Goal: Complete application form

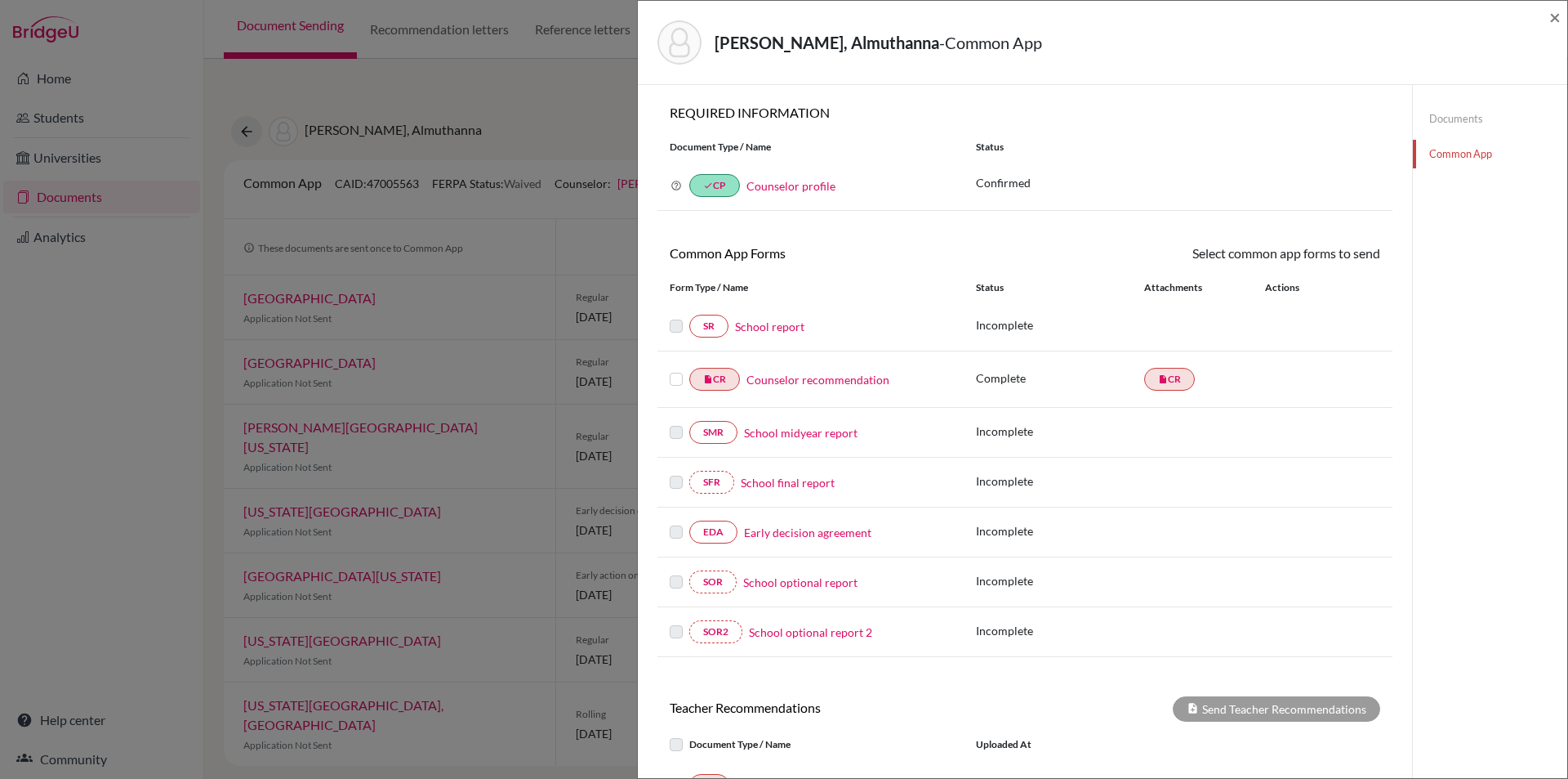
click at [1441, 119] on link "Documents" at bounding box center [1490, 118] width 154 height 28
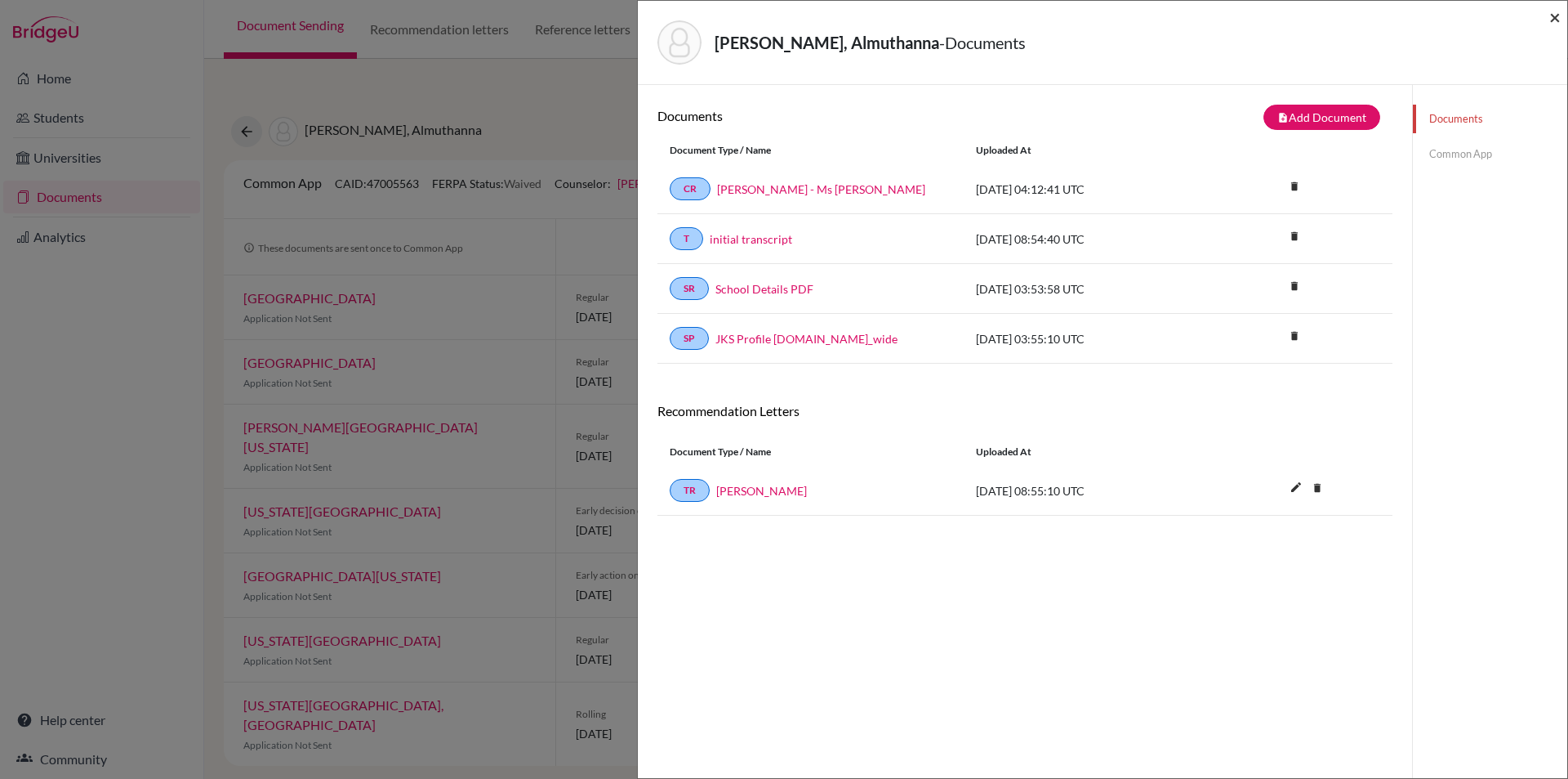
click at [1554, 20] on span "×" at bounding box center [1555, 17] width 12 height 24
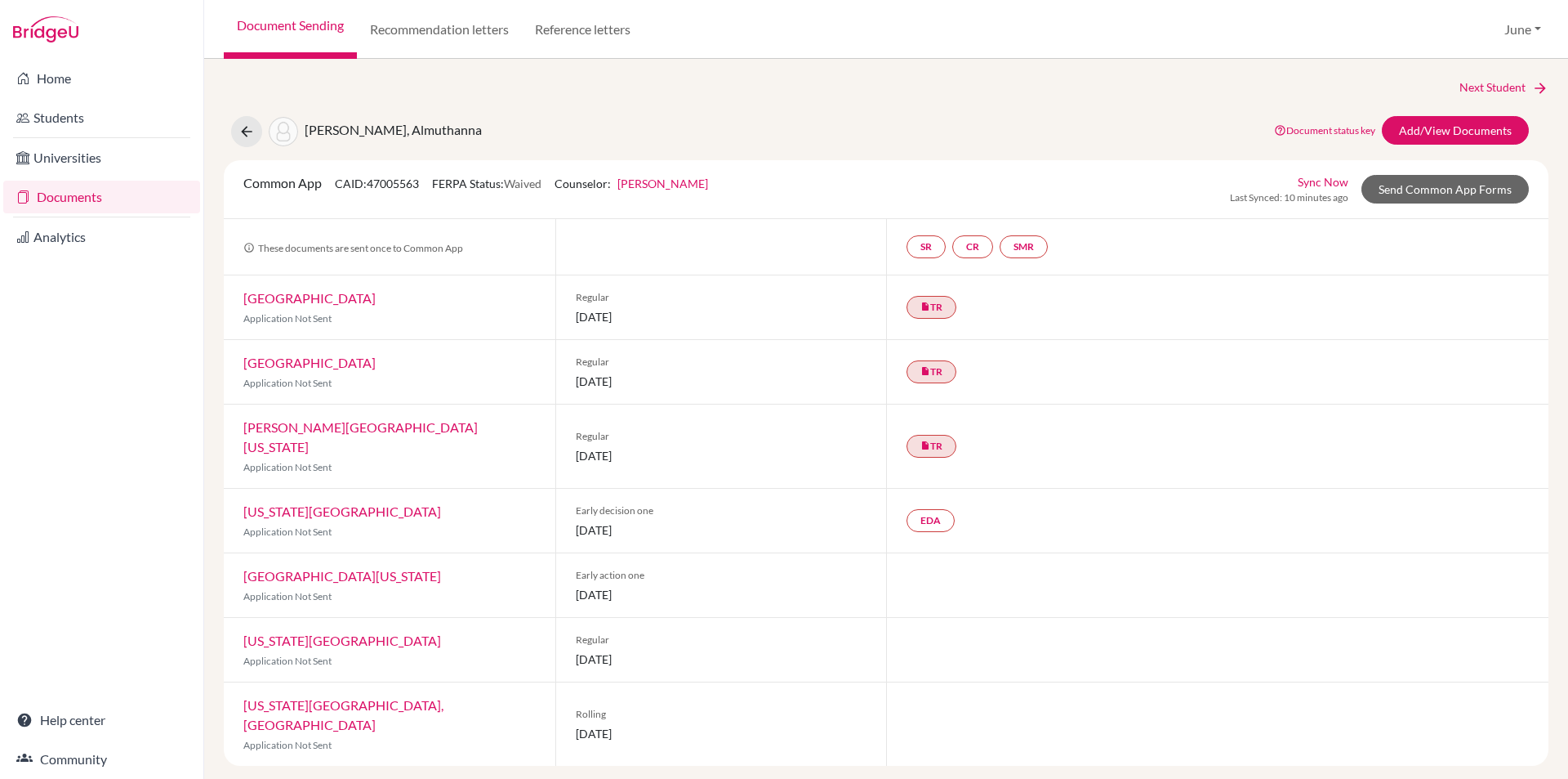
click at [69, 199] on link "Documents" at bounding box center [101, 197] width 197 height 33
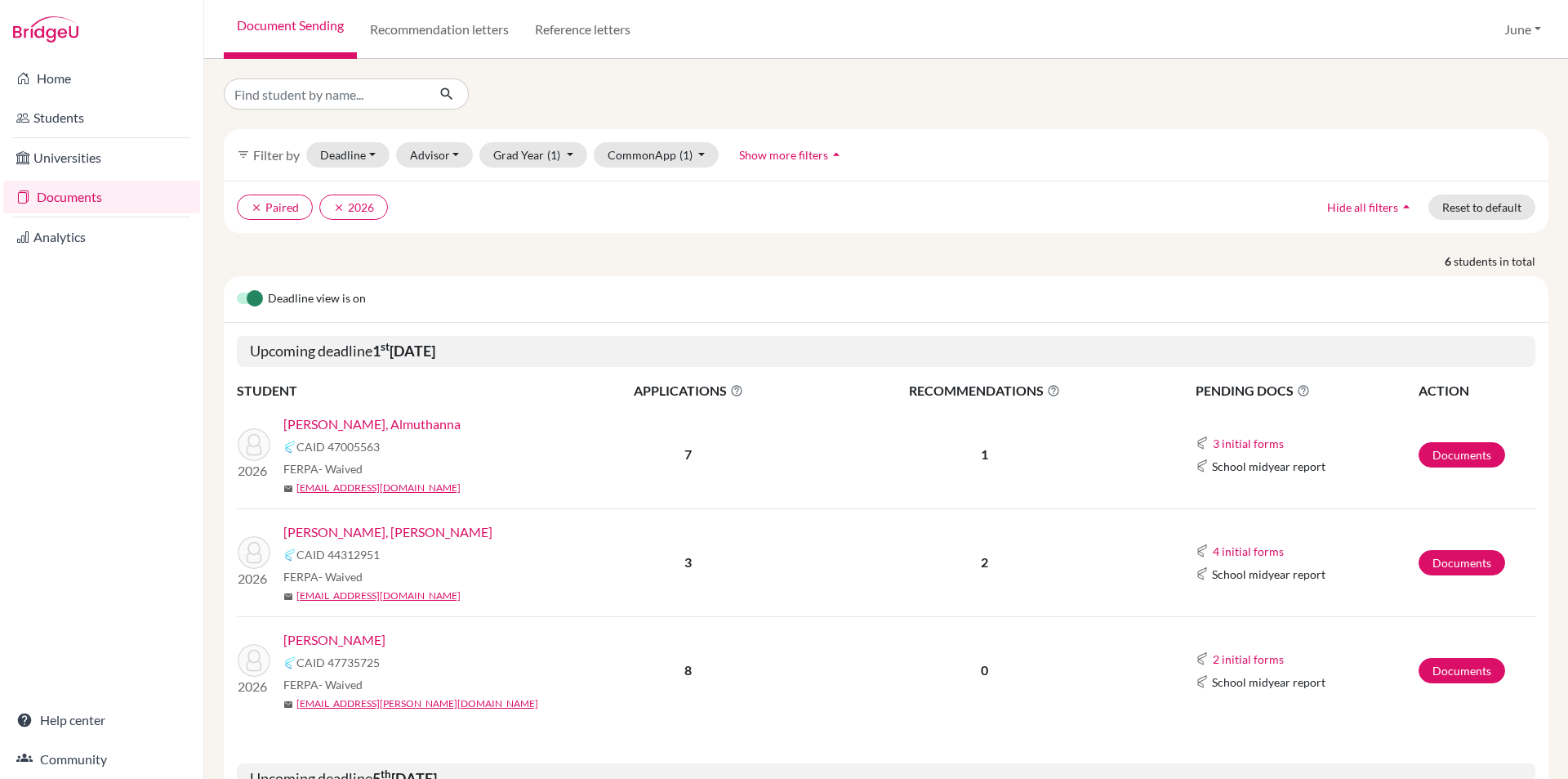
click at [313, 535] on link "[PERSON_NAME], [PERSON_NAME]" at bounding box center [388, 532] width 209 height 20
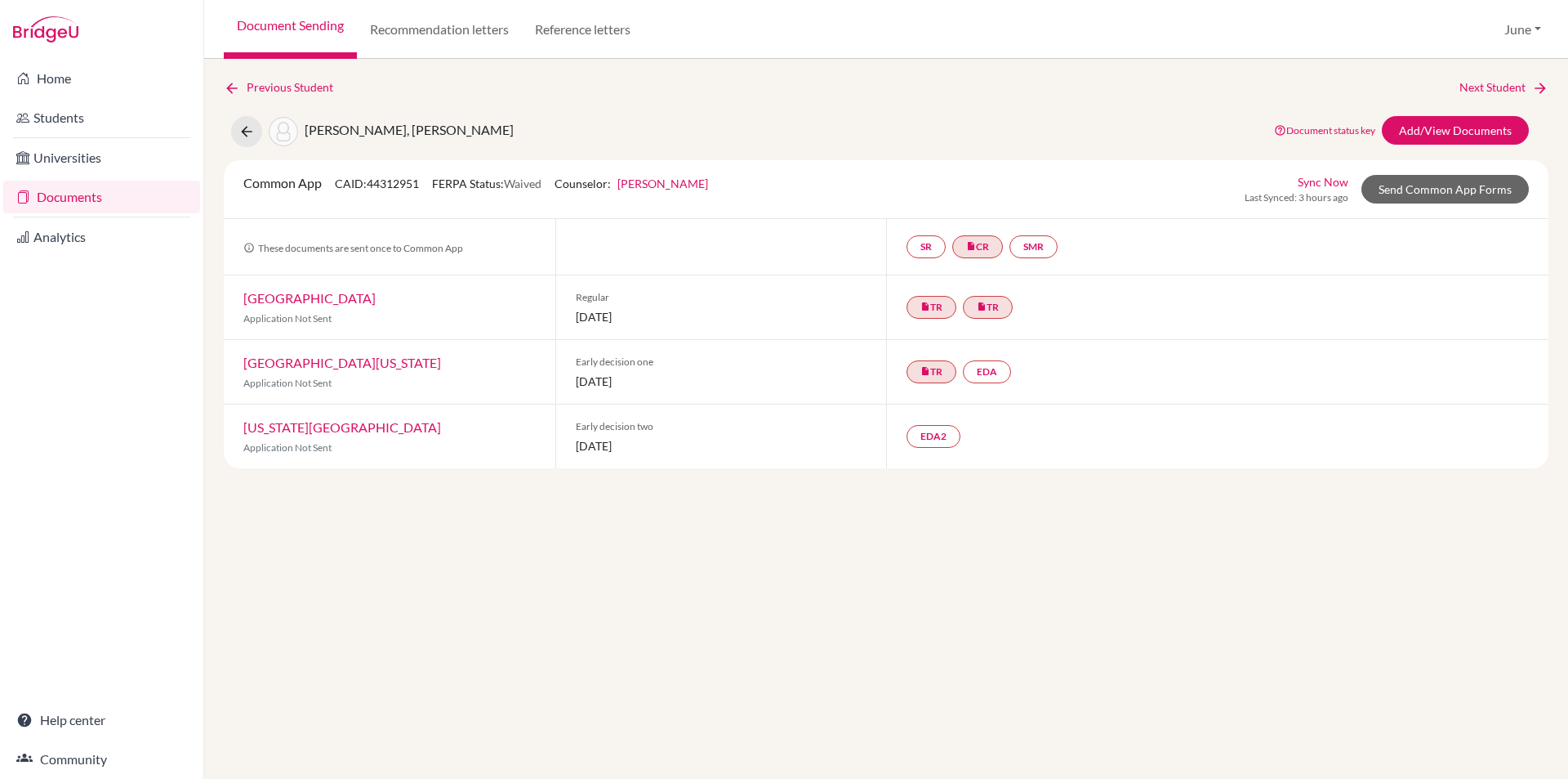
click at [56, 194] on link "Documents" at bounding box center [101, 197] width 197 height 33
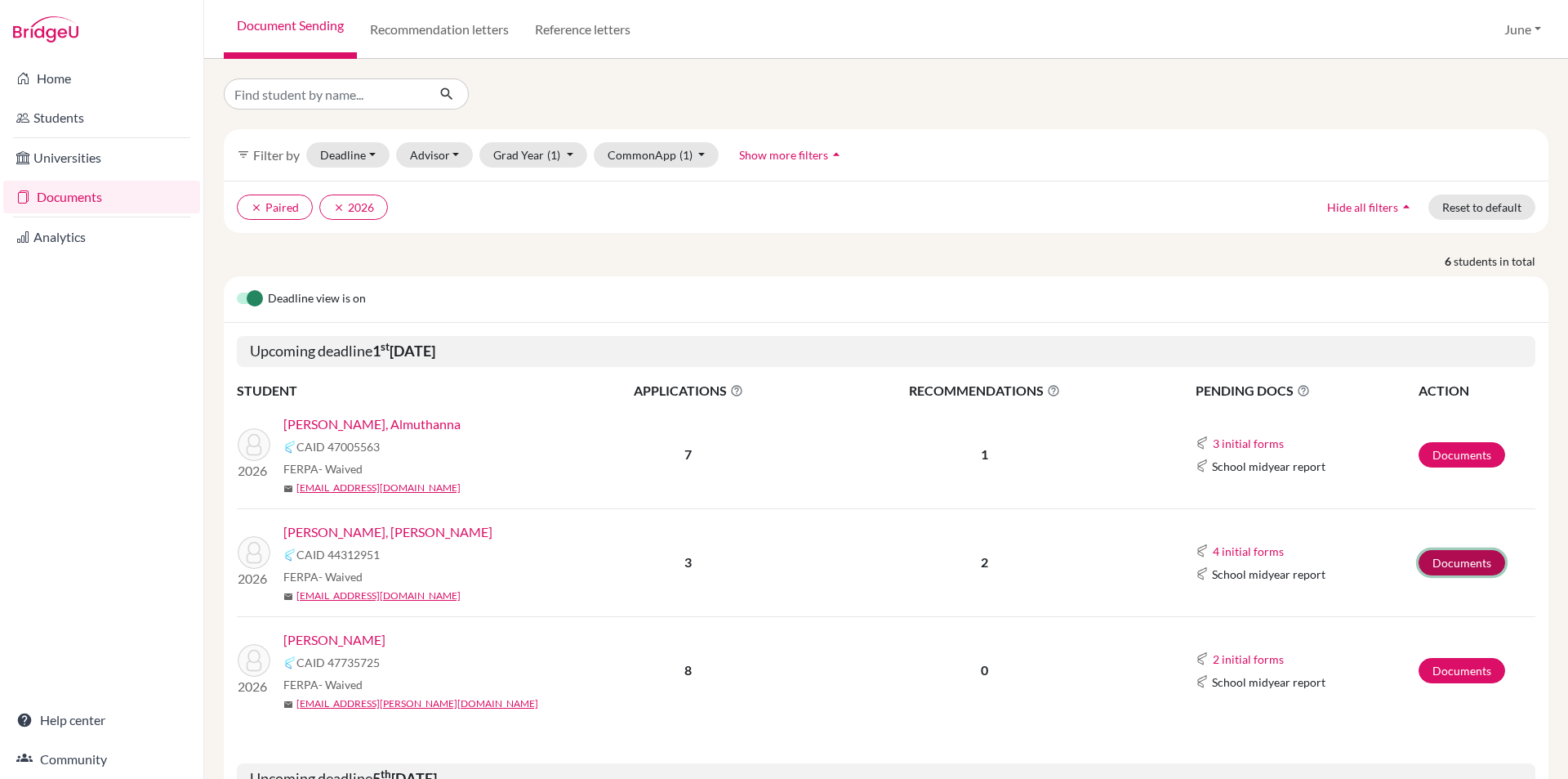
click at [1443, 561] on link "Documents" at bounding box center [1461, 563] width 86 height 25
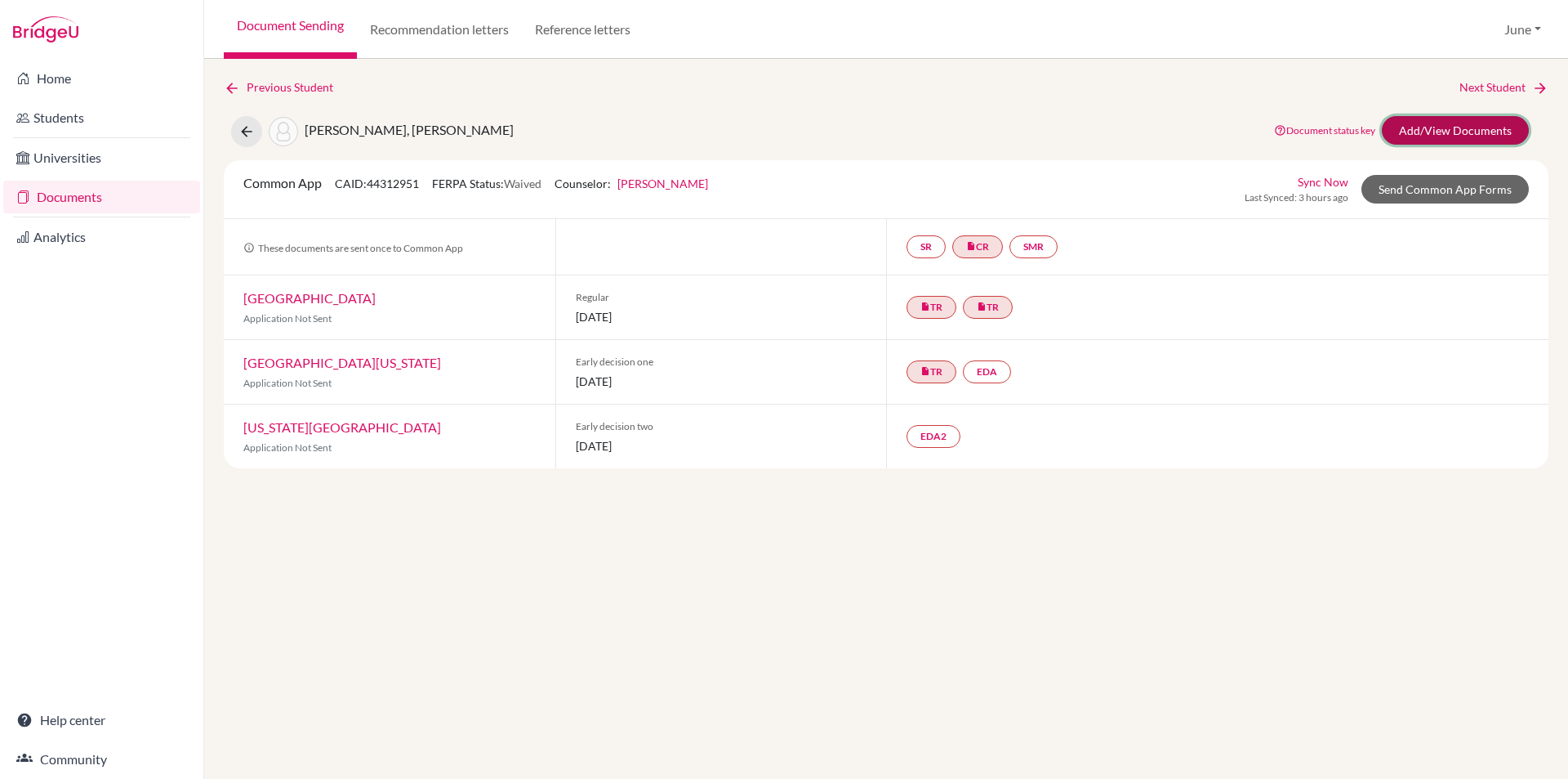
click at [1466, 130] on link "Add/View Documents" at bounding box center [1455, 130] width 147 height 28
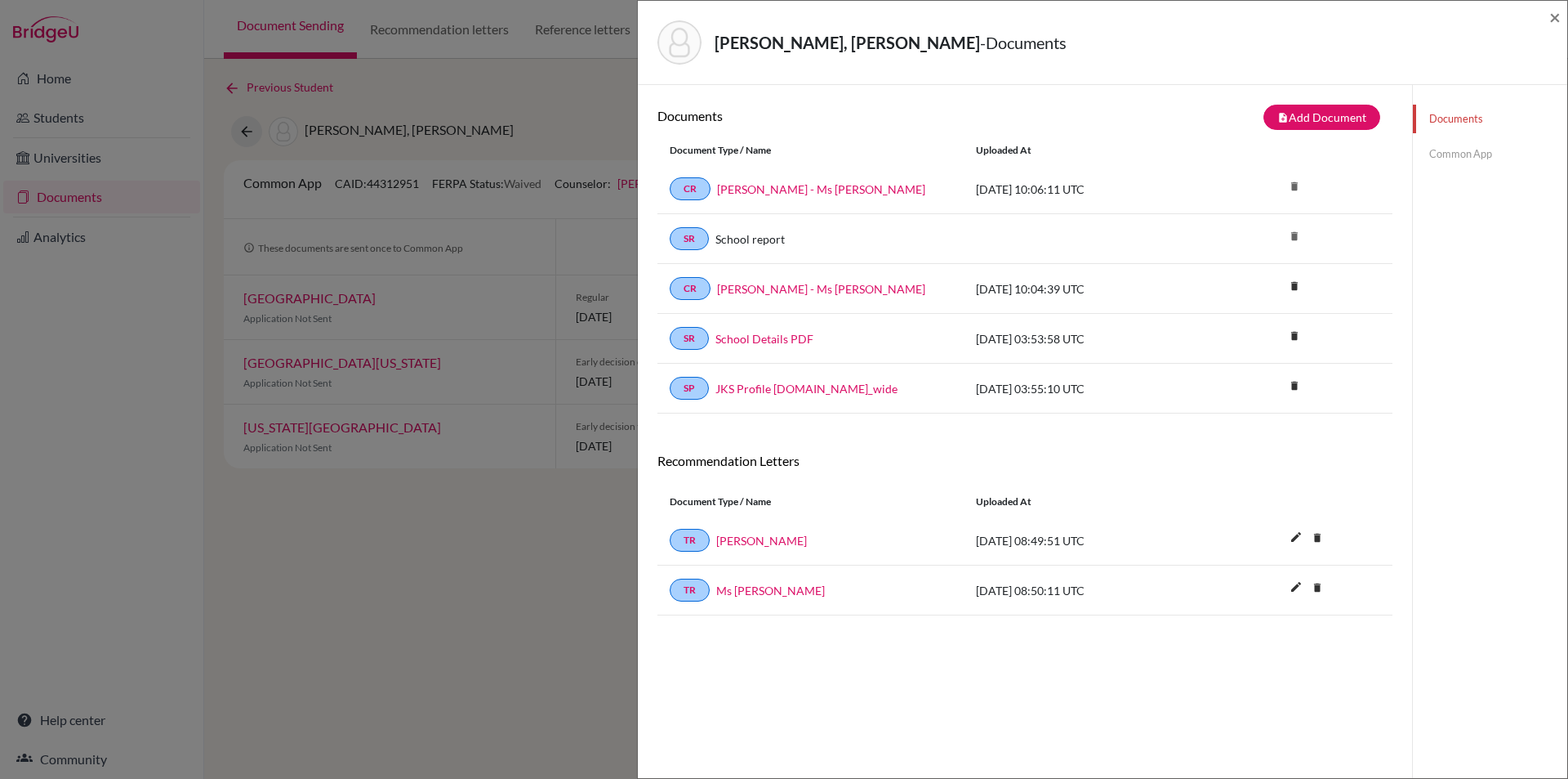
click at [1442, 115] on link "Documents" at bounding box center [1490, 118] width 154 height 28
click at [1329, 114] on button "note_add Add Document" at bounding box center [1321, 117] width 117 height 25
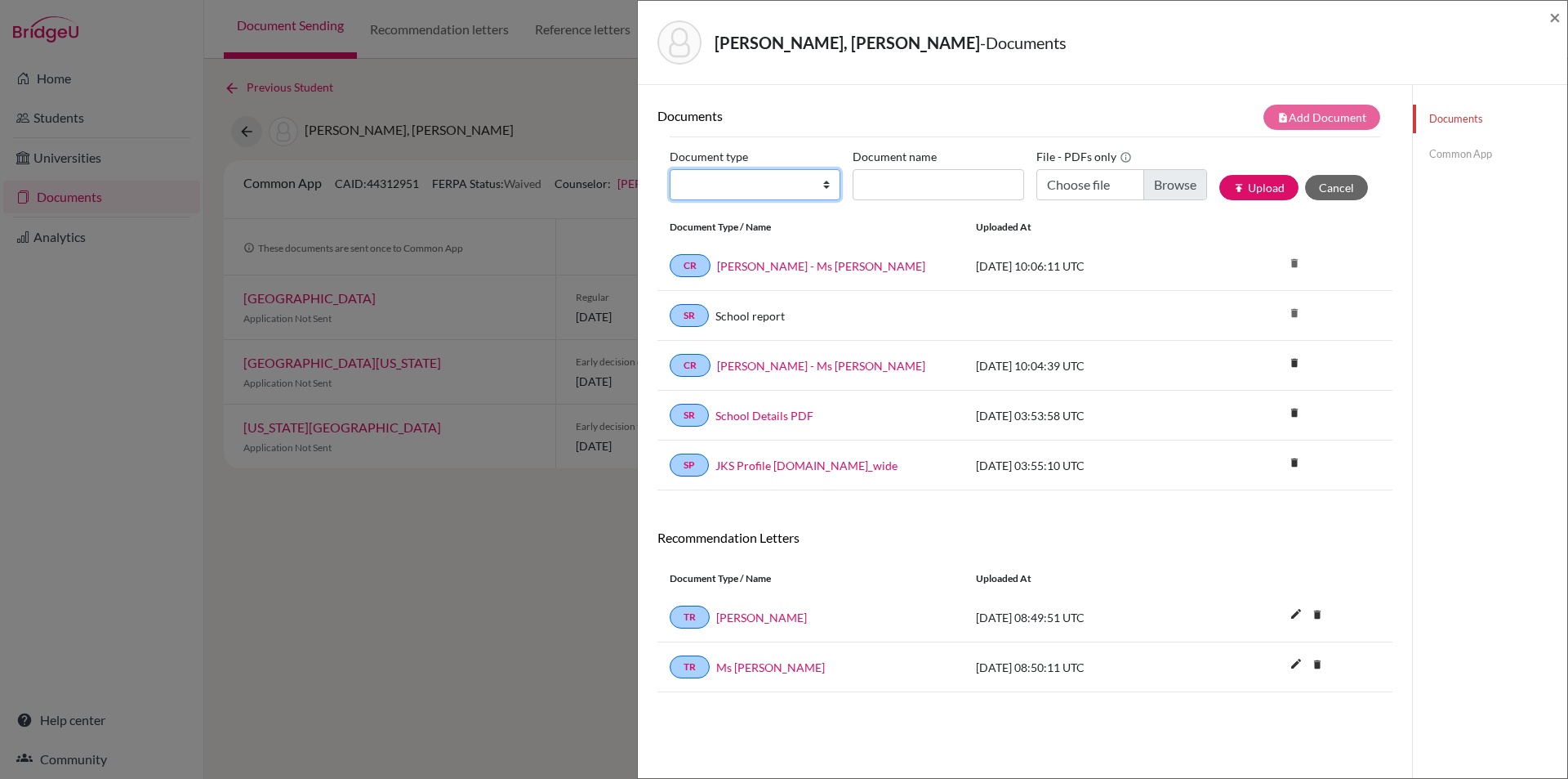
click at [750, 182] on select "Change explanation for Common App reports Counselor recommendation Internationa…" at bounding box center [756, 184] width 171 height 31
select select "2"
click at [670, 169] on select "Change explanation for Common App reports Counselor recommendation Internationa…" at bounding box center [756, 184] width 171 height 31
click at [928, 181] on input "Document name" at bounding box center [938, 184] width 171 height 31
type input "initial transcript"
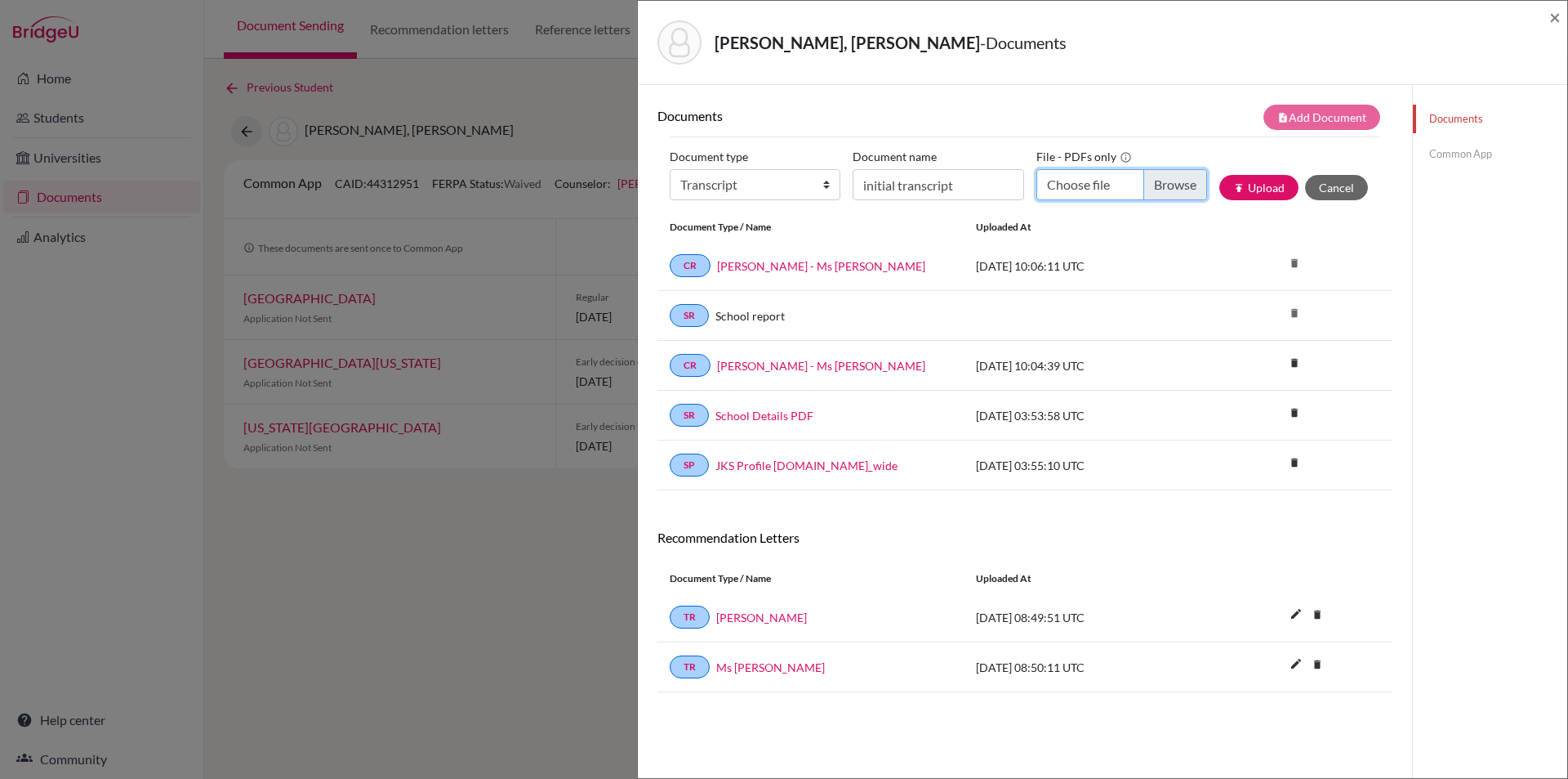
click at [1163, 184] on input "Choose file" at bounding box center [1122, 184] width 171 height 31
type input "C:\fakepath\Taha Jamal - initial transcript.pdf"
click at [1240, 183] on button "publish Upload" at bounding box center [1258, 187] width 79 height 25
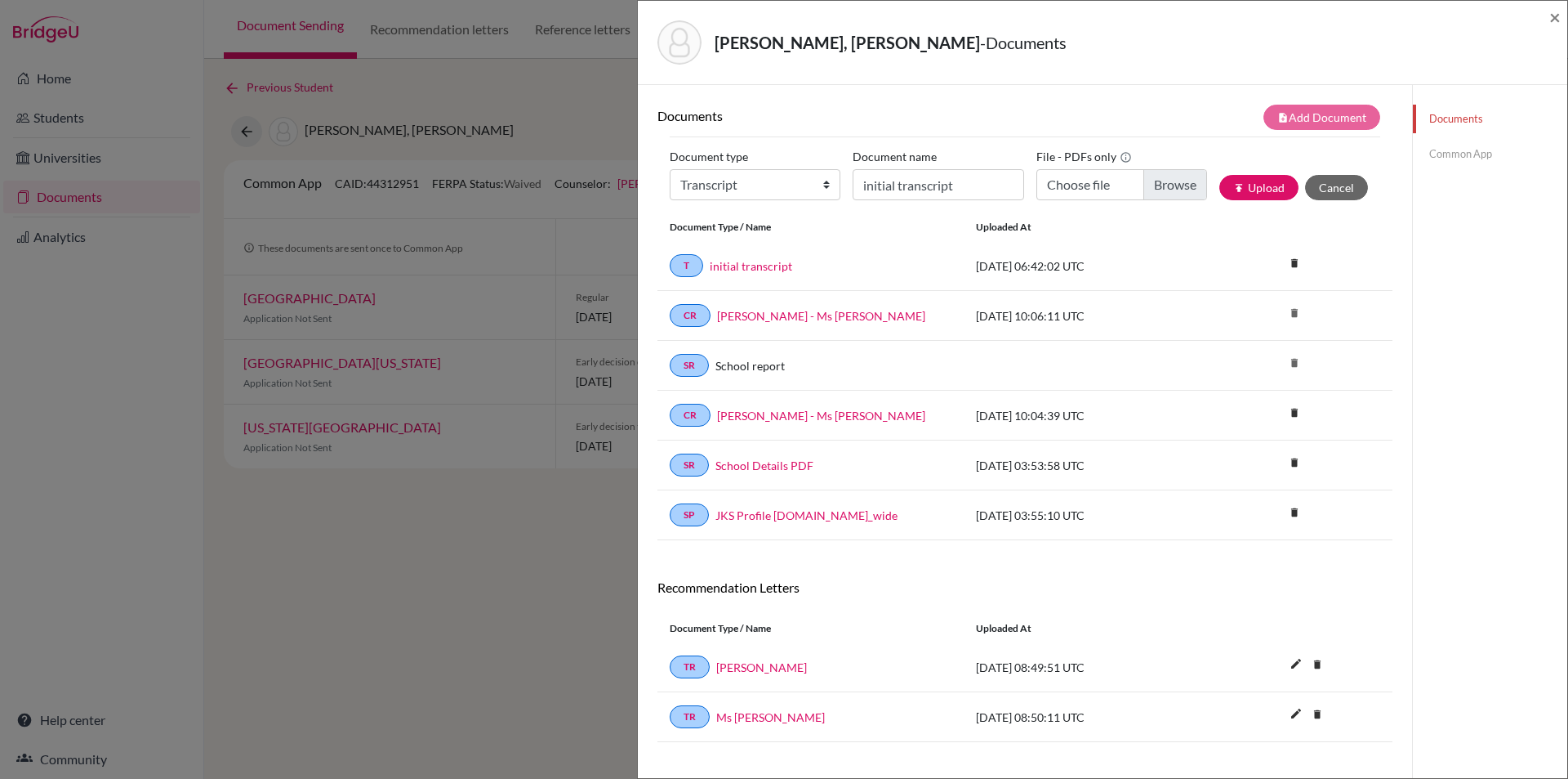
click at [1459, 148] on link "Common App" at bounding box center [1490, 154] width 154 height 28
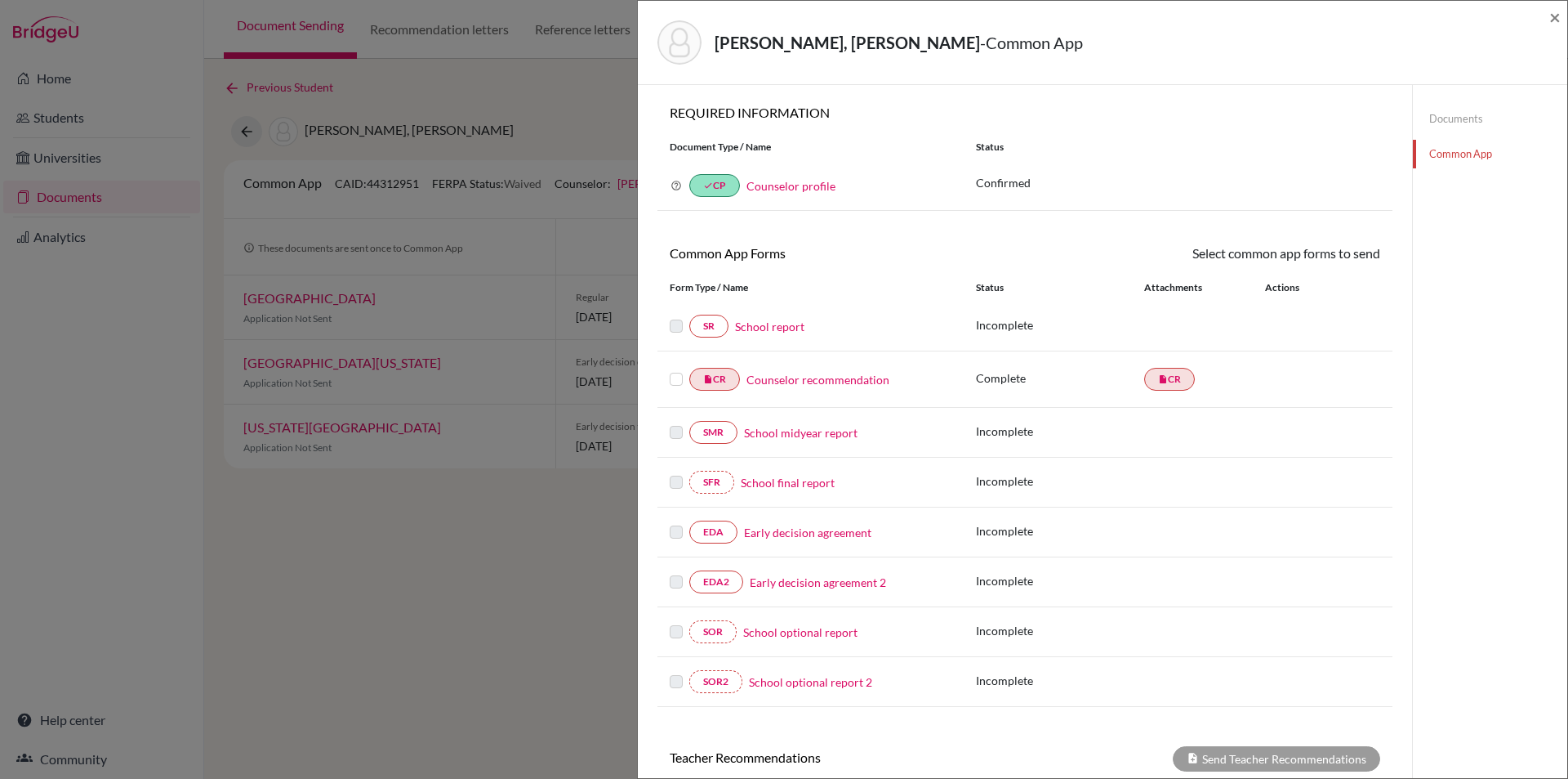
click at [777, 328] on link "School report" at bounding box center [770, 326] width 69 height 17
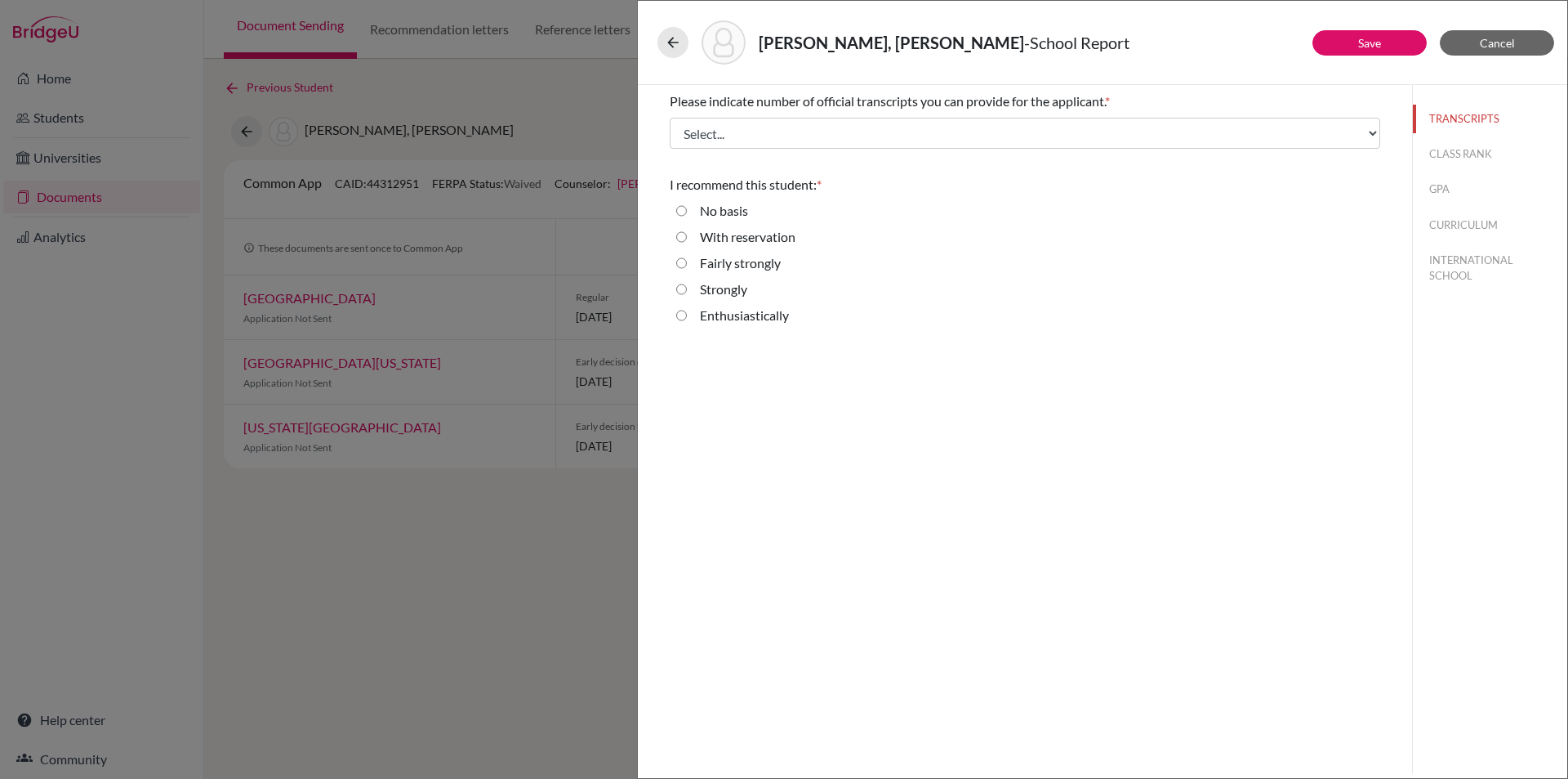
click at [682, 317] on input "Enthusiastically" at bounding box center [682, 315] width 11 height 20
radio input "true"
click at [1459, 151] on button "CLASS RANK" at bounding box center [1490, 154] width 154 height 28
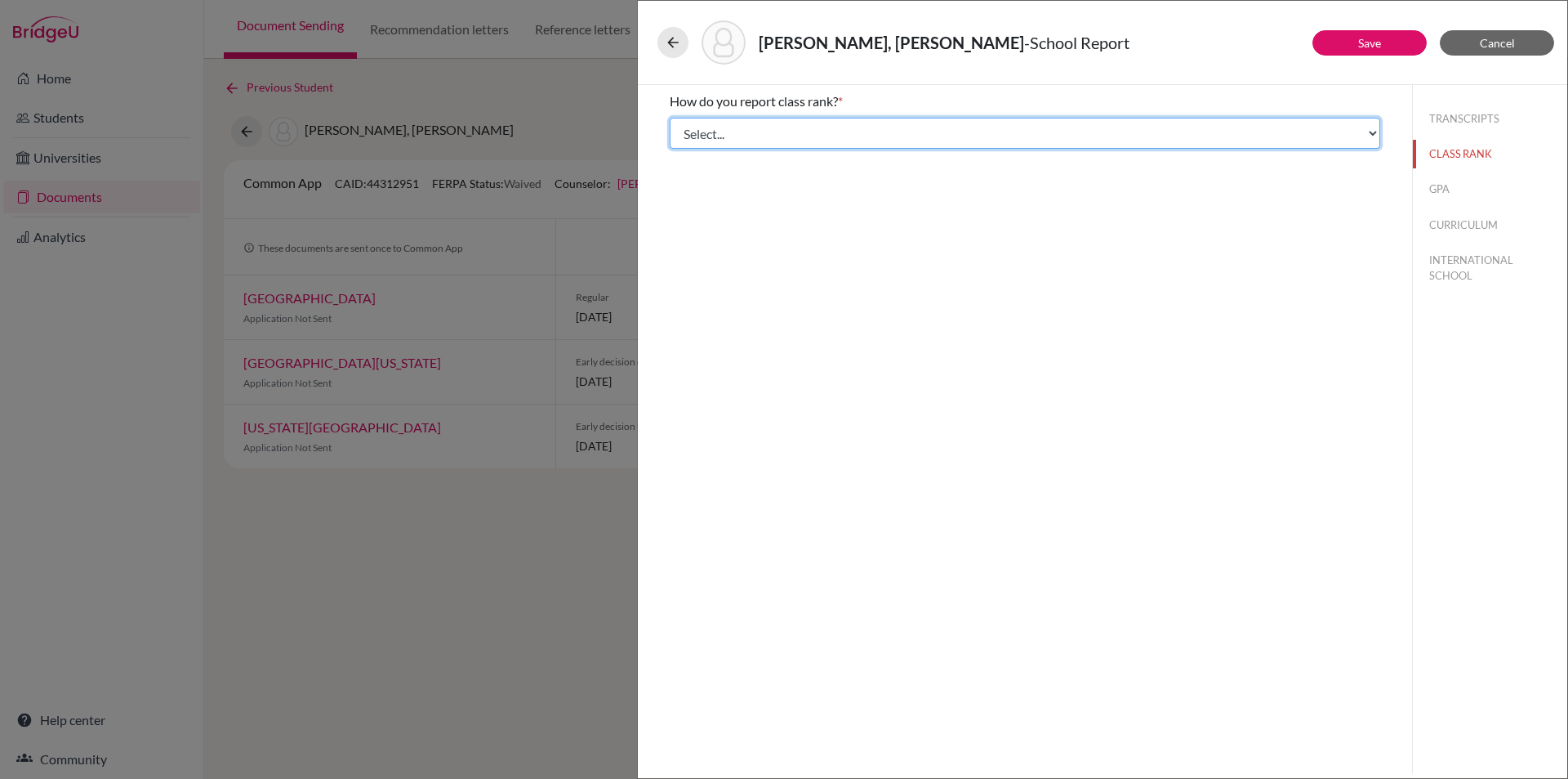
click at [1005, 125] on select "Select... Exact Decile Quintile Quartile None" at bounding box center [1025, 133] width 711 height 31
select select "5"
click at [670, 118] on select "Select... Exact Decile Quintile Quartile None" at bounding box center [1025, 133] width 711 height 31
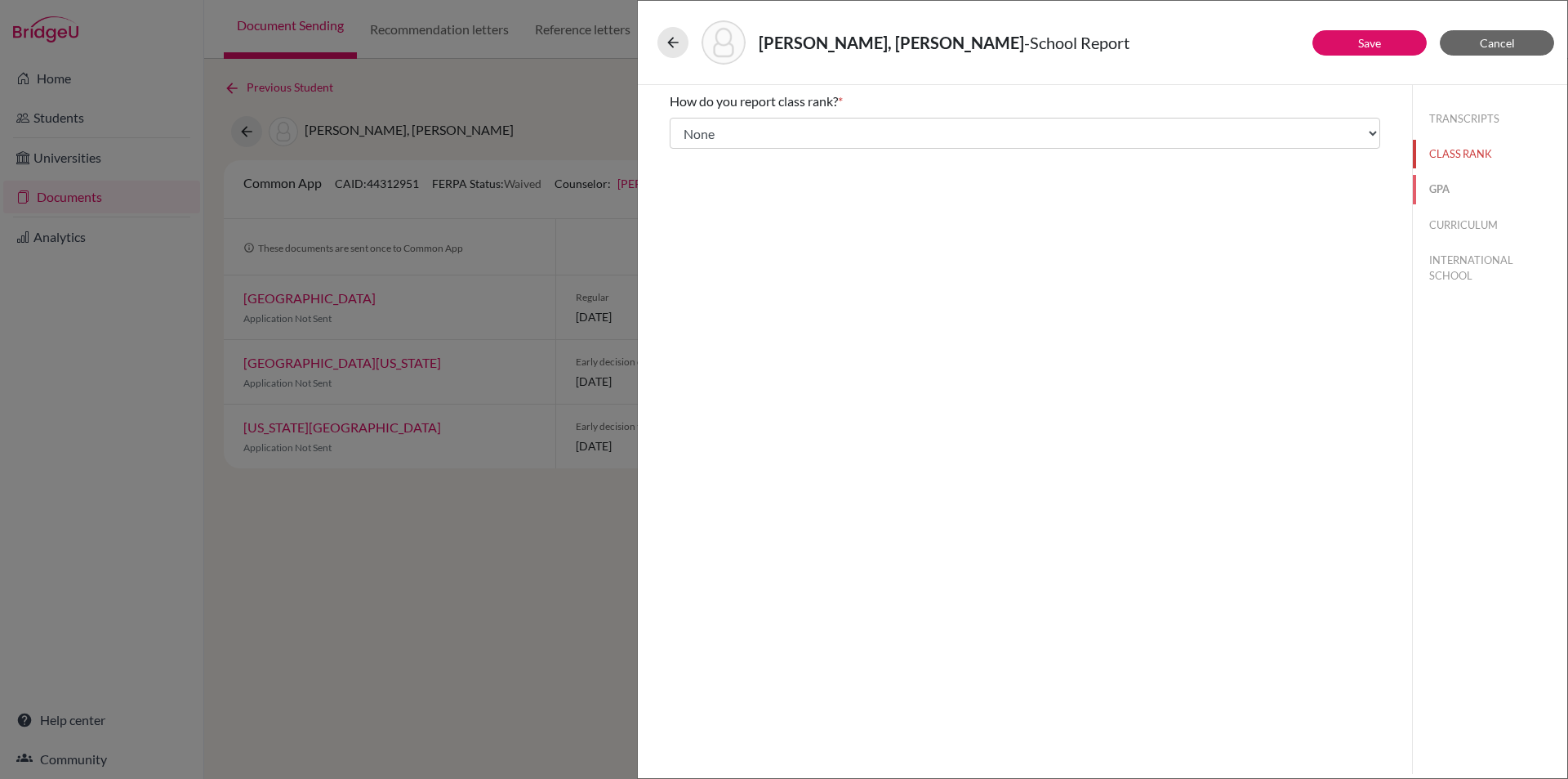
click at [1439, 187] on button "GPA" at bounding box center [1490, 189] width 154 height 28
click at [681, 125] on input "Yes" at bounding box center [682, 127] width 11 height 20
radio input "true"
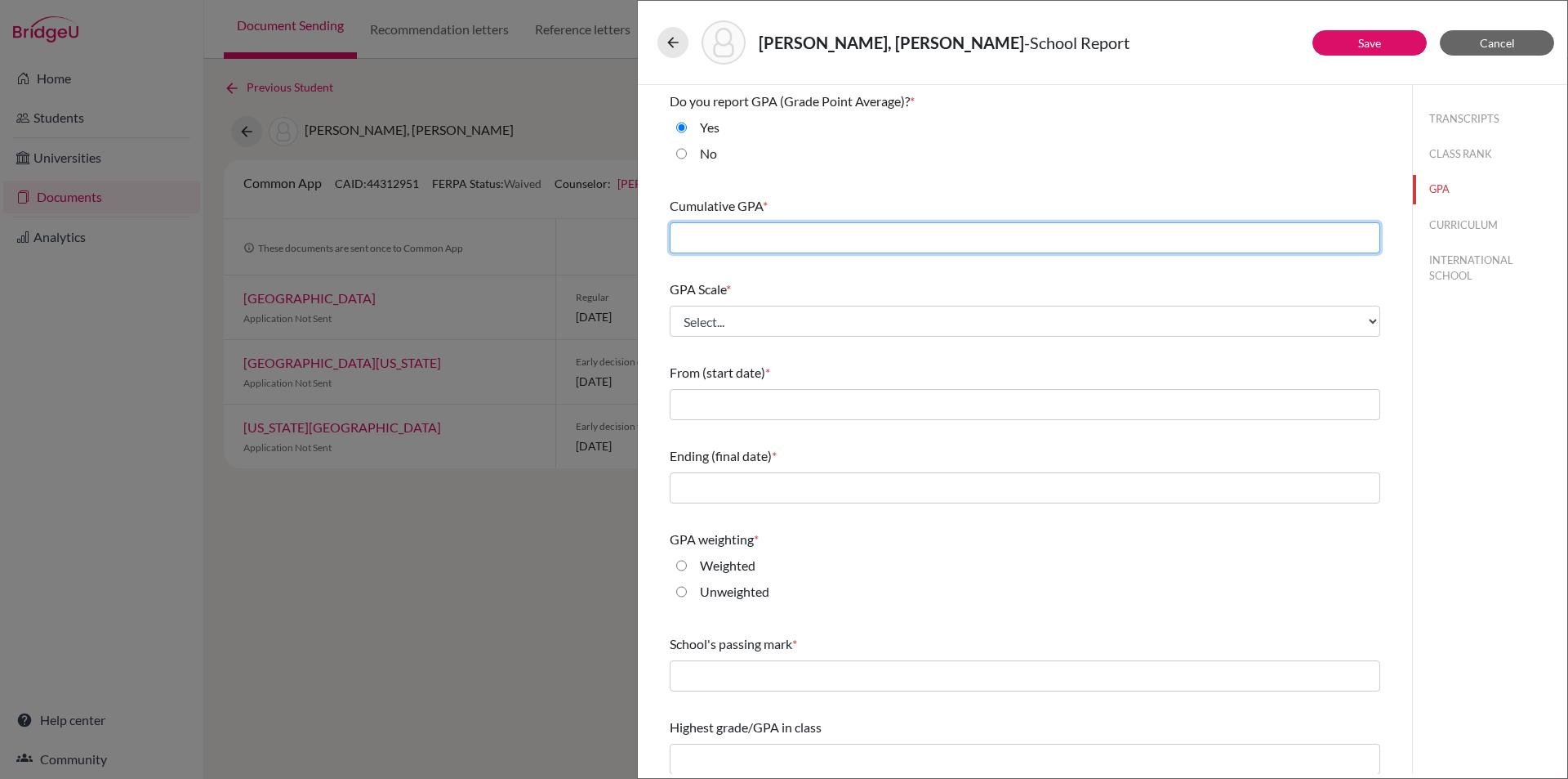
click at [749, 235] on input "text" at bounding box center [1025, 238] width 711 height 31
type input "4.3"
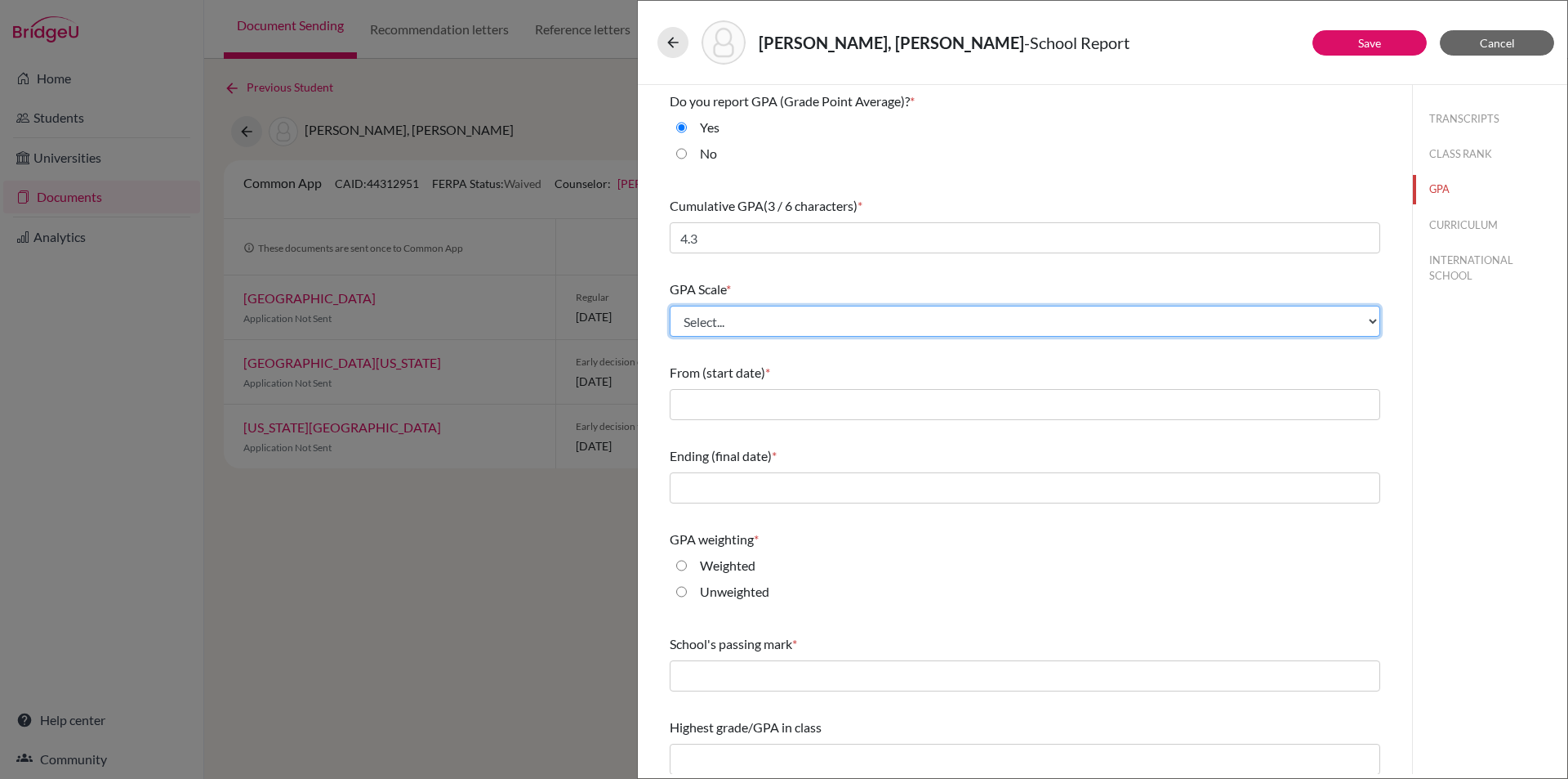
click at [779, 322] on select "Select... 4 5 6 7 8 9 10 11 12 13 14 15 16 17 18 19 20 100" at bounding box center [1025, 321] width 711 height 31
select select "4"
click at [670, 305] on select "Select... 4 5 6 7 8 9 10 11 12 13 14 15 16 17 18 19 20 100" at bounding box center [1025, 321] width 711 height 31
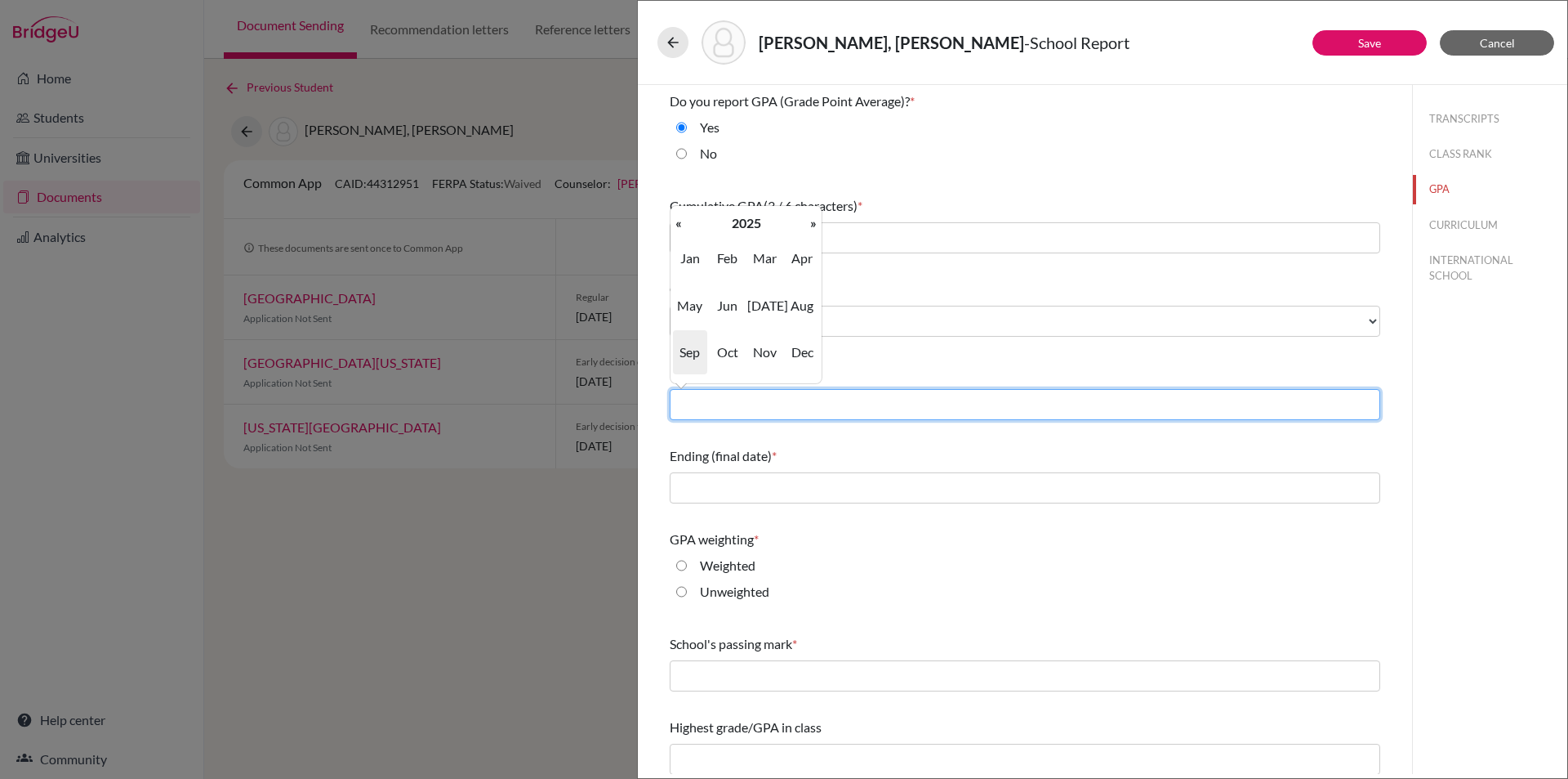
click at [741, 409] on input "text" at bounding box center [1025, 404] width 711 height 31
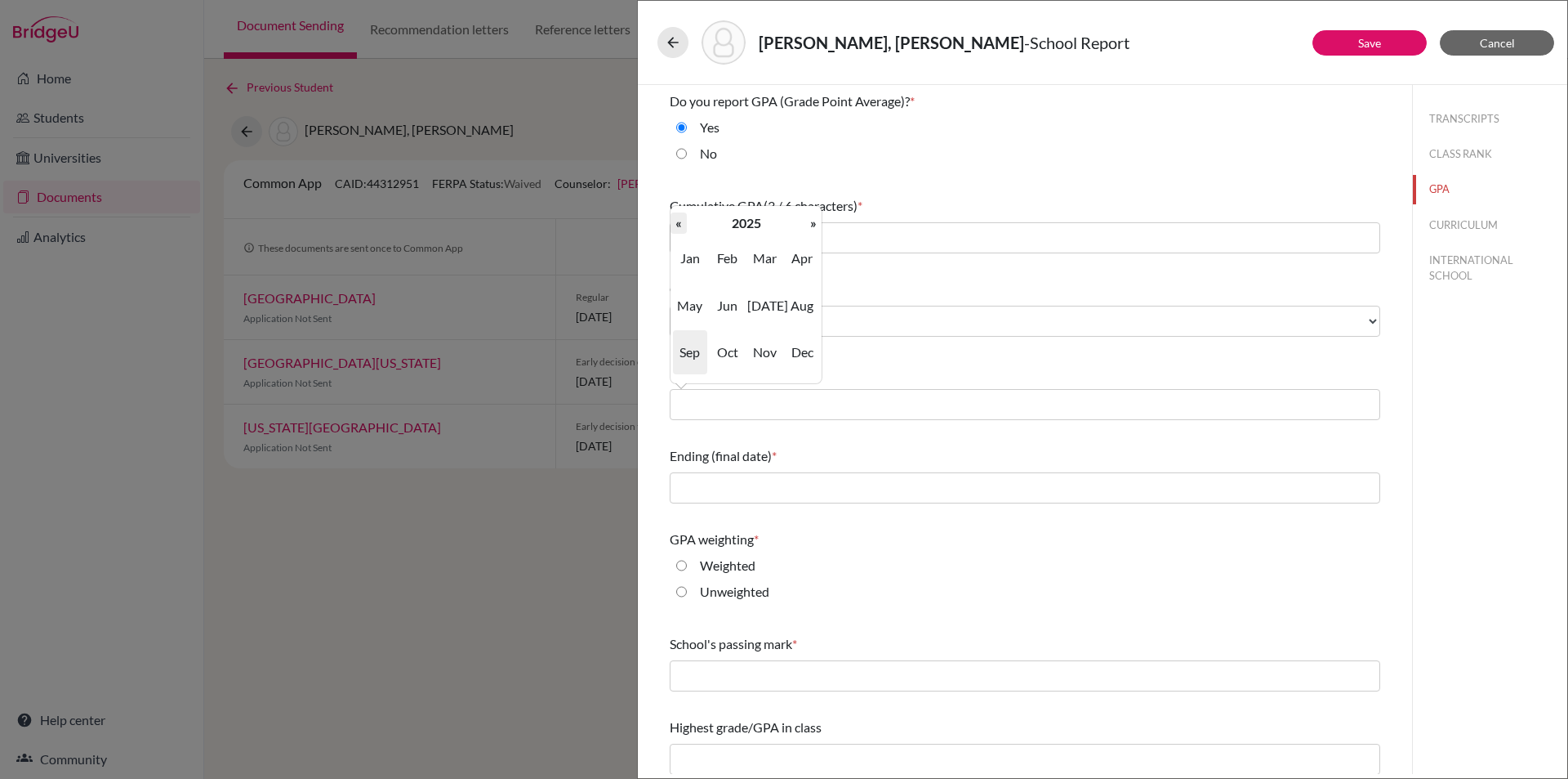
click at [676, 224] on th "«" at bounding box center [679, 223] width 16 height 21
click at [692, 349] on span "Sep" at bounding box center [690, 353] width 35 height 45
type input "09/2022"
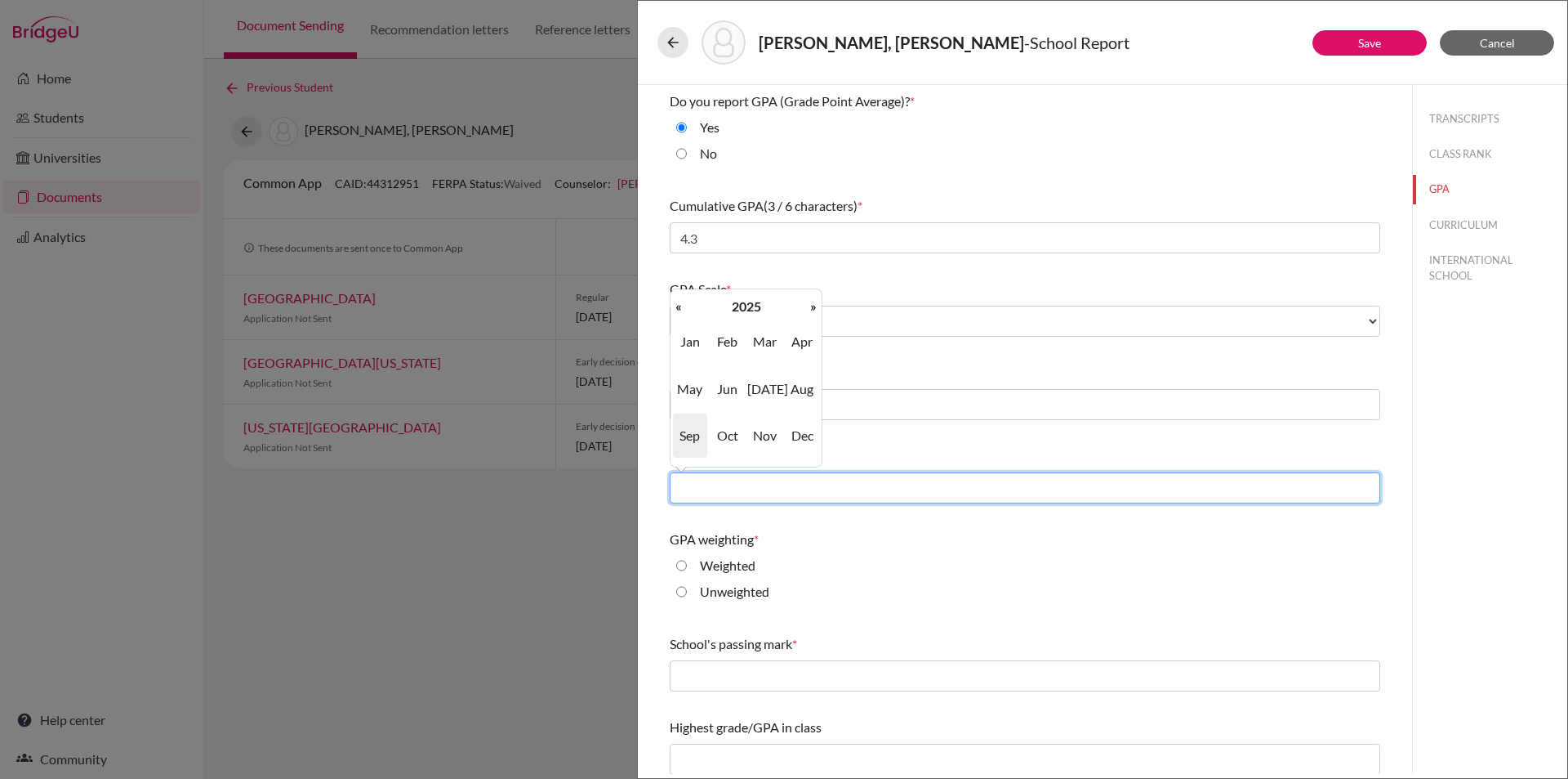
click at [735, 490] on input "text" at bounding box center [1025, 488] width 711 height 31
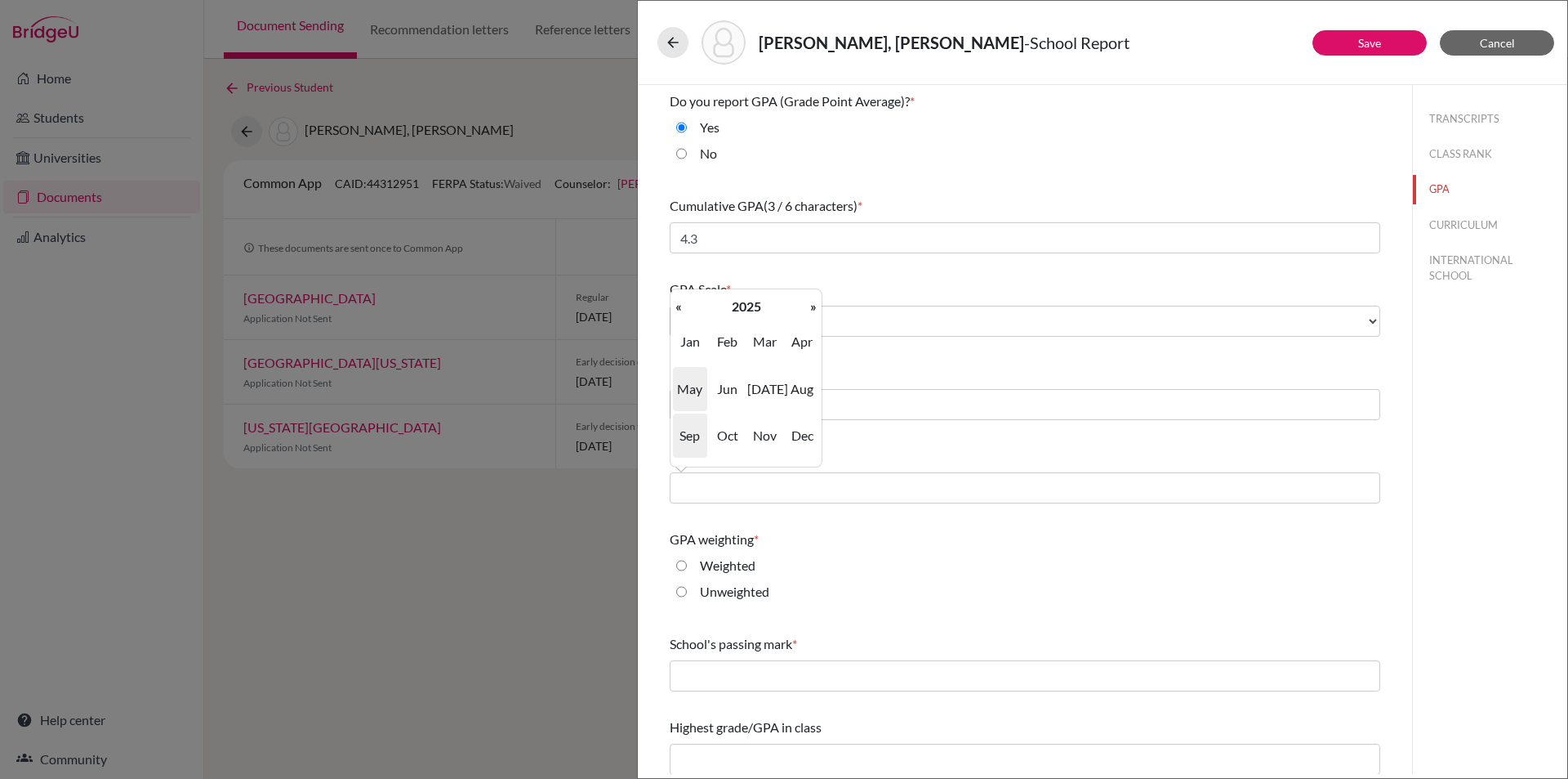
click at [685, 386] on span "May" at bounding box center [690, 389] width 35 height 45
type input "05/2025"
click at [675, 563] on div "Weighted" at bounding box center [1025, 568] width 711 height 26
click at [676, 567] on input "Weighted" at bounding box center [682, 565] width 11 height 20
radio input "true"
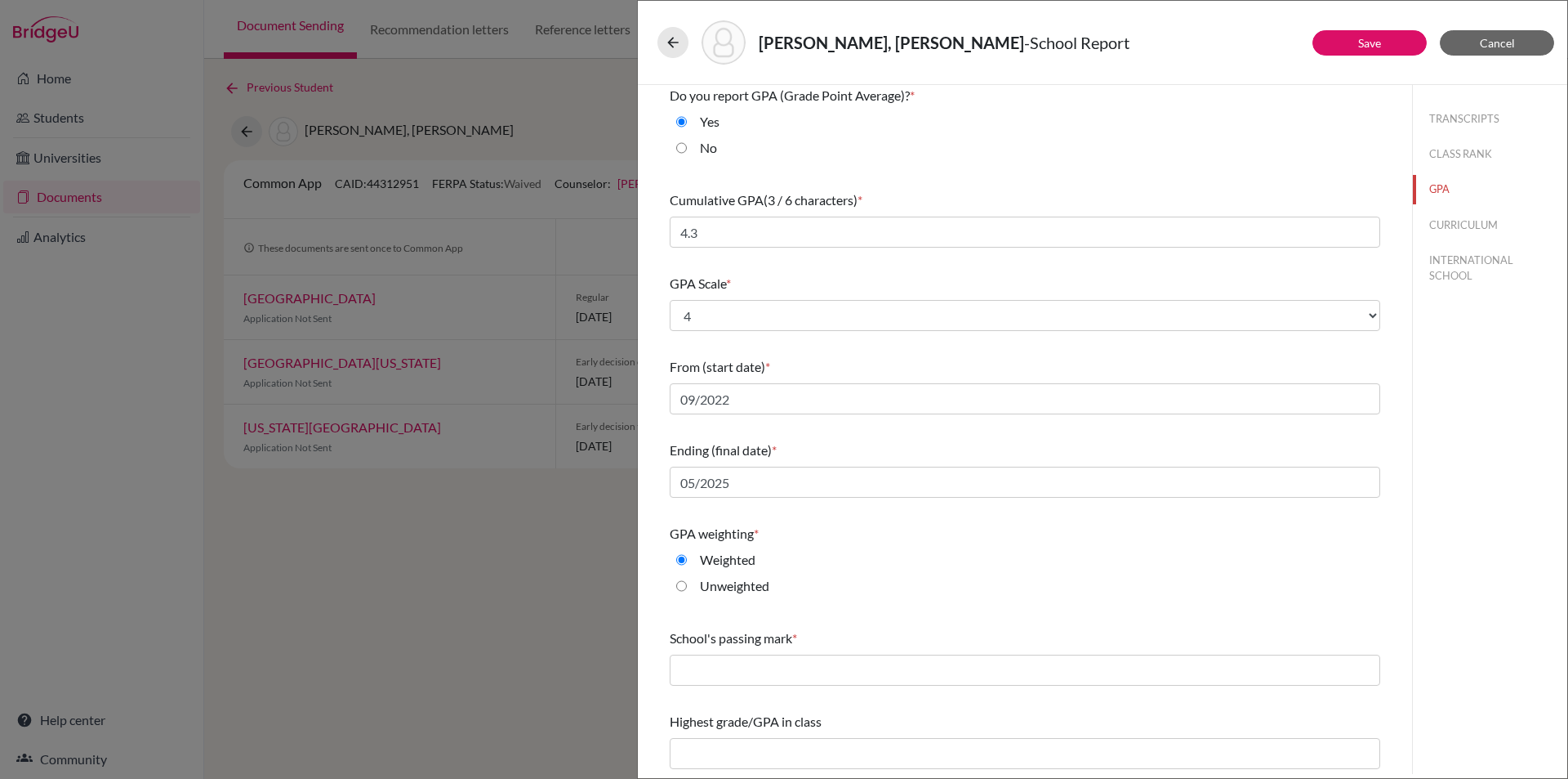
scroll to position [7, 0]
click at [833, 668] on input "text" at bounding box center [1025, 668] width 711 height 31
type input "60"
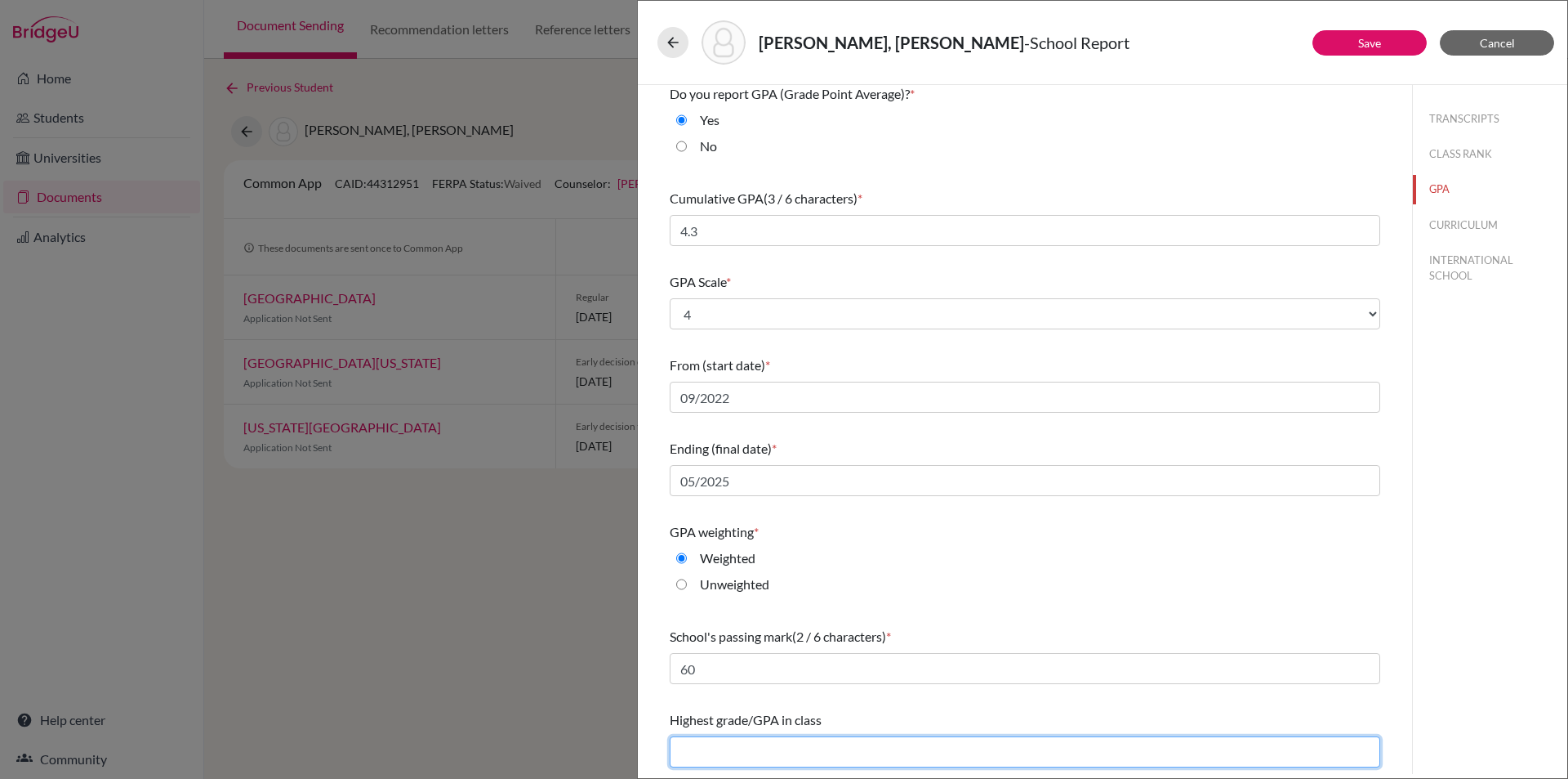
click at [760, 751] on input "text" at bounding box center [1025, 751] width 711 height 31
type input "4.3"
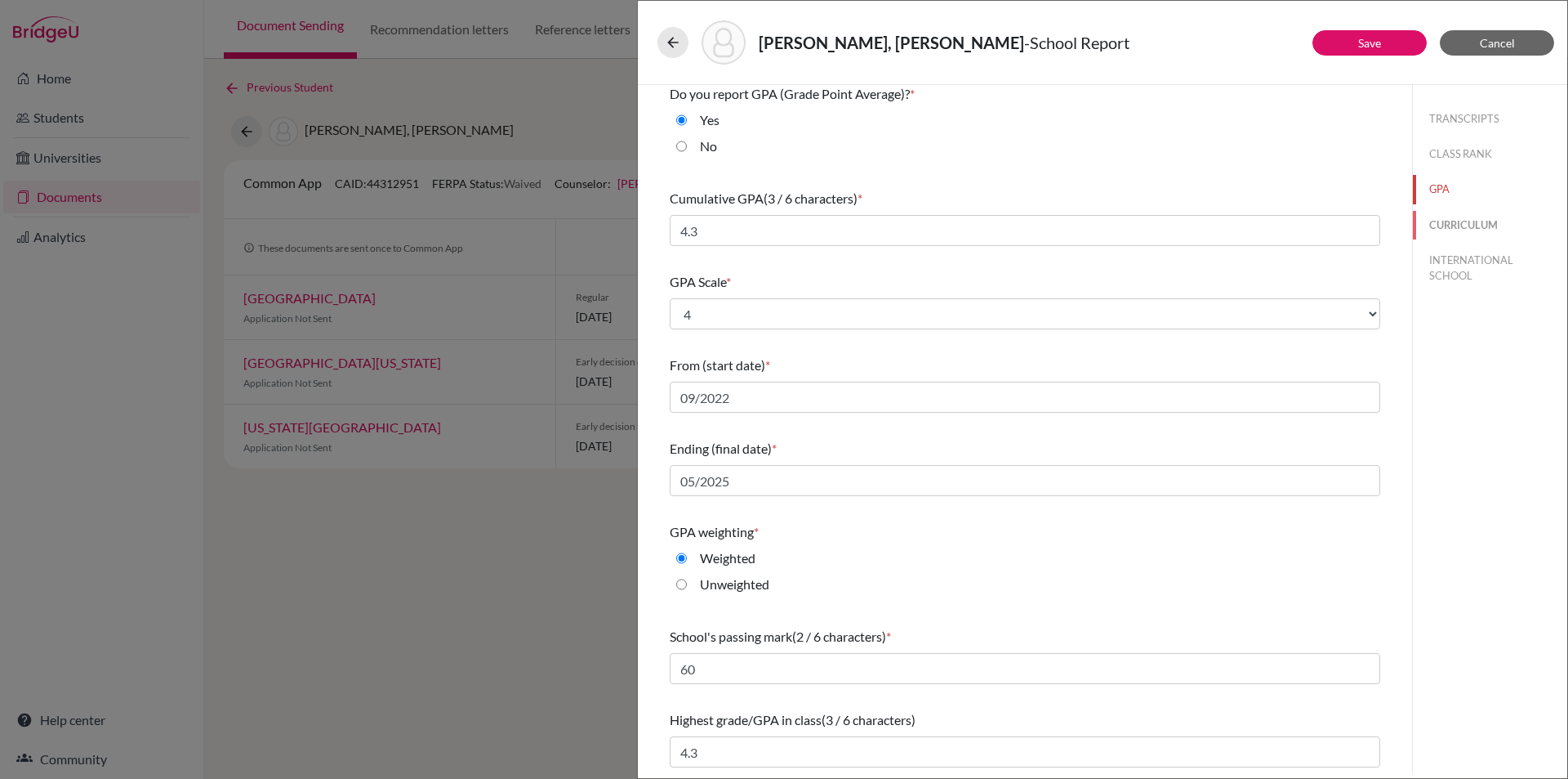
click at [1446, 224] on button "CURRICULUM" at bounding box center [1490, 225] width 154 height 28
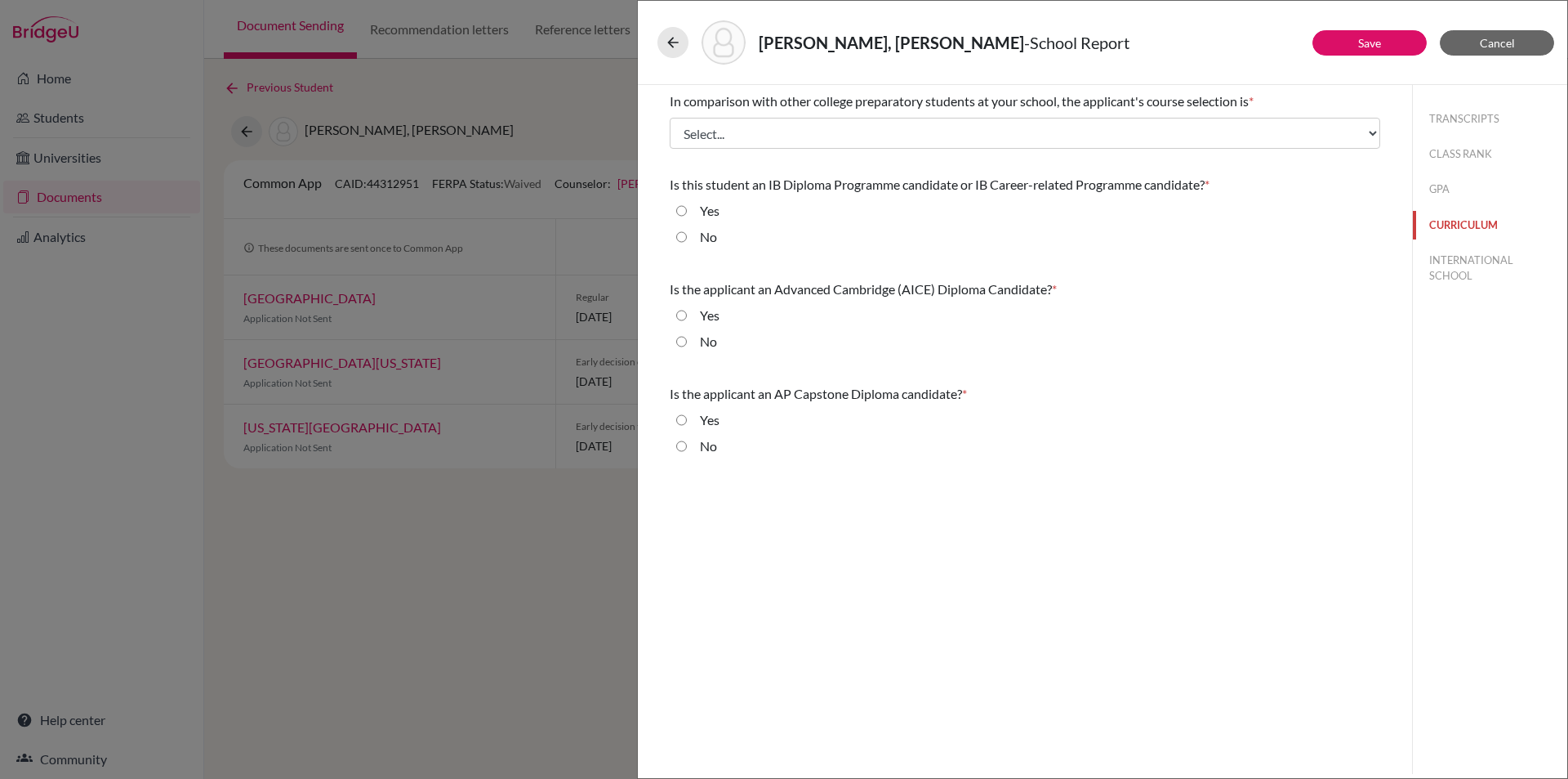
scroll to position [0, 0]
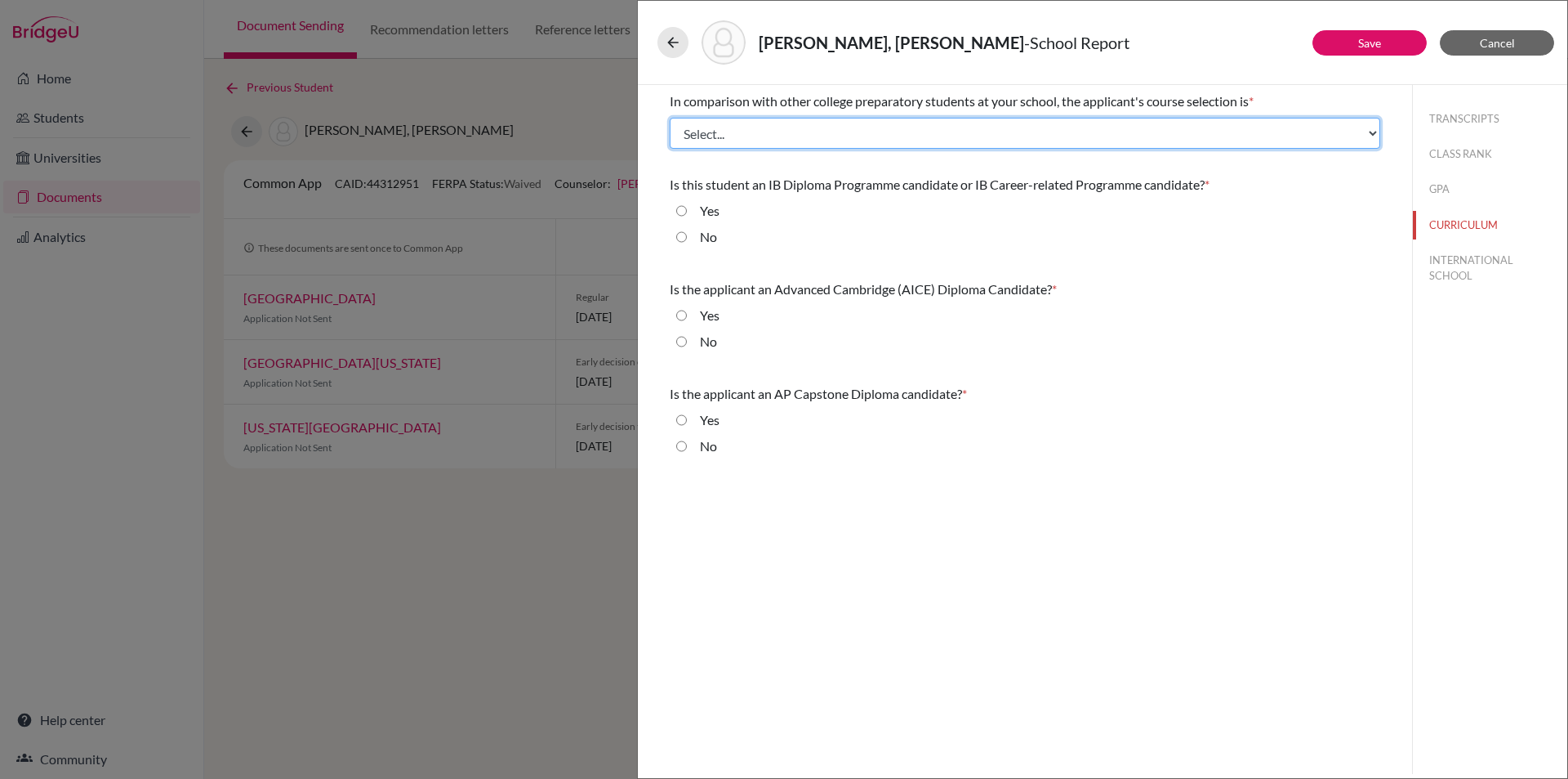
click at [828, 142] on select "Select... Less than demanding Average Demanding Very demanding Most demanding P…" at bounding box center [1025, 133] width 711 height 31
select select "4"
click at [670, 118] on select "Select... Less than demanding Average Demanding Very demanding Most demanding P…" at bounding box center [1025, 133] width 711 height 31
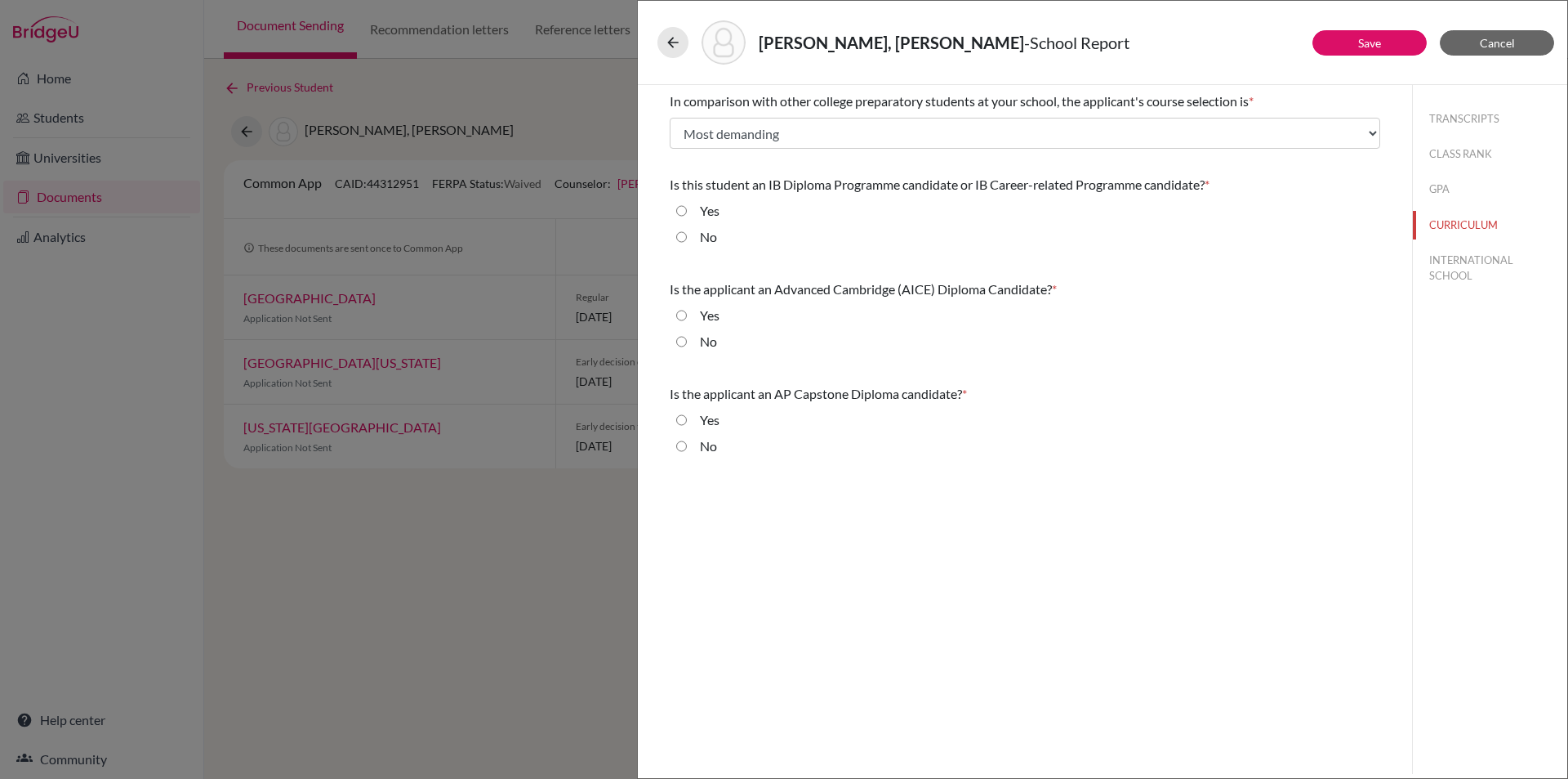
click at [682, 210] on input "Yes" at bounding box center [682, 211] width 11 height 20
radio input "true"
click at [682, 344] on input "No" at bounding box center [682, 342] width 11 height 20
radio input "true"
click at [685, 446] on input "No" at bounding box center [682, 446] width 11 height 20
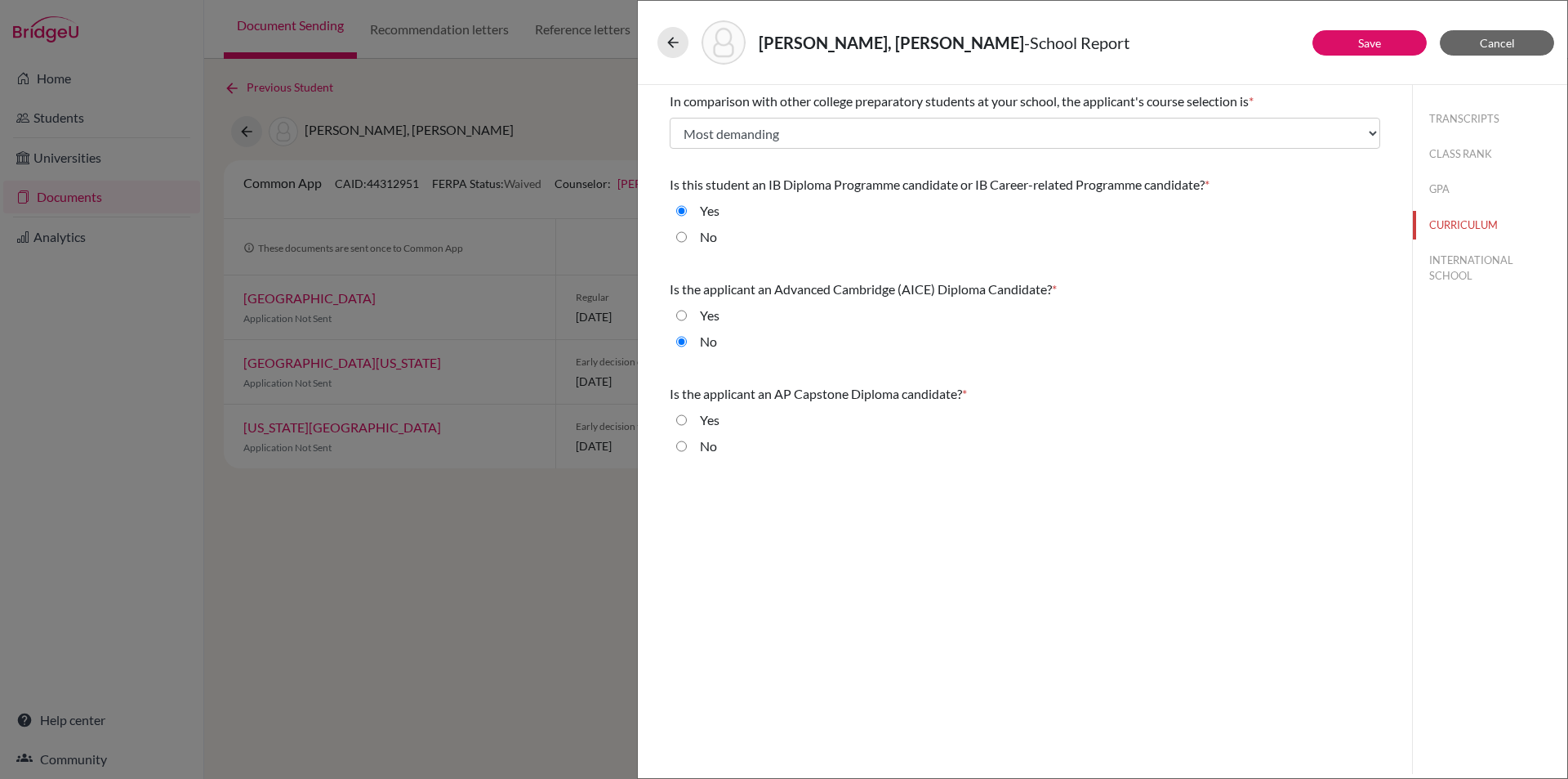
radio input "true"
click at [1466, 249] on button "INTERNATIONAL SCHOOL" at bounding box center [1490, 268] width 154 height 45
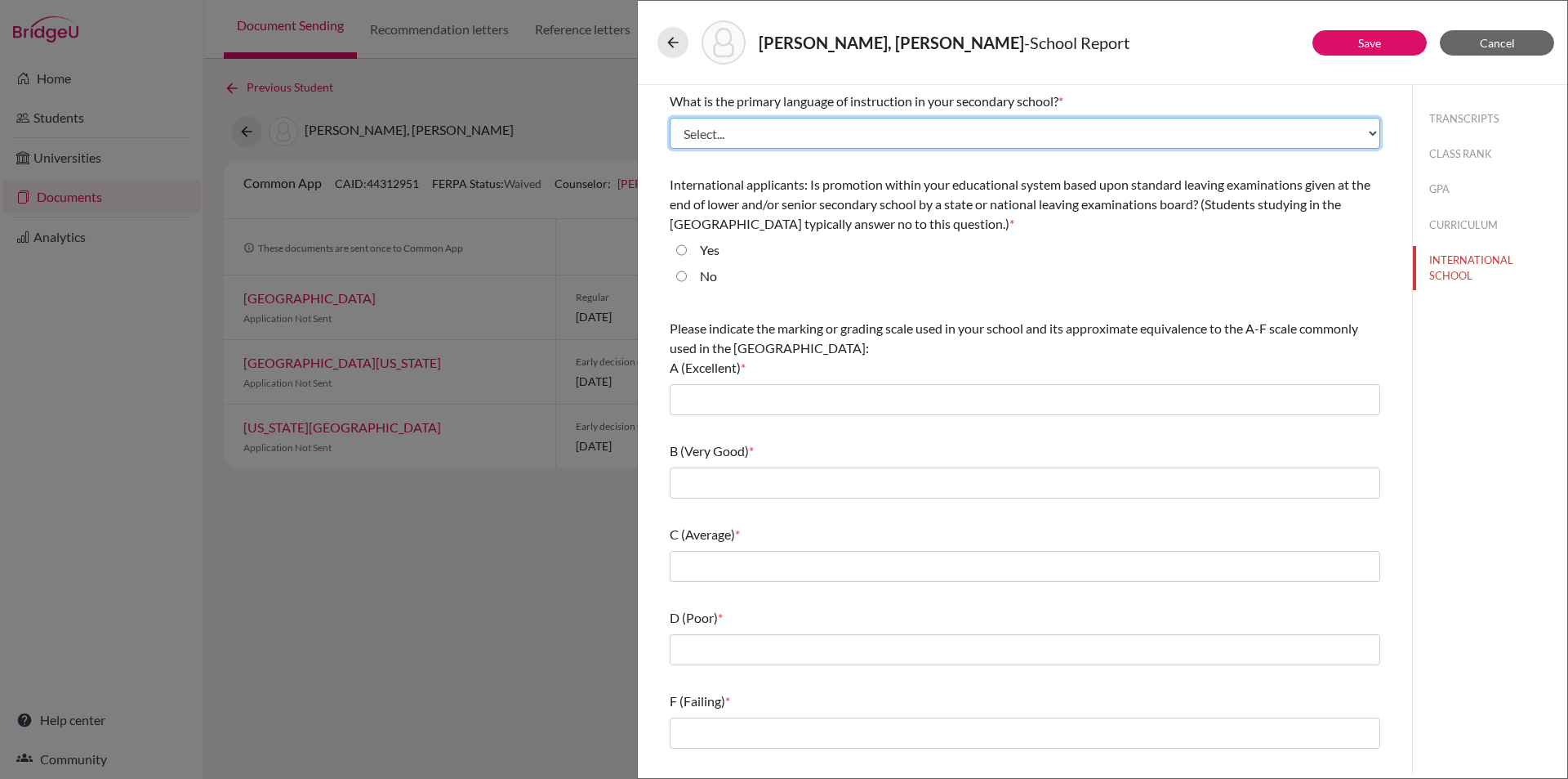
click at [821, 129] on select "Select... Albanian Arabic Armenian Assamese Azerbaijani Belarusian Bengali Bulg…" at bounding box center [1025, 133] width 711 height 31
select select "14"
click at [670, 118] on select "Select... Albanian Arabic Armenian Assamese Azerbaijani Belarusian Bengali Bulg…" at bounding box center [1025, 133] width 711 height 31
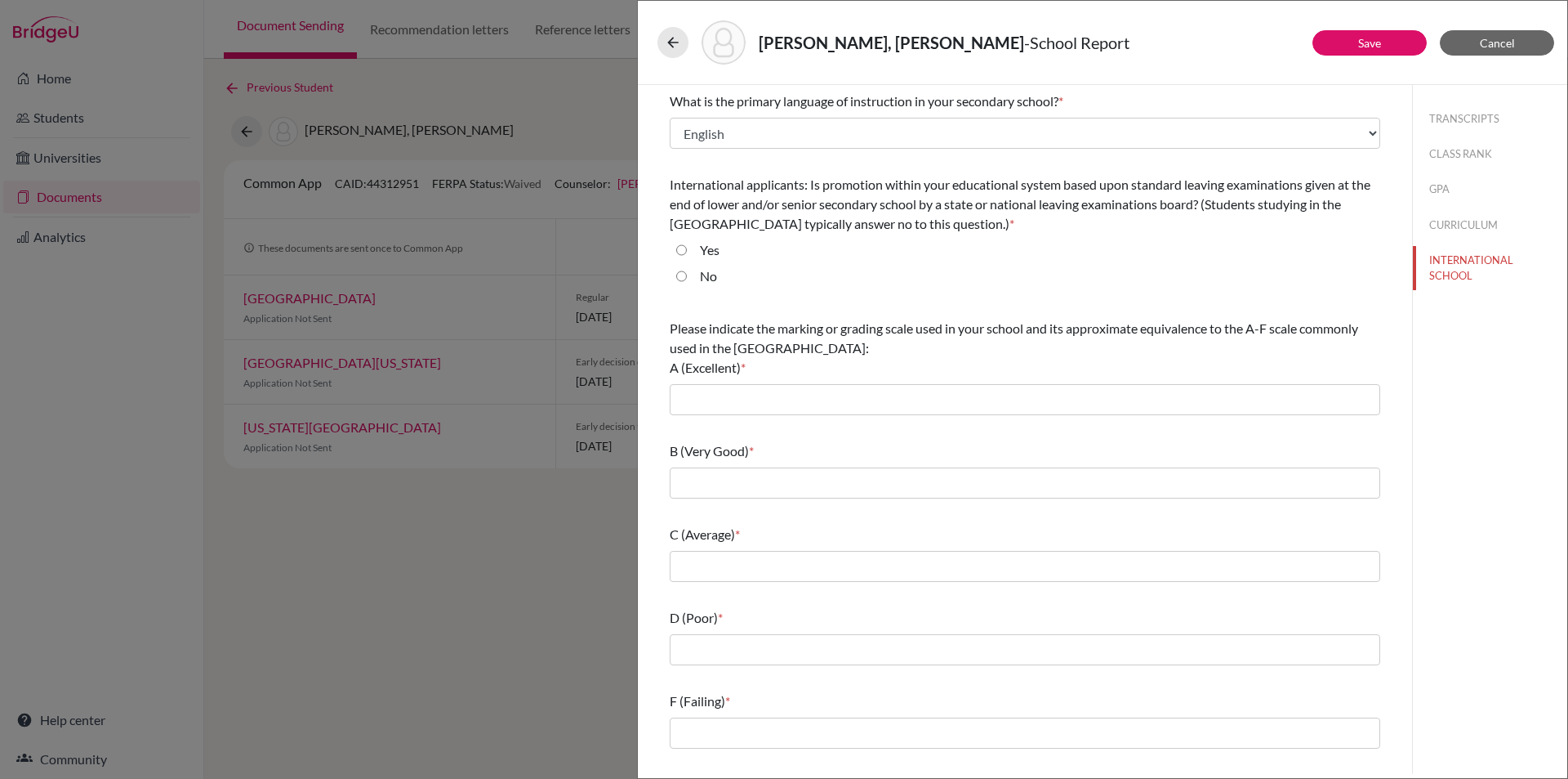
click at [683, 276] on input "No" at bounding box center [682, 276] width 11 height 20
radio input "true"
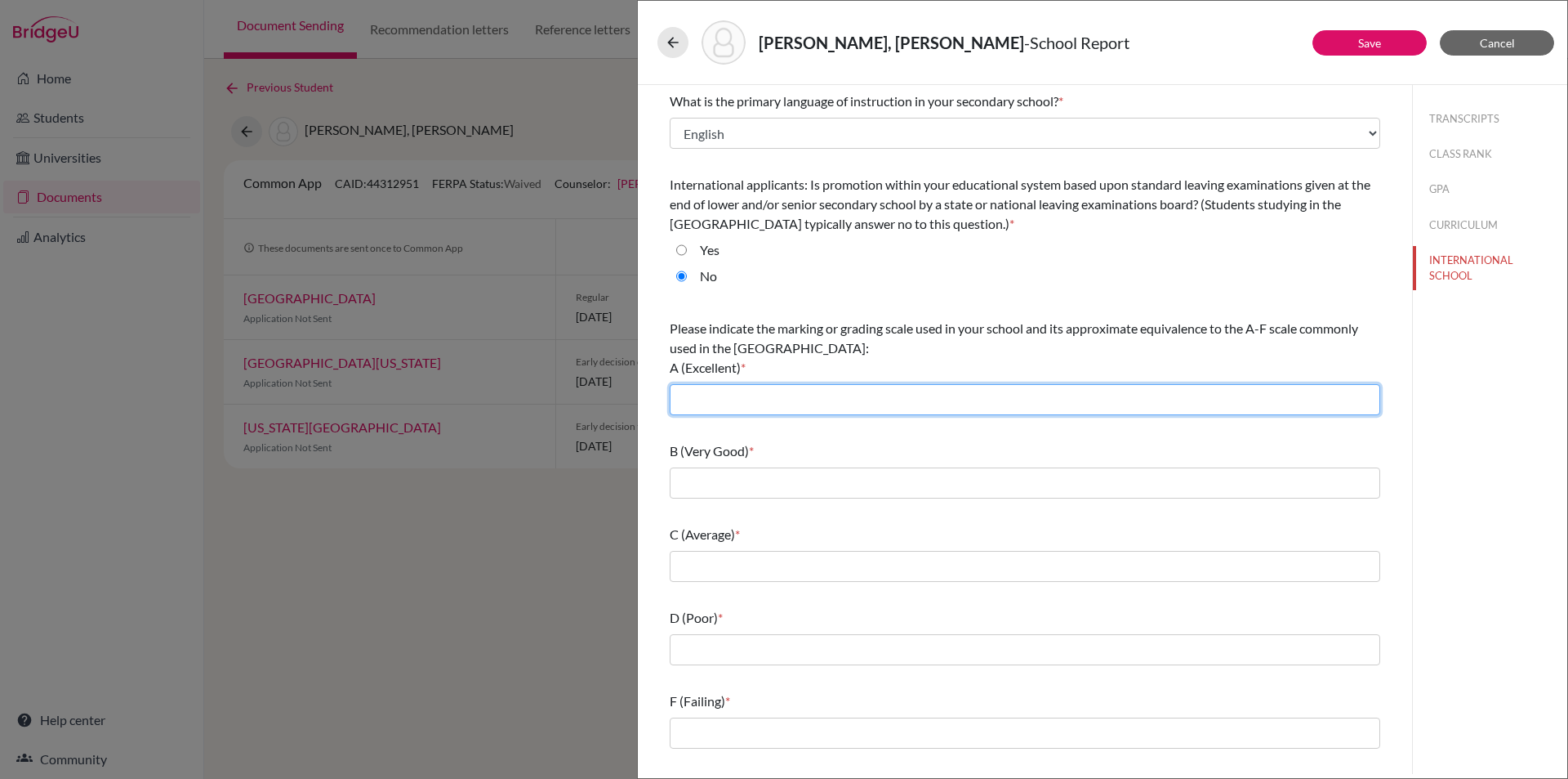
click at [830, 403] on input "text" at bounding box center [1025, 399] width 711 height 31
type input "90-100"
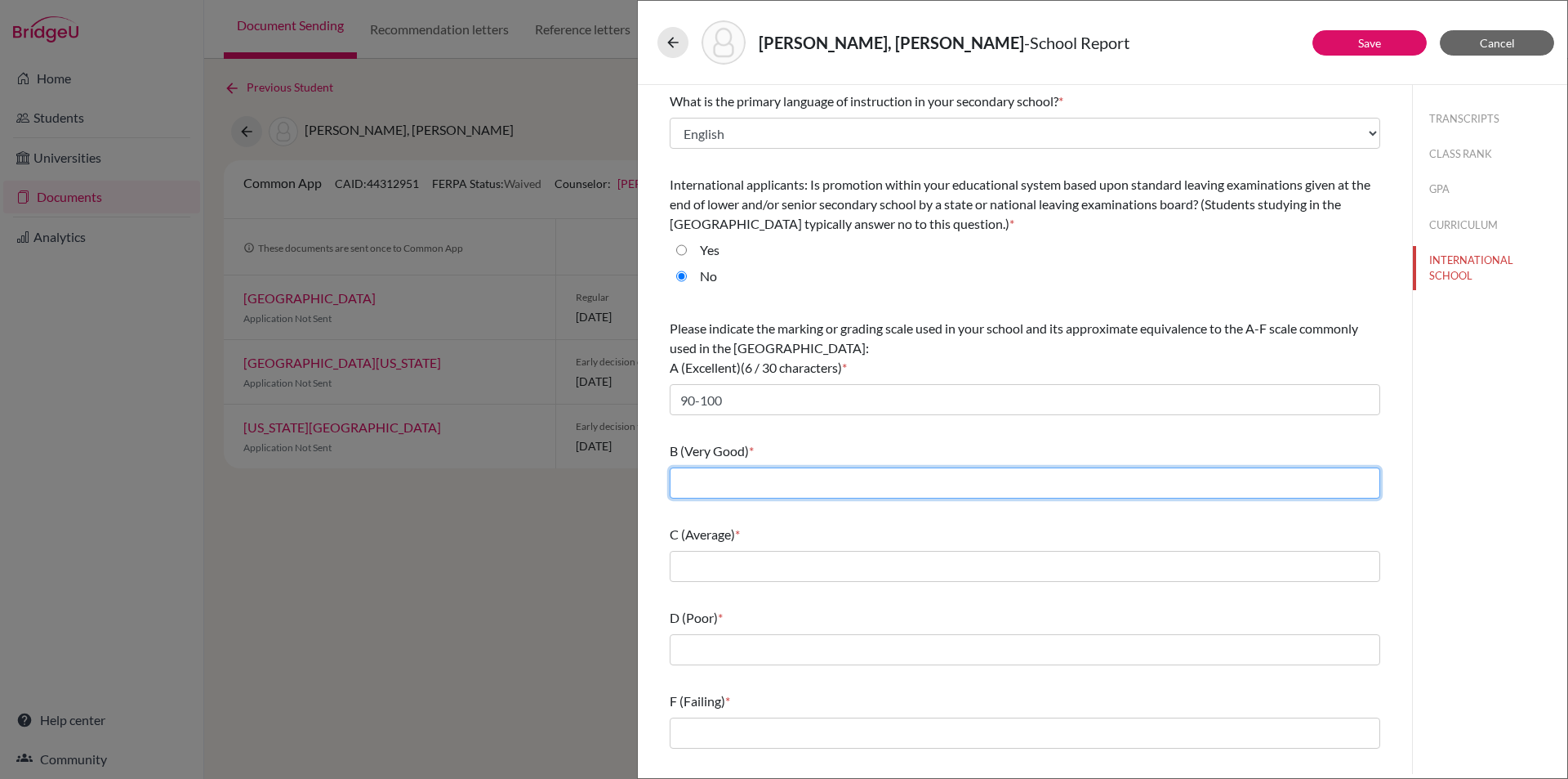
drag, startPoint x: 782, startPoint y: 478, endPoint x: 785, endPoint y: 491, distance: 13.3
click at [782, 478] on input "text" at bounding box center [1025, 483] width 711 height 31
type input "80-89"
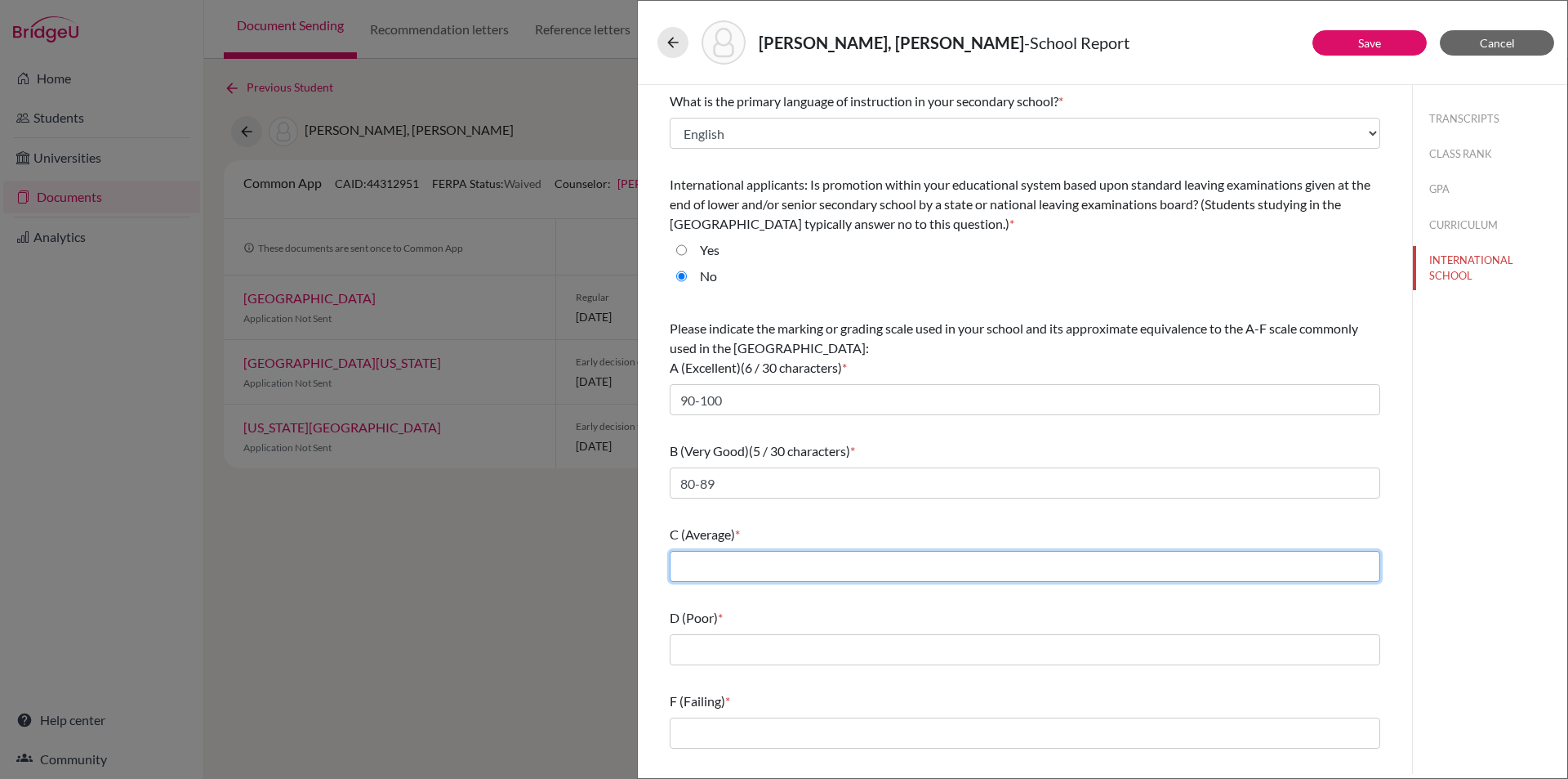
click at [787, 570] on input "text" at bounding box center [1025, 566] width 711 height 31
type input "70-79"
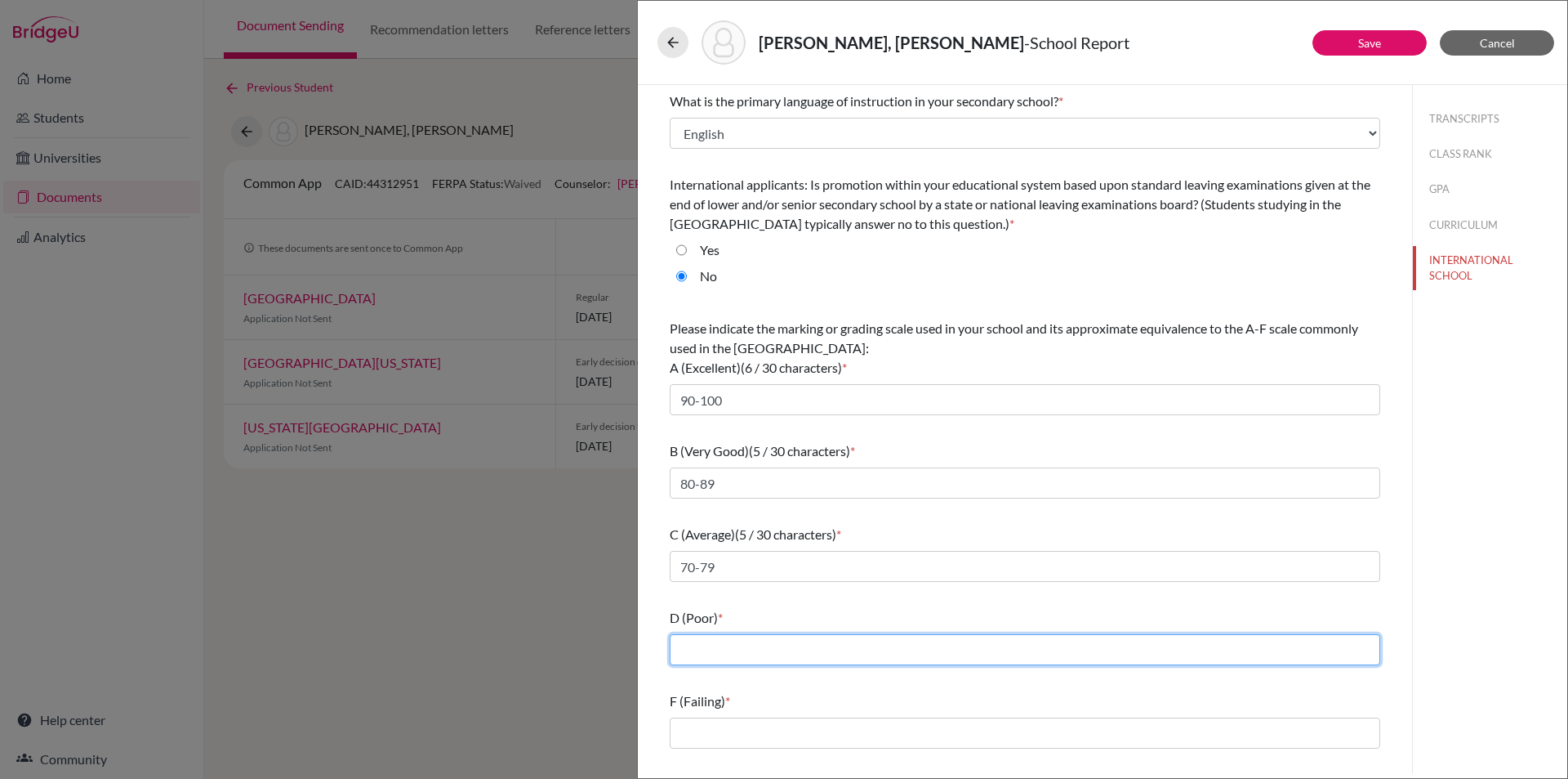
click at [800, 651] on input "text" at bounding box center [1025, 649] width 711 height 31
type input "60-69"
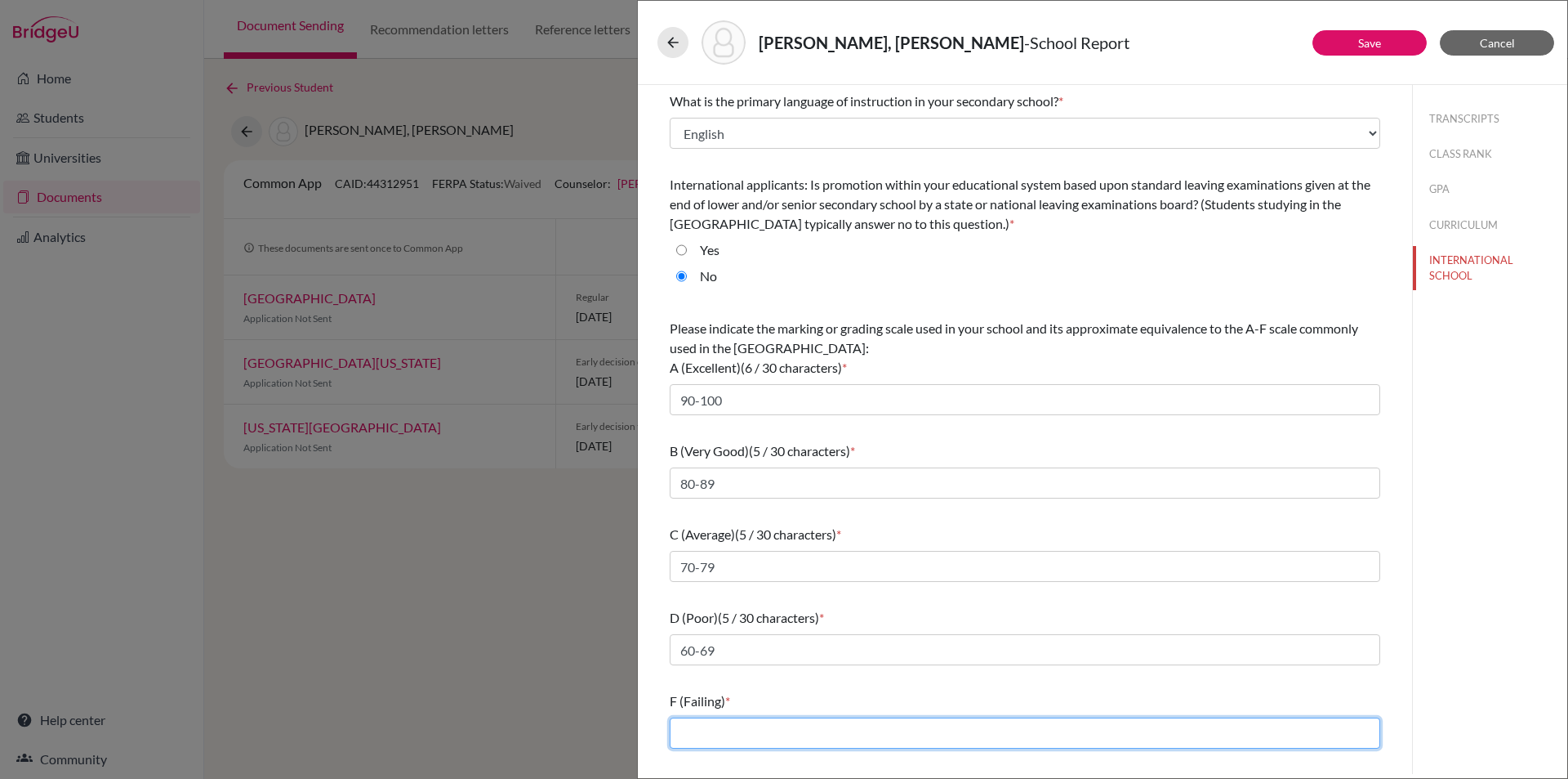
click at [812, 728] on input "text" at bounding box center [1025, 733] width 711 height 31
type input "59 and below"
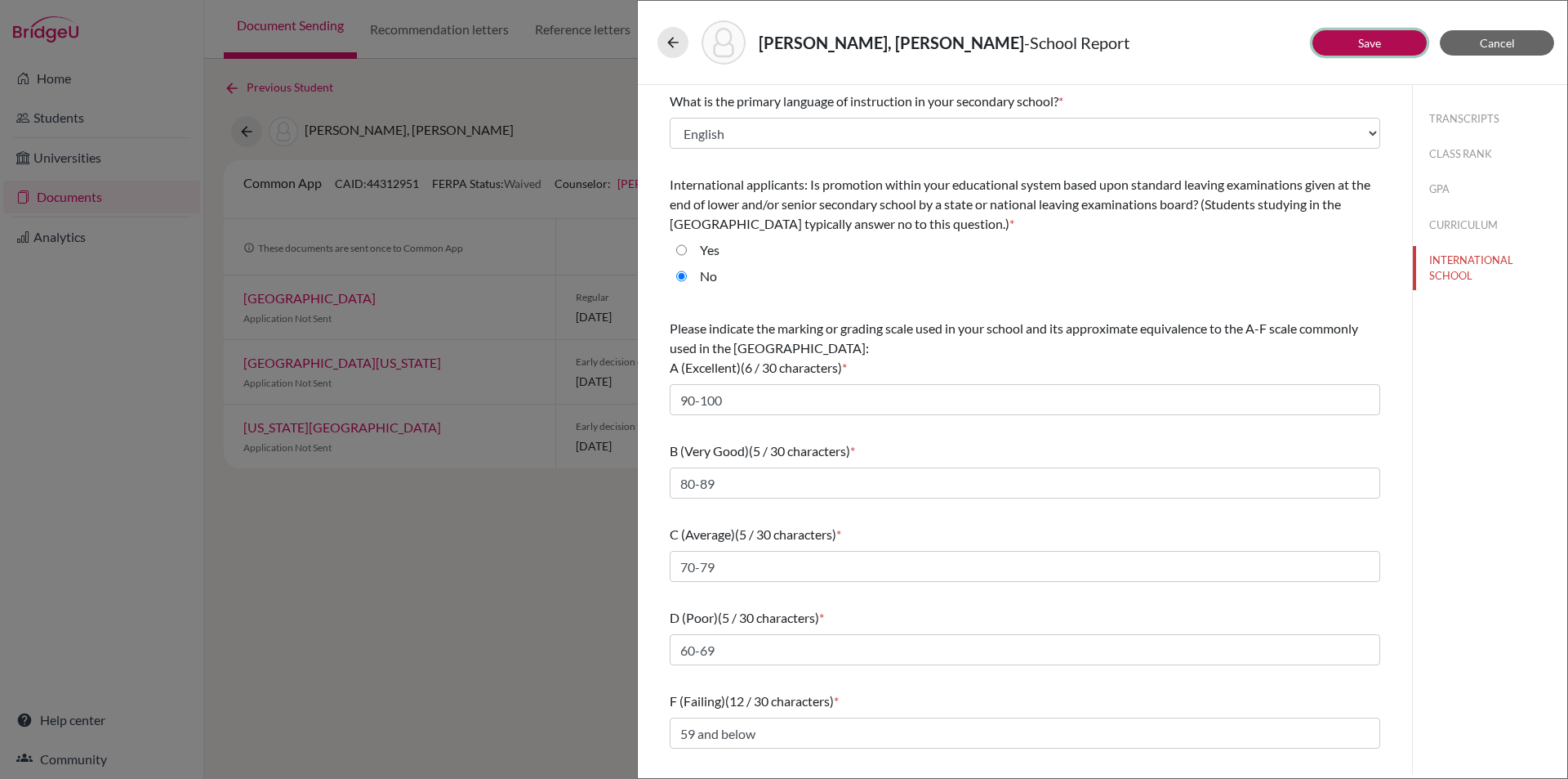
click at [1370, 41] on link "Save" at bounding box center [1370, 43] width 23 height 14
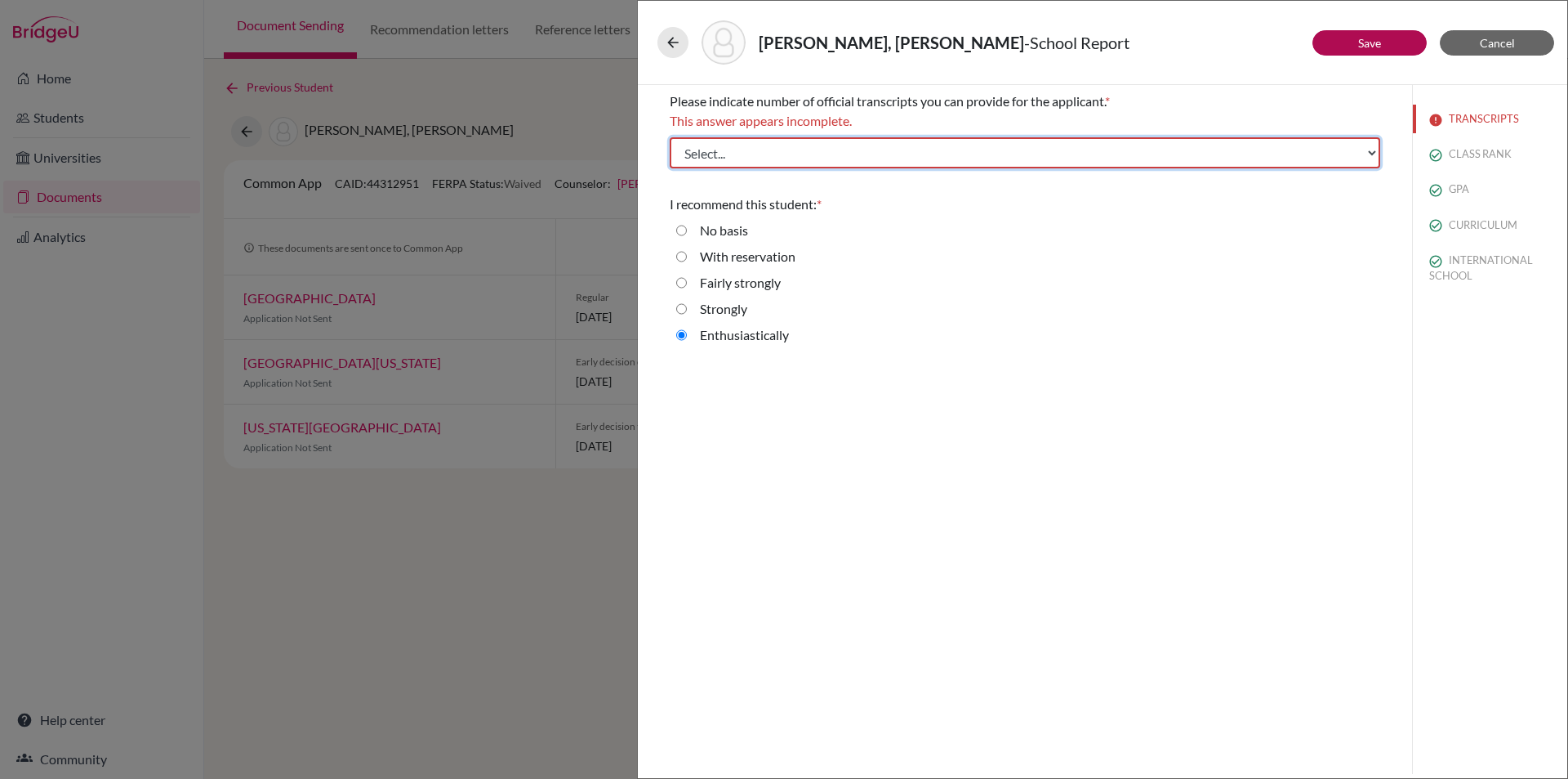
click at [1035, 154] on select "Select... 1 2 3 4" at bounding box center [1025, 152] width 711 height 31
select select "1"
click at [670, 137] on select "Select... 1 2 3 4" at bounding box center [1025, 152] width 711 height 31
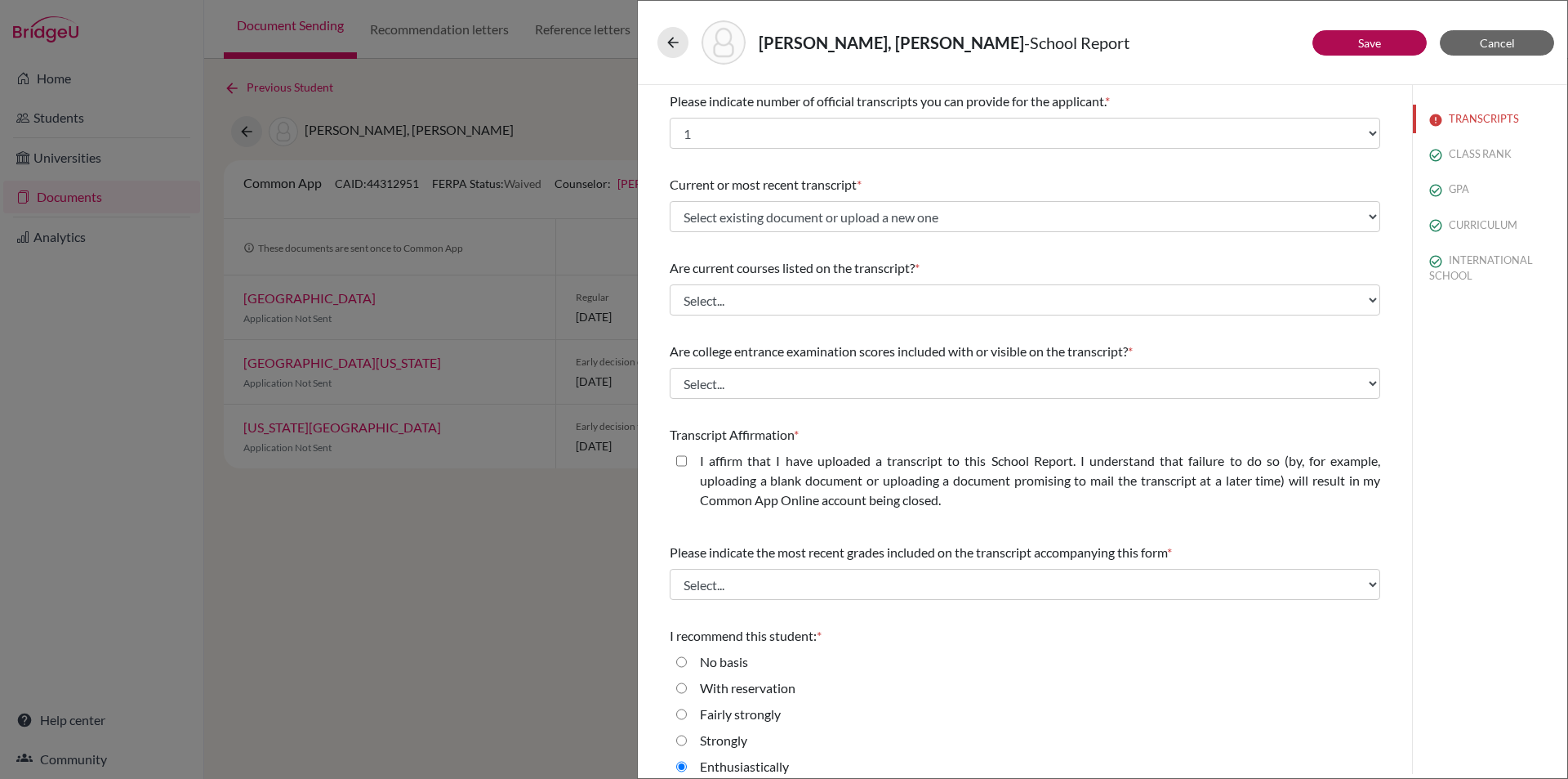
click at [1105, 171] on div "Current or most recent transcript * Select existing document or upload a new on…" at bounding box center [1025, 203] width 711 height 70
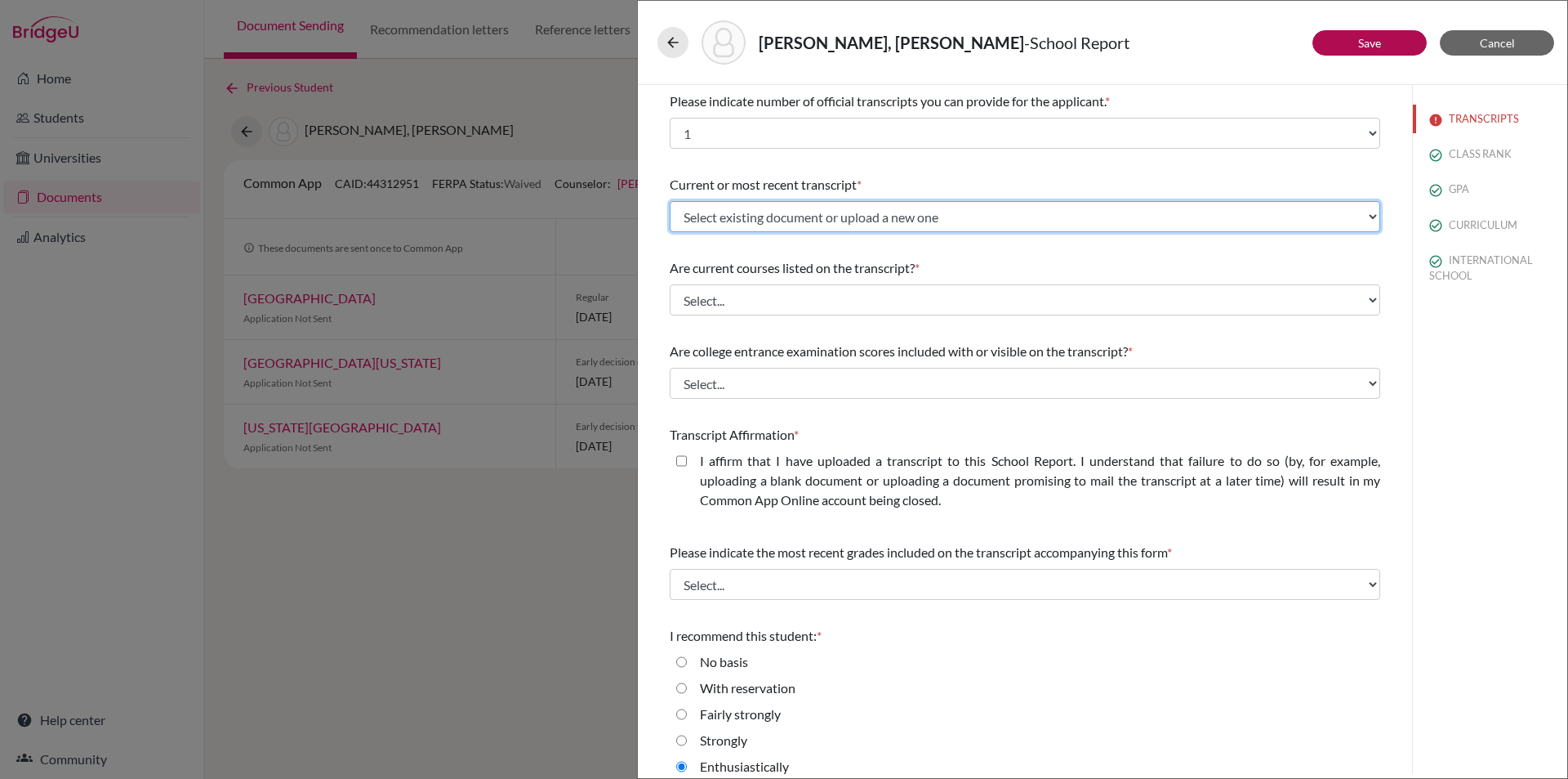
click at [1362, 212] on select "Select existing document or upload a new one initial transcript Upload New File" at bounding box center [1025, 216] width 711 height 31
select select "665894"
click at [670, 201] on select "Select existing document or upload a new one initial transcript Upload New File" at bounding box center [1025, 216] width 711 height 31
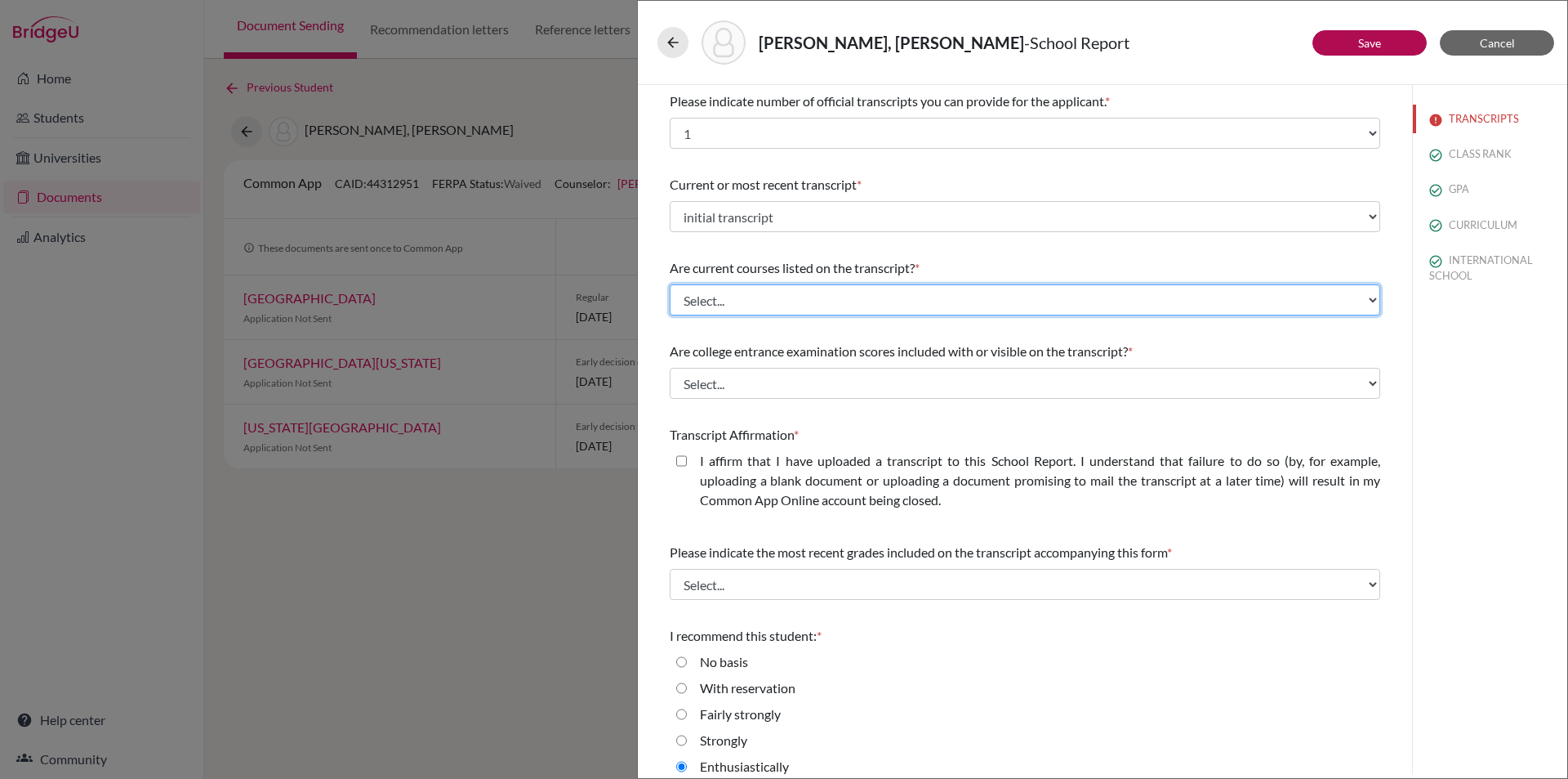
click at [1363, 299] on select "Select... Yes No" at bounding box center [1025, 299] width 711 height 31
select select "1"
click at [670, 284] on select "Select... Yes No" at bounding box center [1025, 299] width 711 height 31
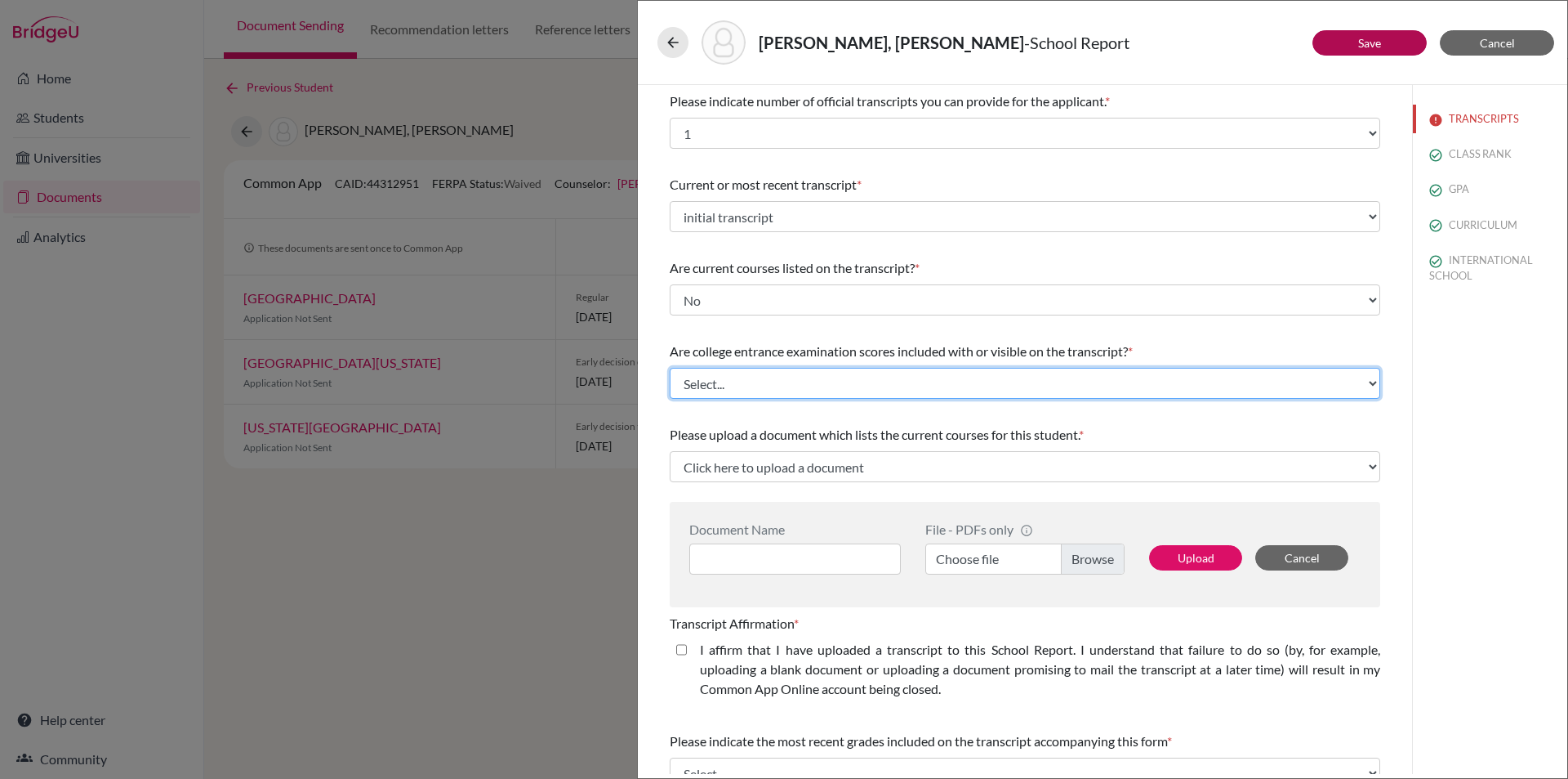
click at [909, 382] on select "Select... Yes No" at bounding box center [1025, 383] width 711 height 31
select select "1"
click at [670, 368] on select "Select... Yes No" at bounding box center [1025, 383] width 711 height 31
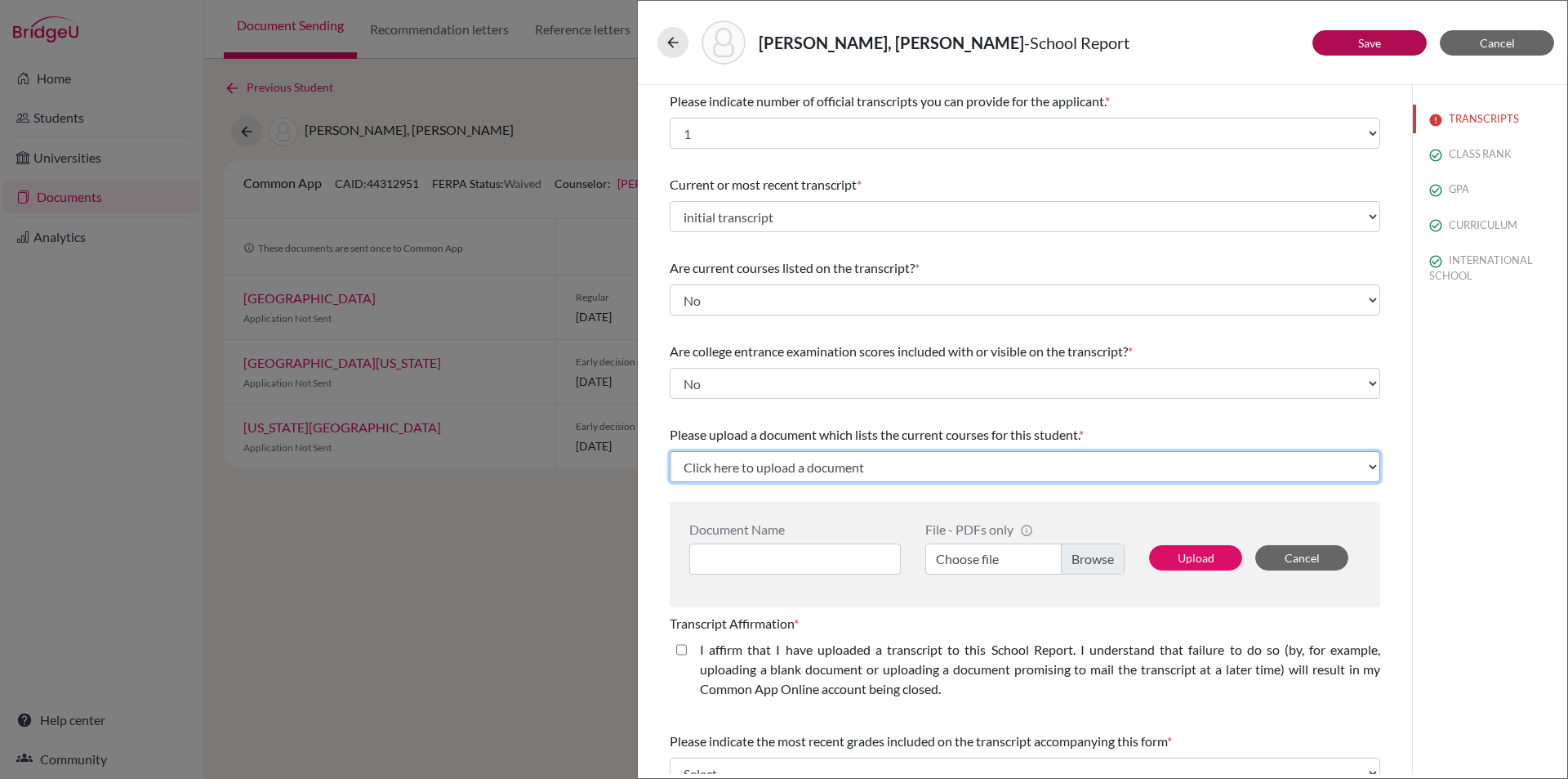
click at [909, 461] on select "Click here to upload a document Upload New File" at bounding box center [1025, 467] width 711 height 31
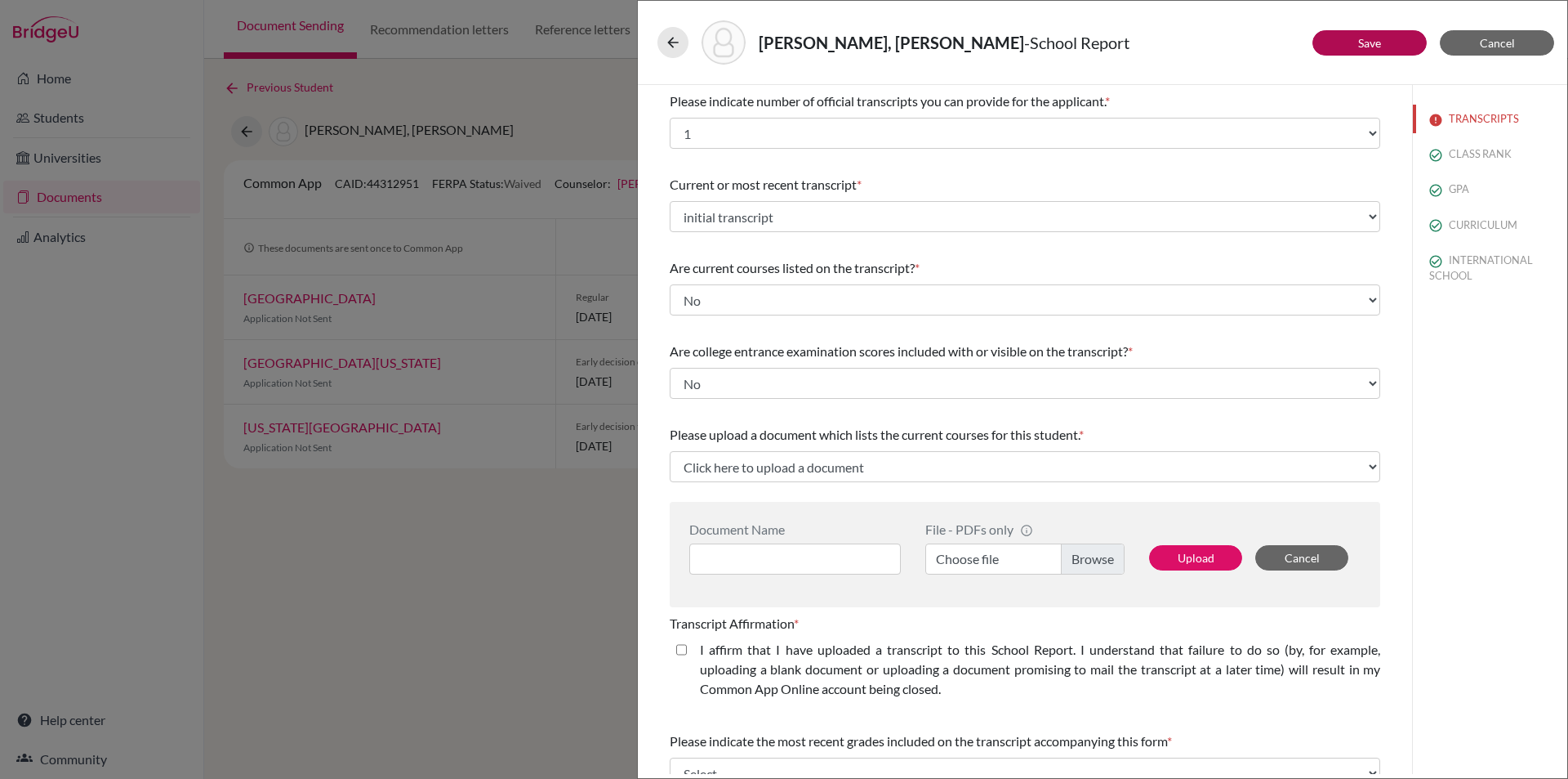
click at [1179, 414] on div "Please indicate number of official transcripts you can provide for the applican…" at bounding box center [1025, 531] width 711 height 893
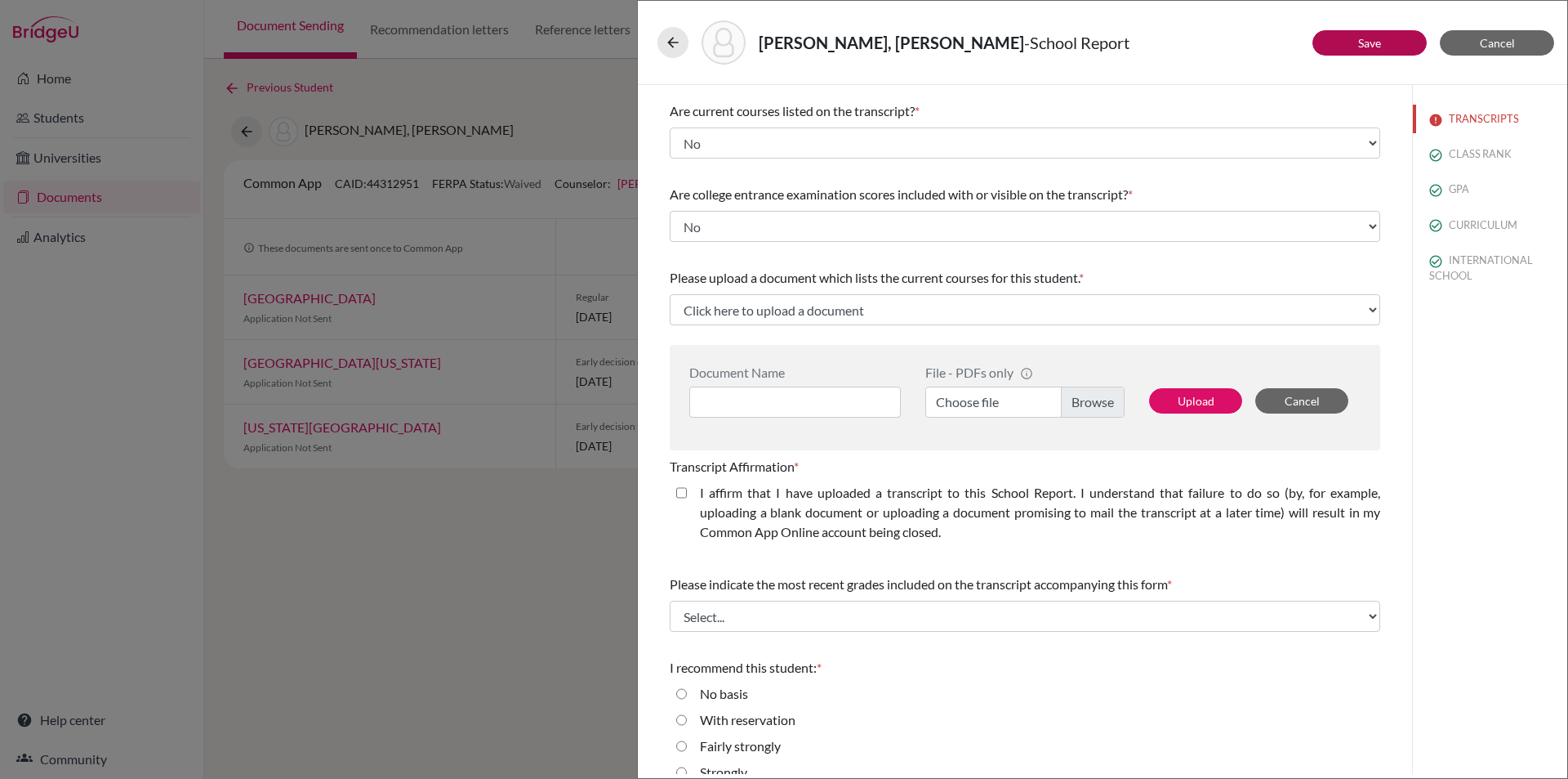
scroll to position [204, 0]
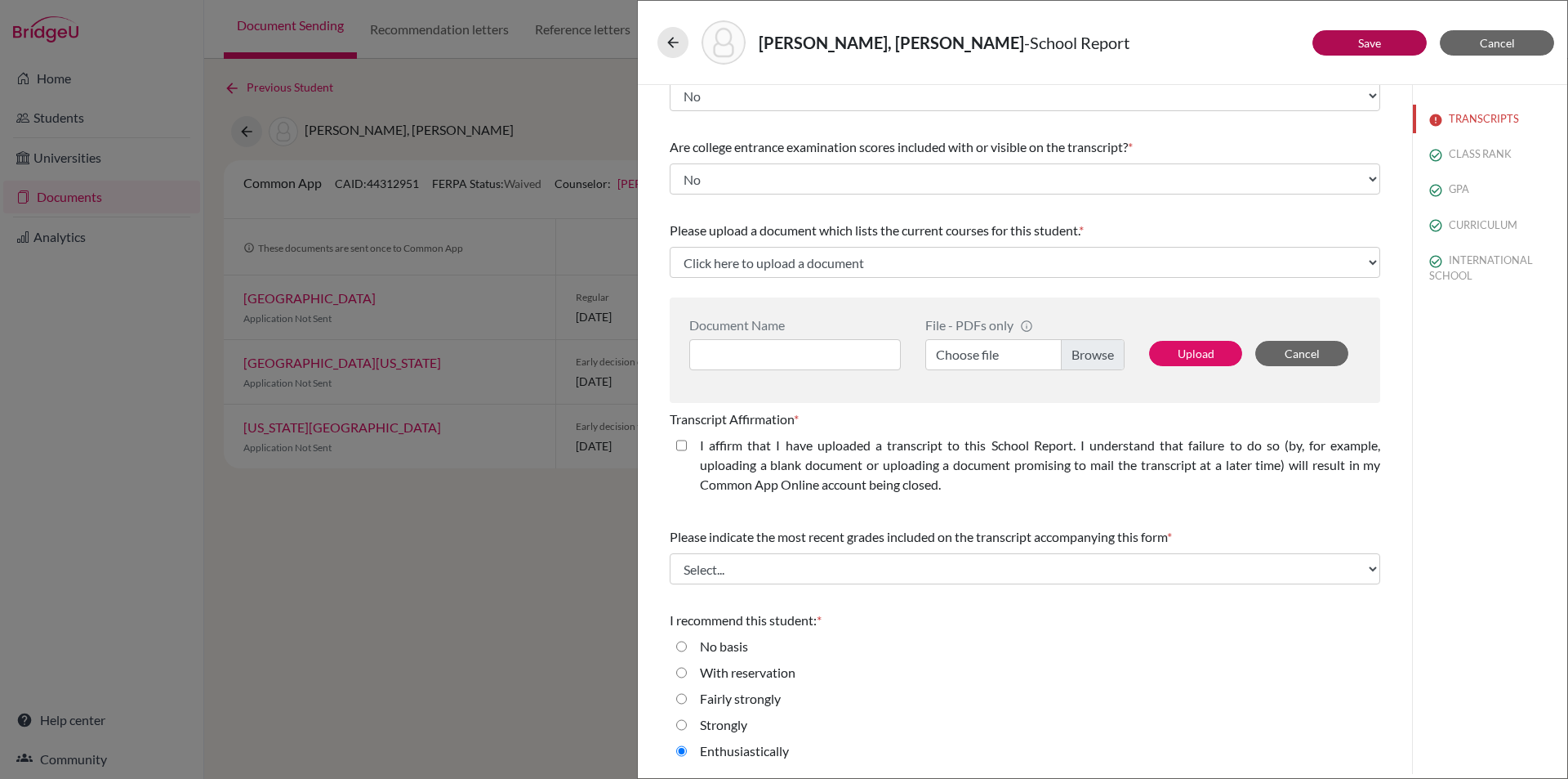
click at [678, 446] on closed\ "I affirm that I have uploaded a transcript to this School Report. I understand …" at bounding box center [682, 445] width 11 height 20
checkbox closed\ "true"
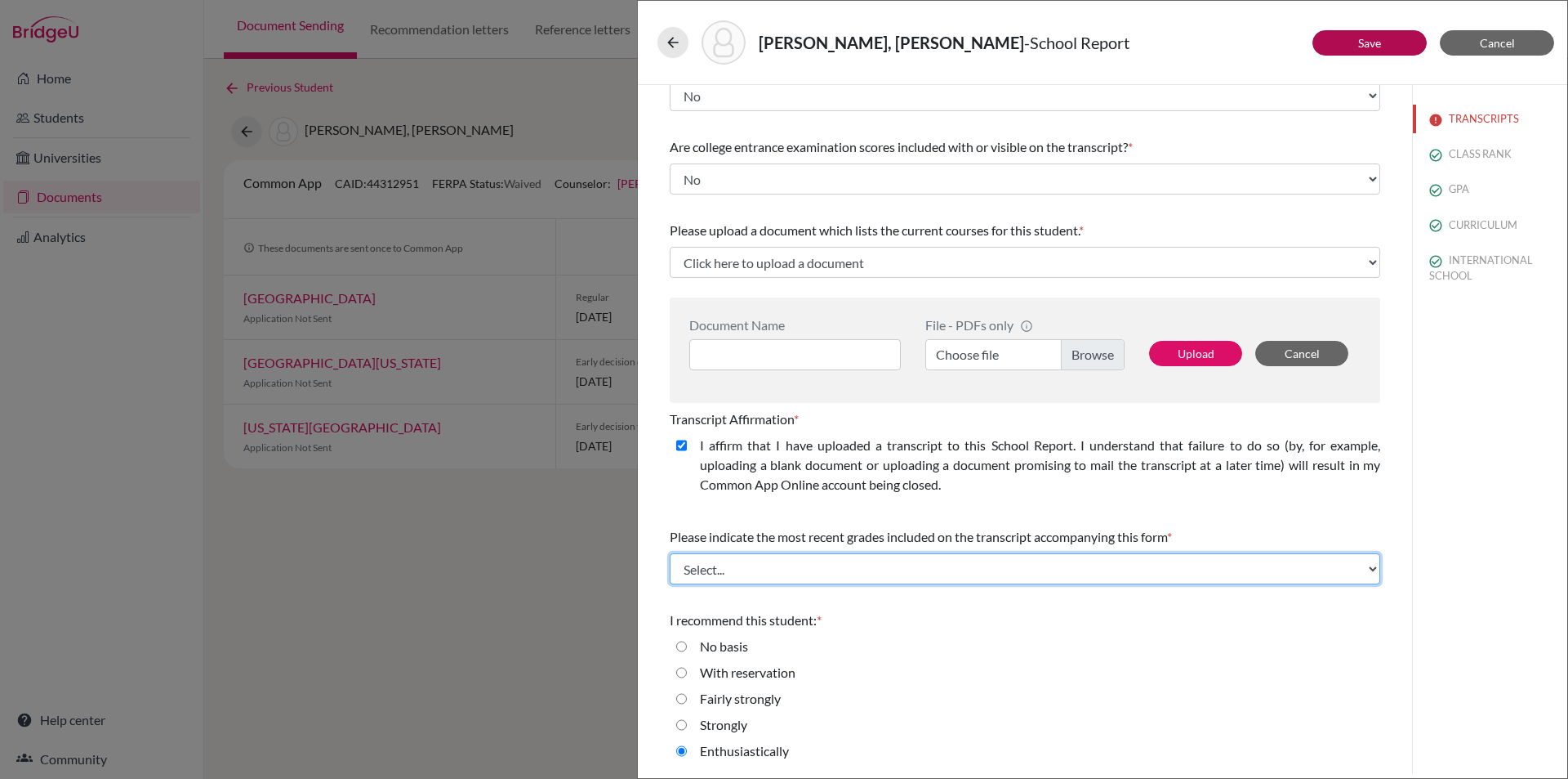
click at [1172, 571] on select "Select... Final junior year grades 1st Quarter senior year grades 2nd Quarter/1…" at bounding box center [1025, 568] width 711 height 31
select select "0"
click at [670, 553] on select "Select... Final junior year grades 1st Quarter senior year grades 2nd Quarter/1…" at bounding box center [1025, 568] width 711 height 31
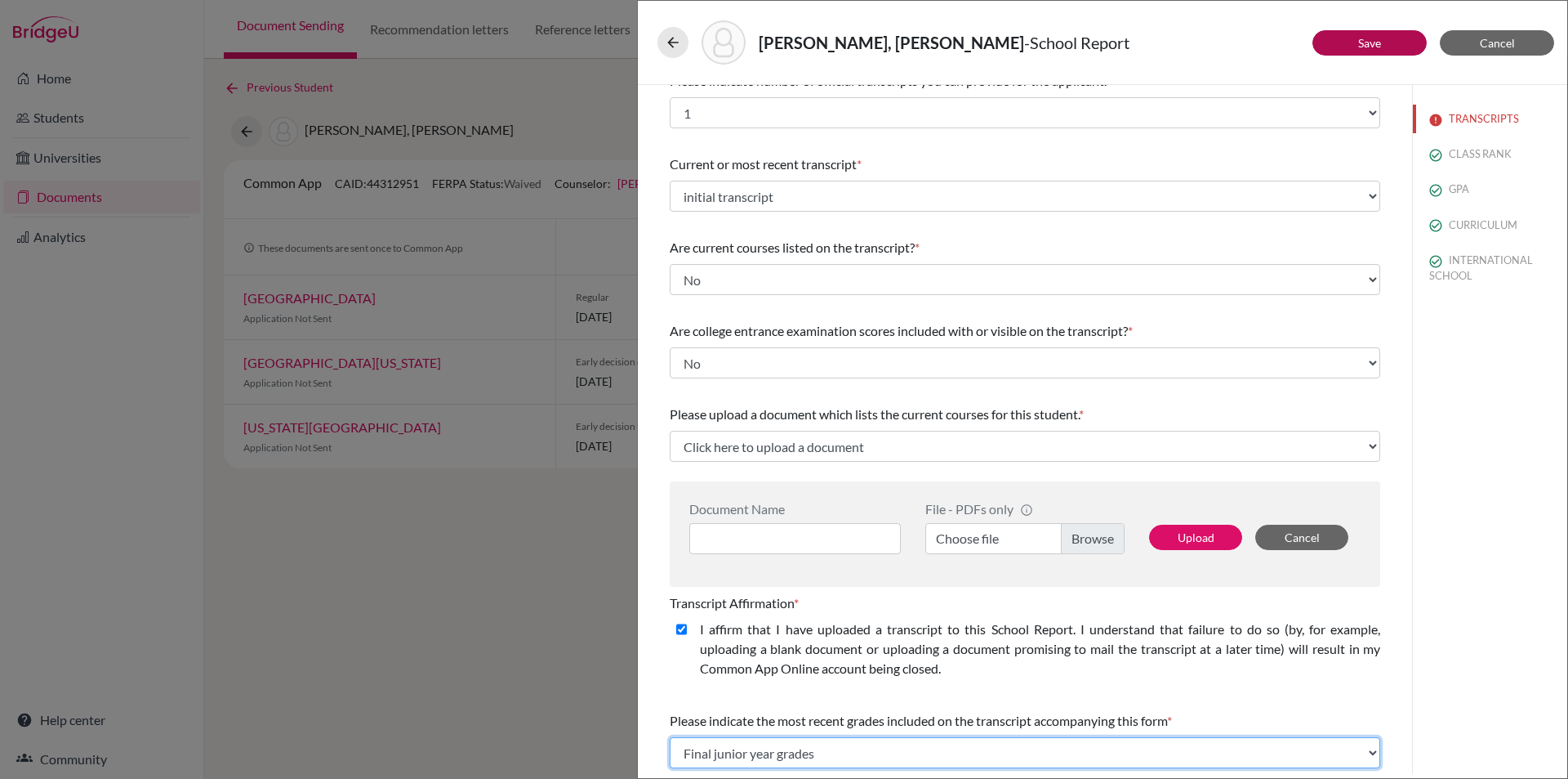
scroll to position [0, 0]
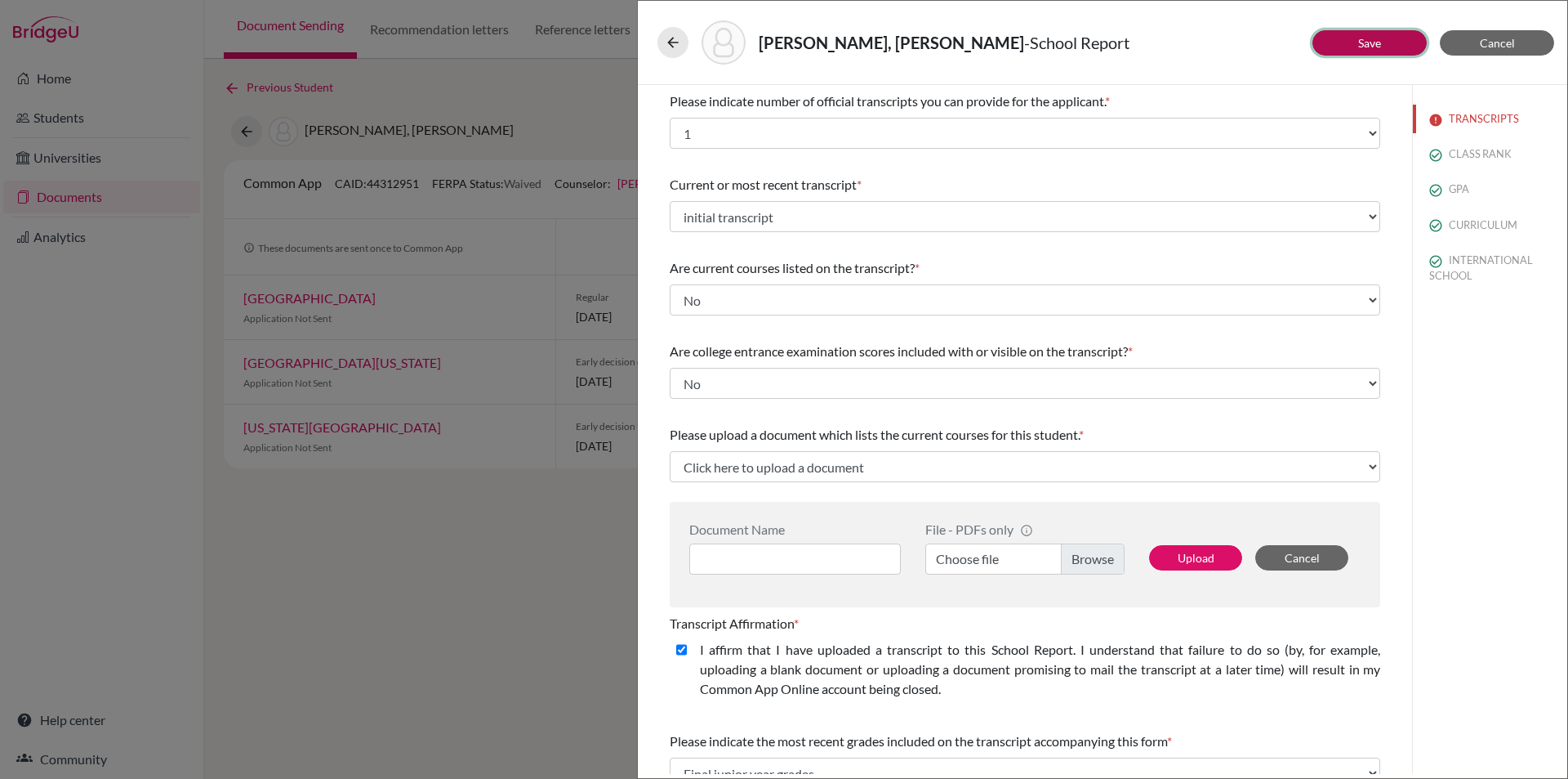
click at [1349, 41] on button "Save" at bounding box center [1370, 43] width 115 height 25
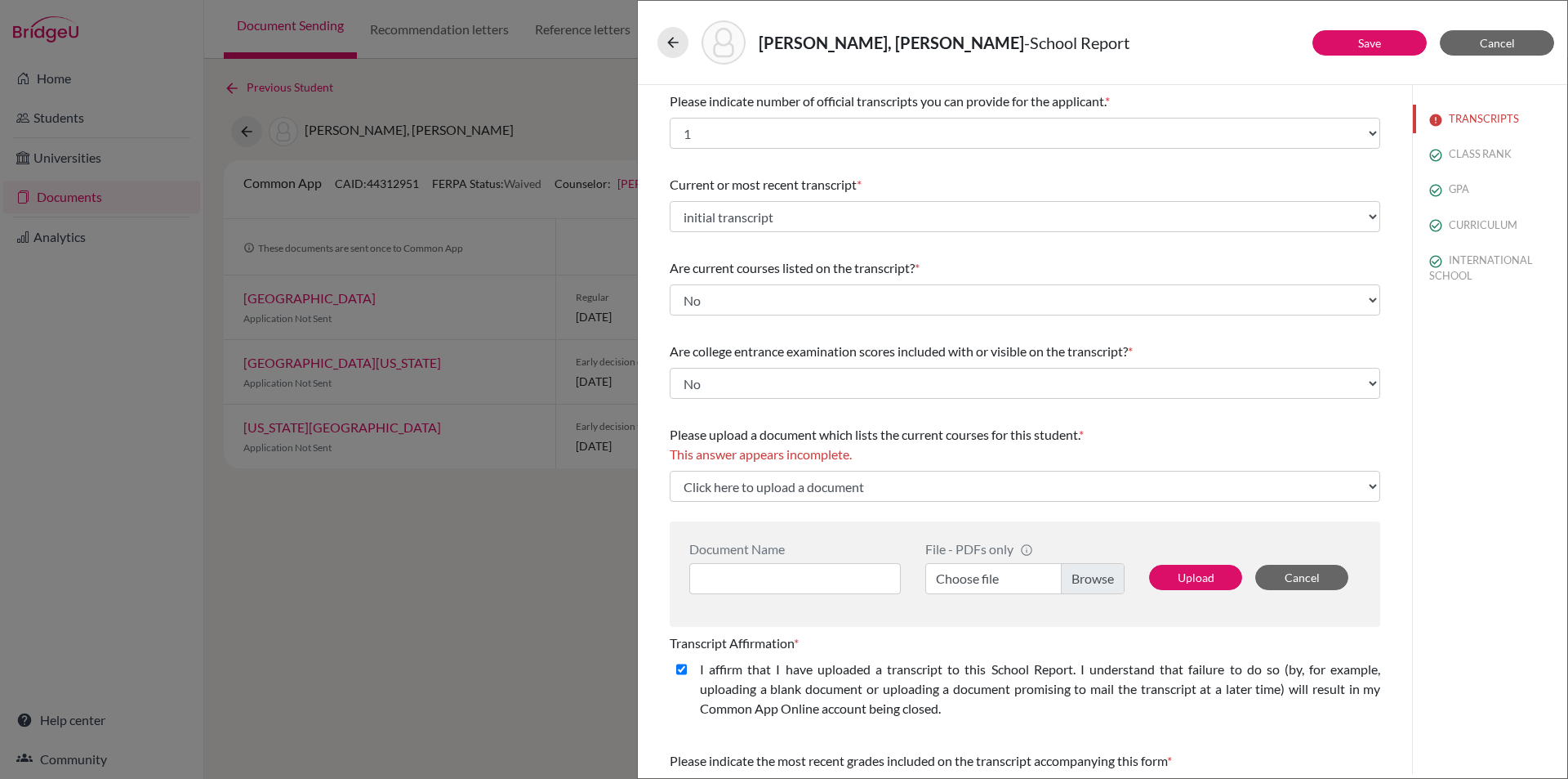
click at [375, 564] on div "Jamal, Taha - School Report Save Cancel Please indicate number of official tran…" at bounding box center [784, 389] width 1568 height 779
click at [166, 193] on div "Jamal, Taha - School Report Save Cancel Please indicate number of official tran…" at bounding box center [784, 389] width 1568 height 779
click at [1512, 37] on span "Cancel" at bounding box center [1497, 43] width 35 height 14
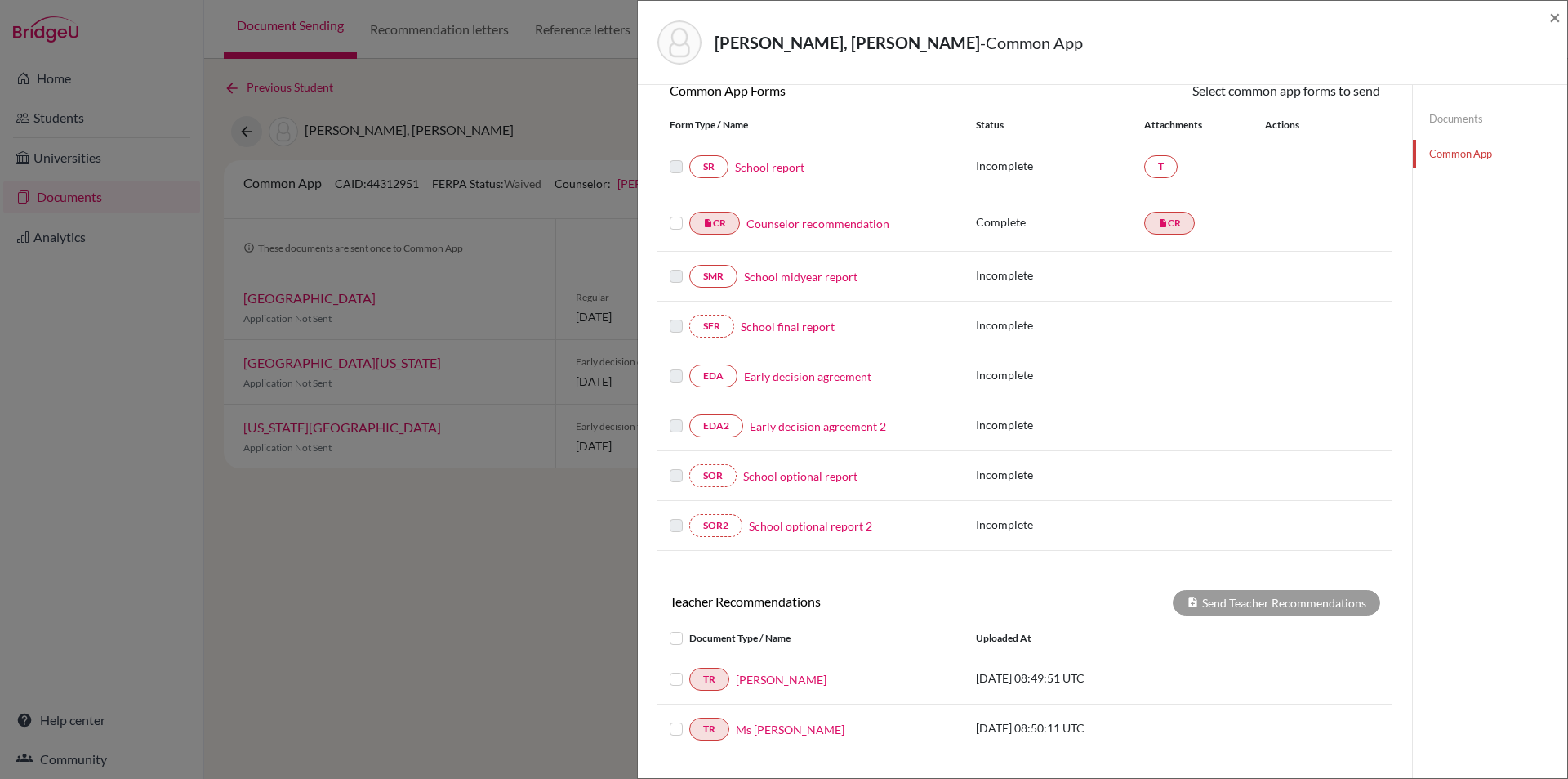
scroll to position [314, 0]
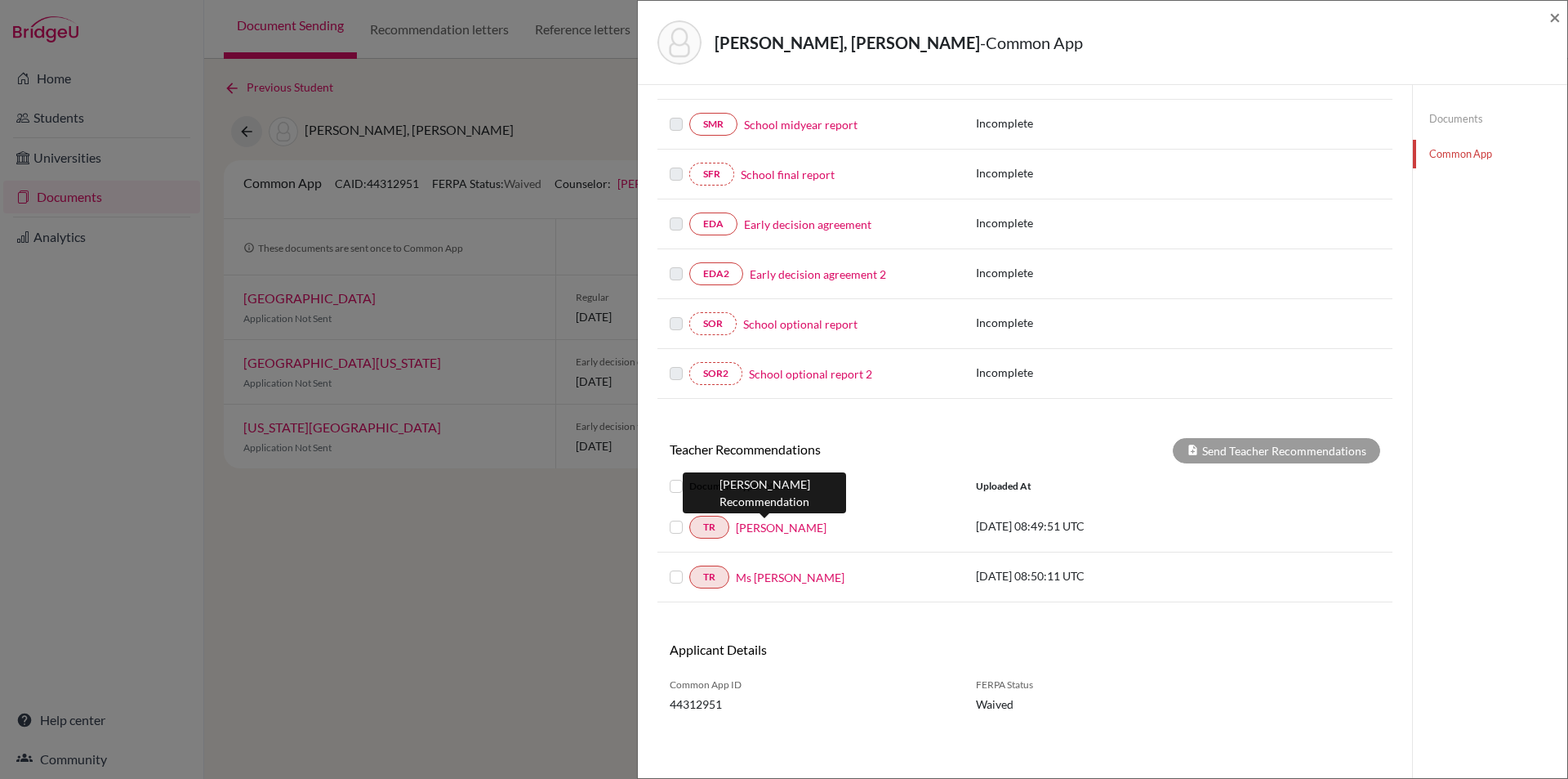
click at [764, 529] on link "Mr Rocklyn" at bounding box center [781, 527] width 91 height 17
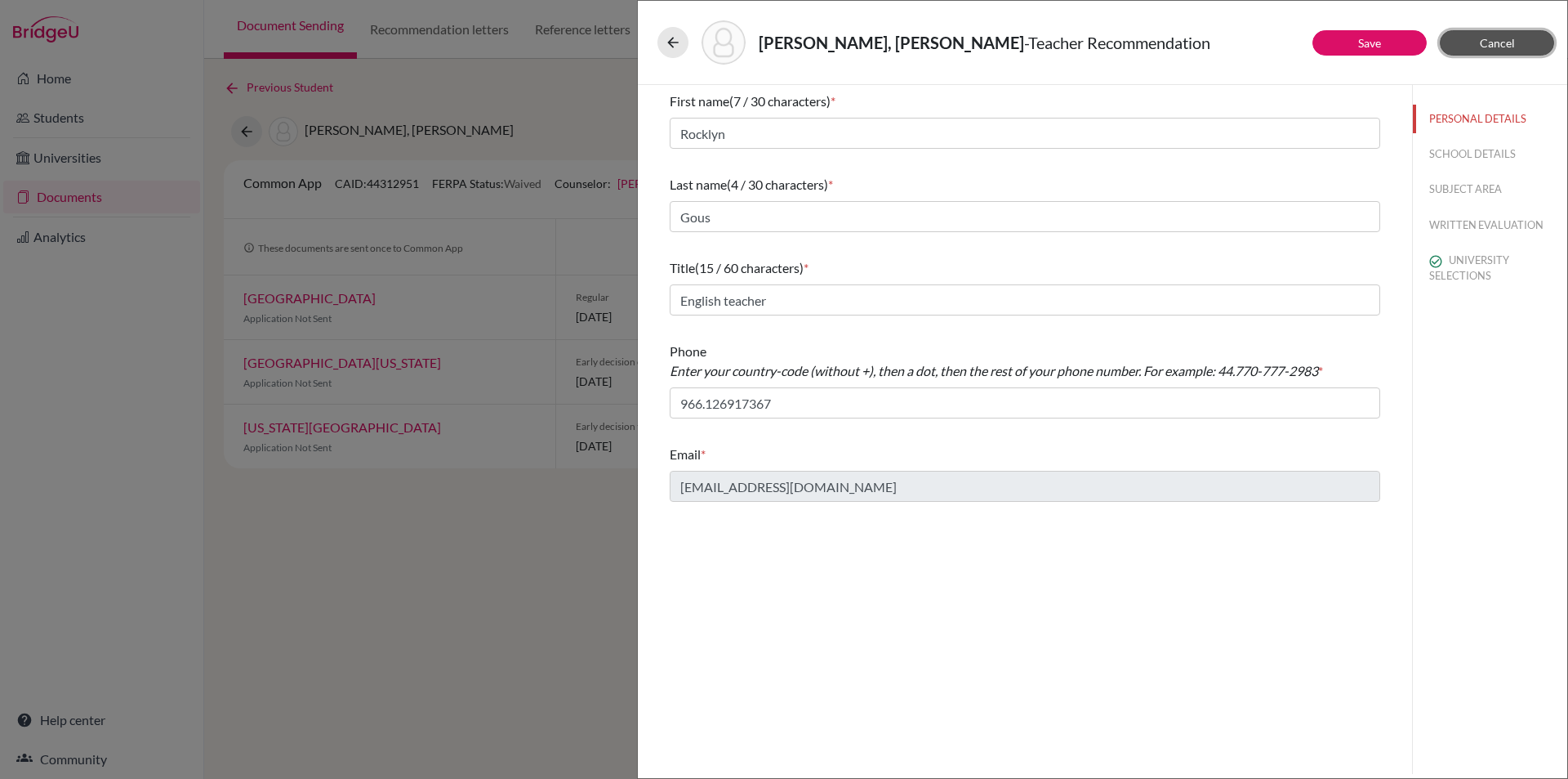
click at [1501, 35] on button "Cancel" at bounding box center [1497, 43] width 115 height 25
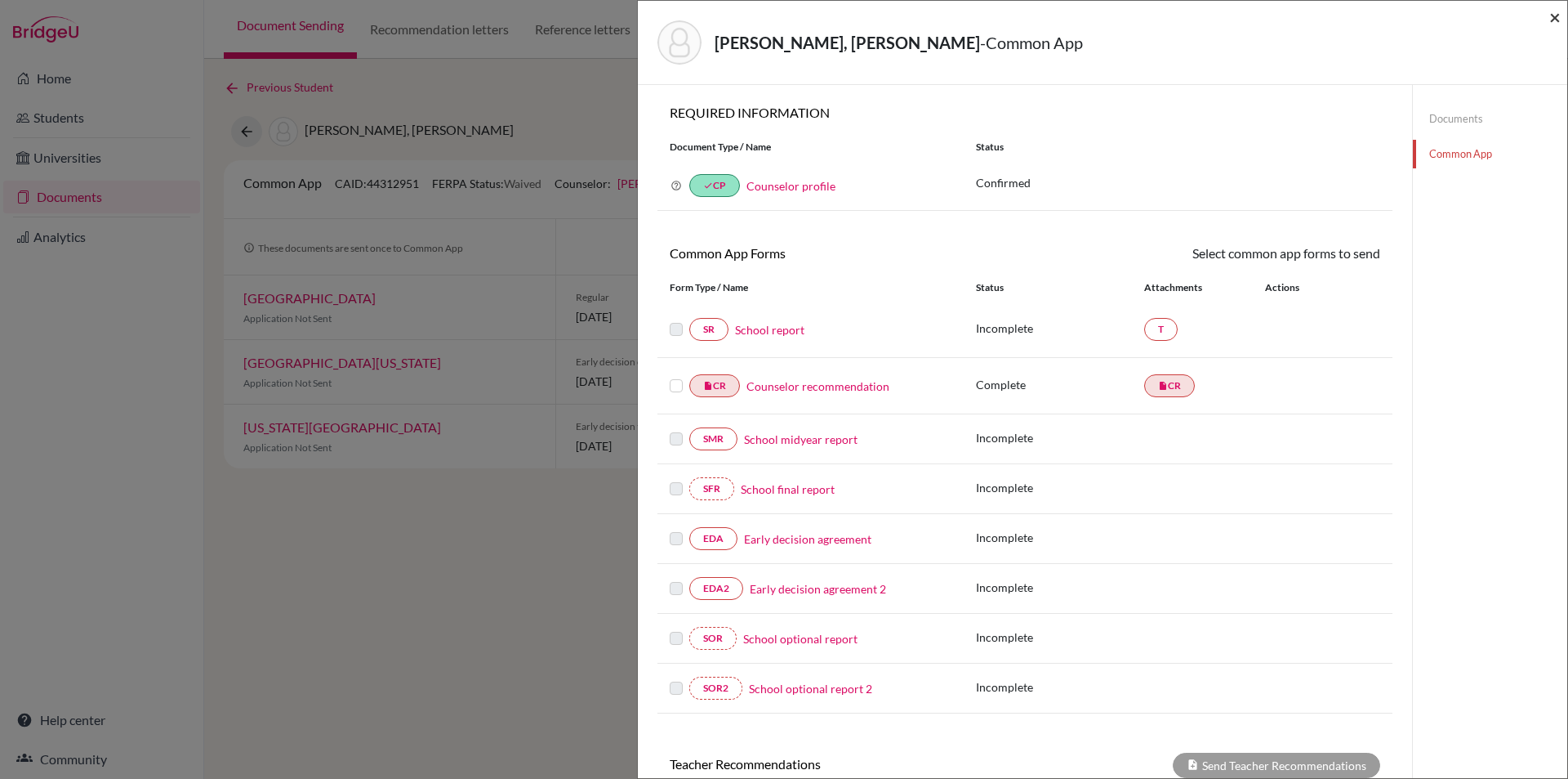
click at [1559, 17] on span "×" at bounding box center [1555, 17] width 12 height 24
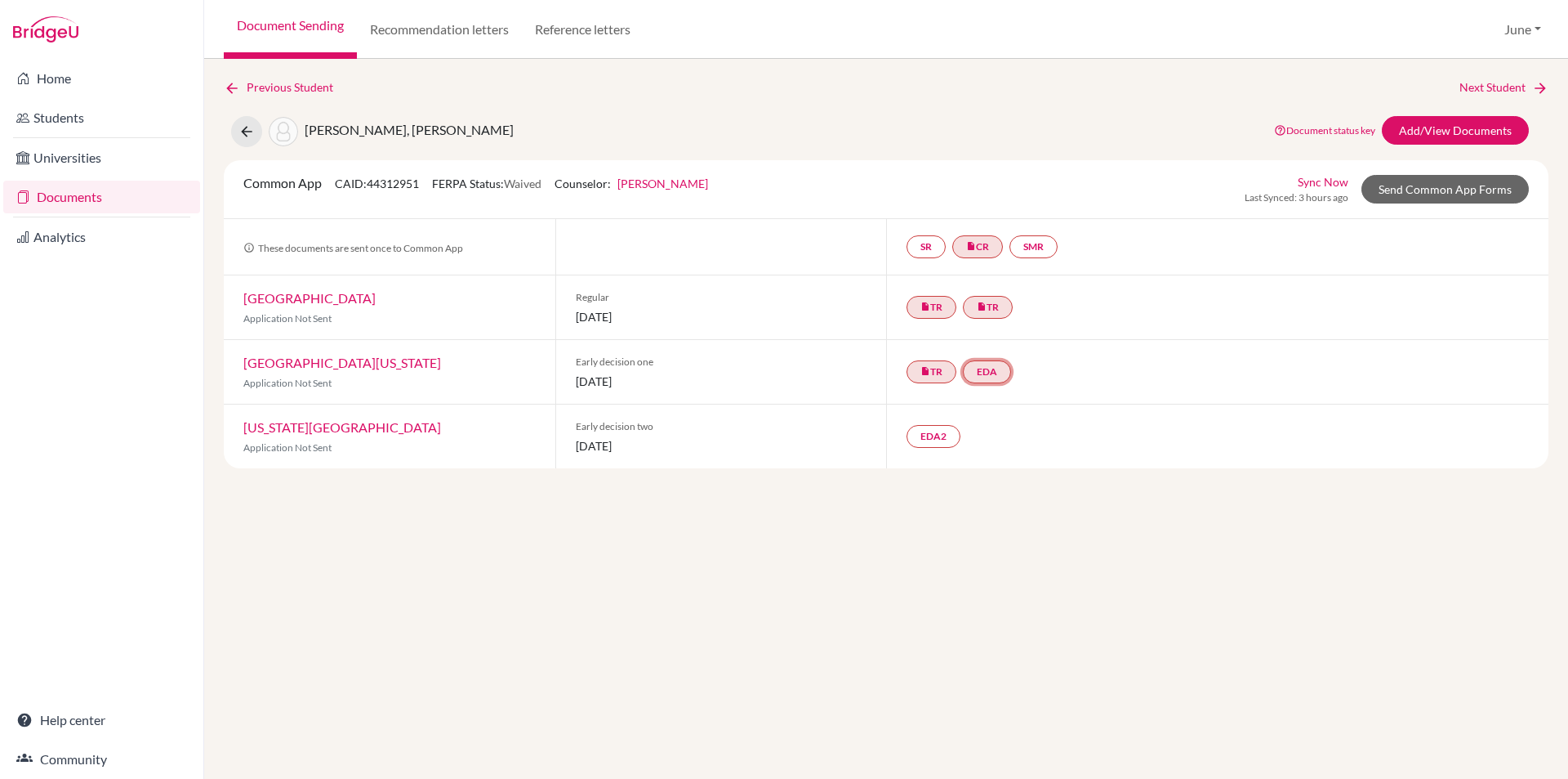
click at [992, 364] on link "EDA" at bounding box center [987, 372] width 48 height 23
click at [993, 315] on link "Early decision agreement" at bounding box center [988, 322] width 127 height 14
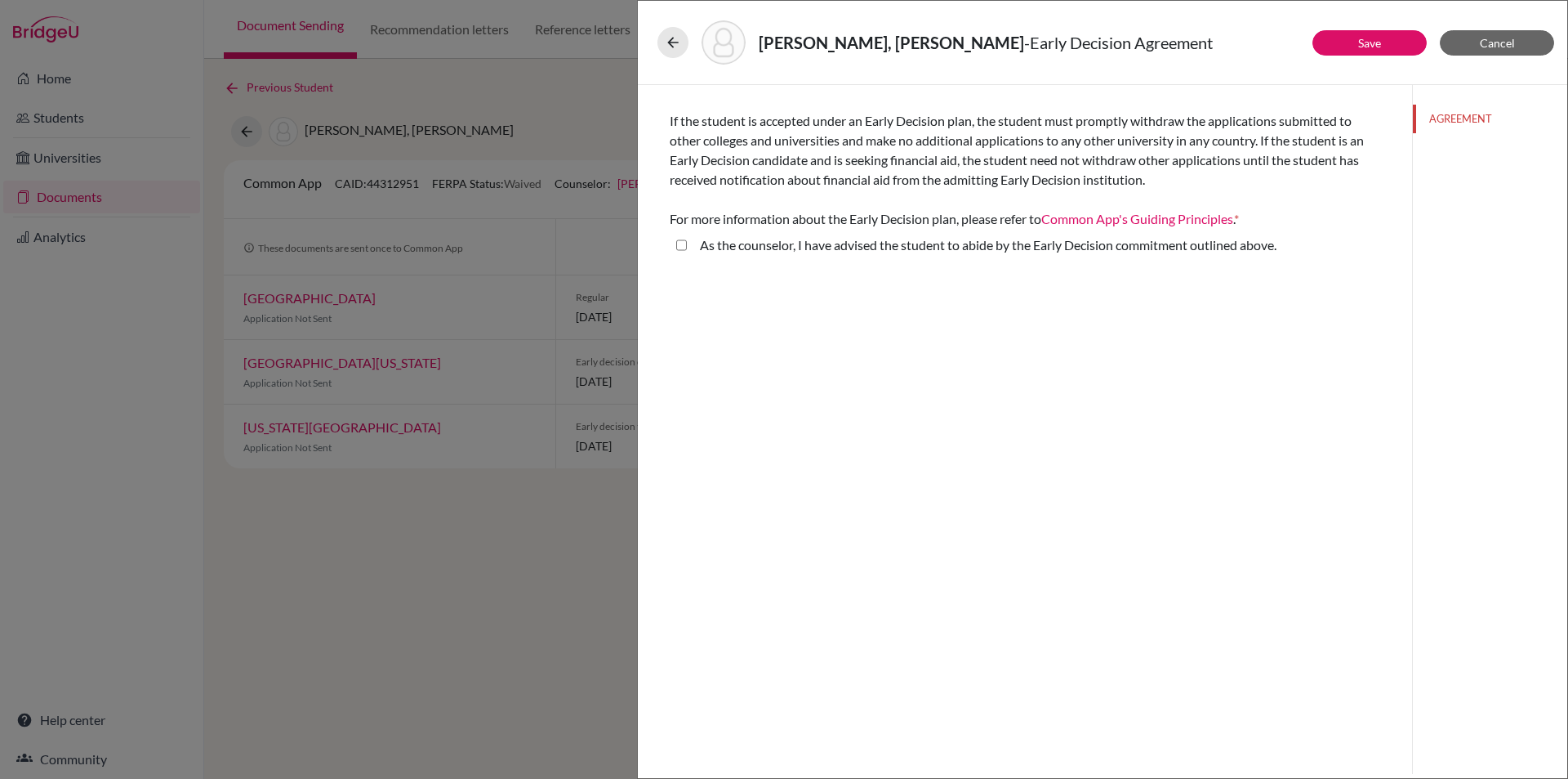
click at [680, 244] on above\ "As the counselor, I have advised the student to abide by the Early Decision com…" at bounding box center [682, 245] width 11 height 20
checkbox above\ "true"
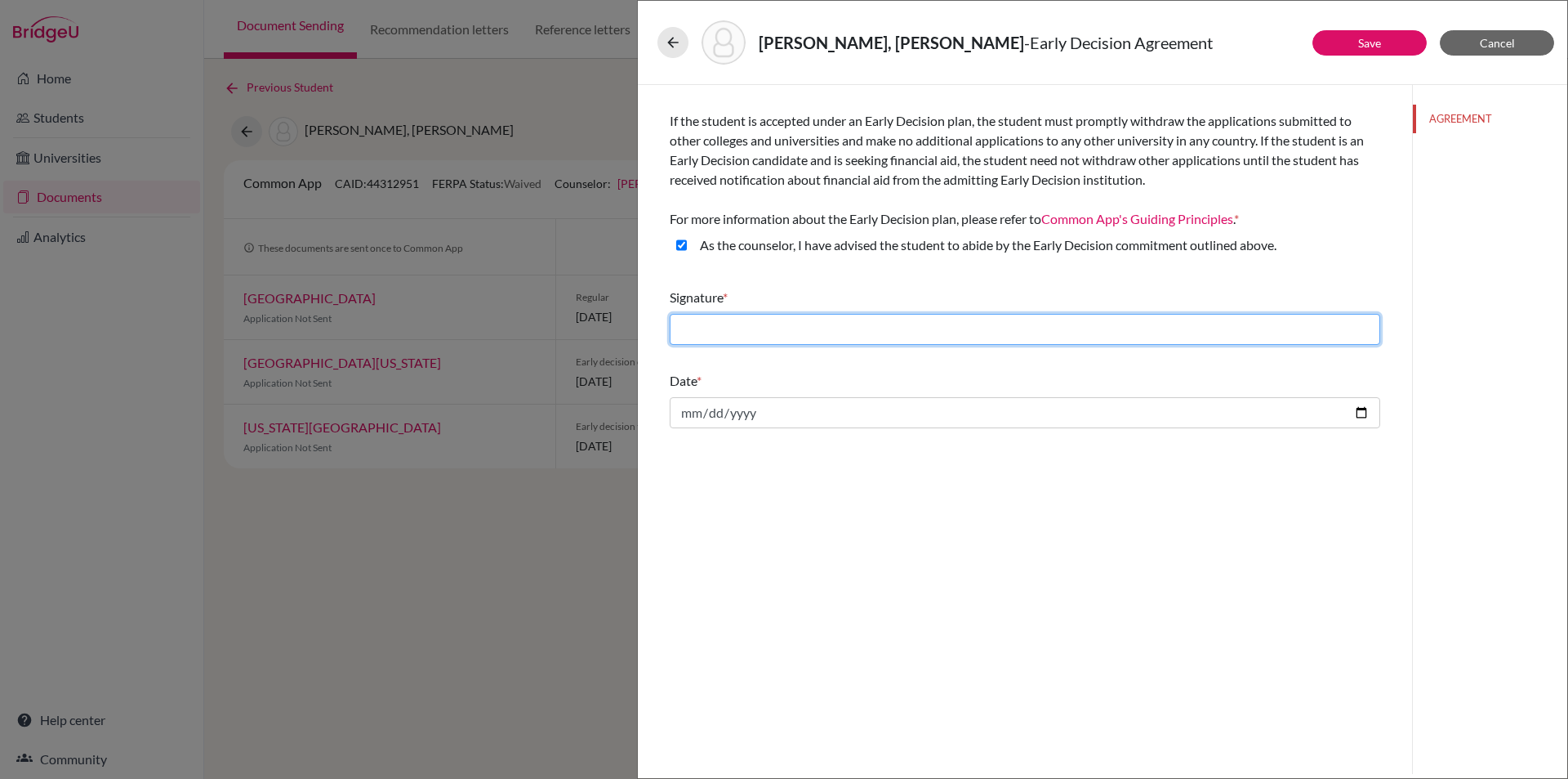
drag, startPoint x: 780, startPoint y: 344, endPoint x: 788, endPoint y: 333, distance: 13.6
click at [780, 344] on input "text" at bounding box center [1025, 329] width 711 height 31
type input "June Poissonnier"
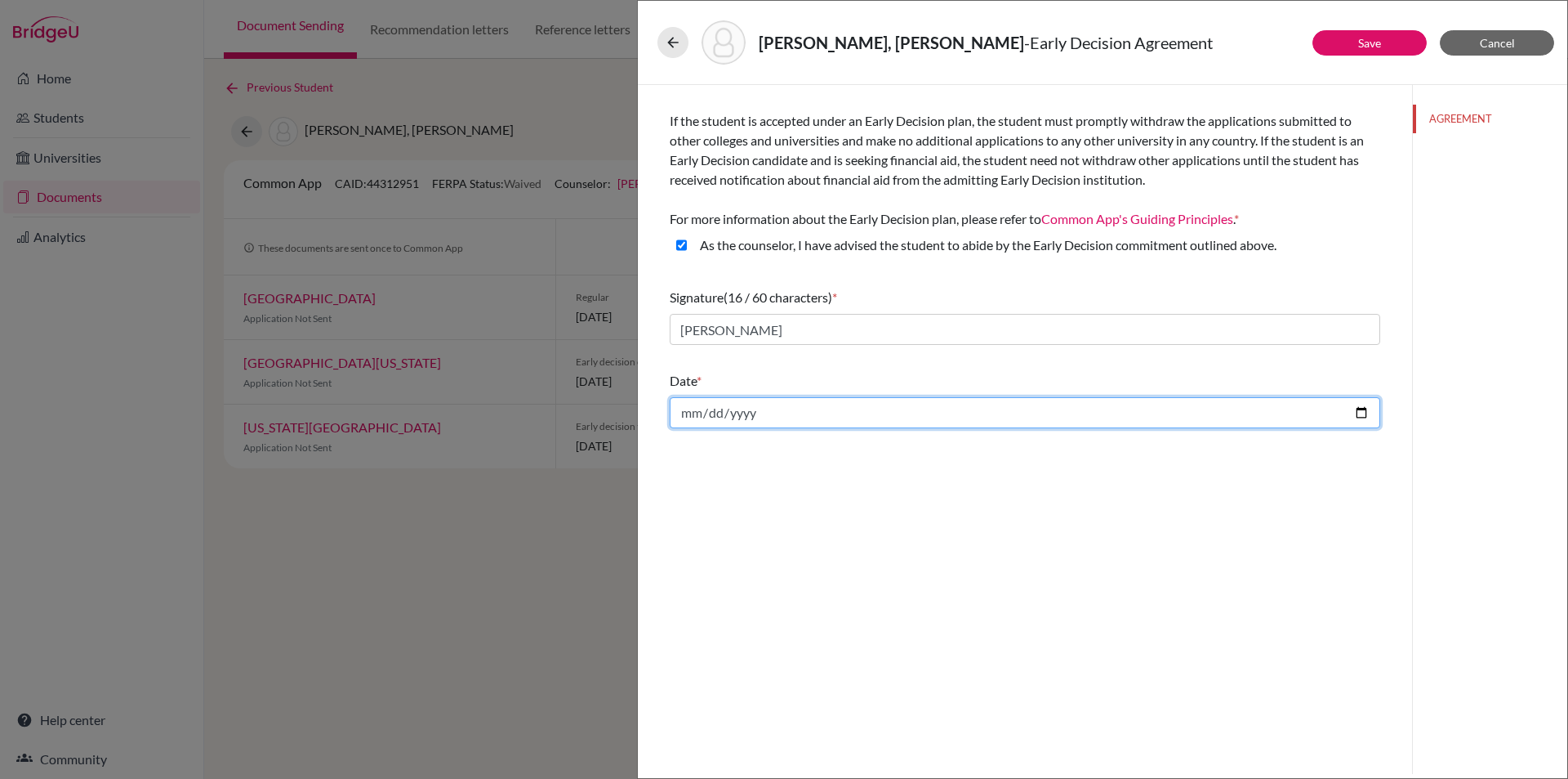
click at [691, 410] on input "date" at bounding box center [1025, 412] width 711 height 31
click at [687, 412] on input "date" at bounding box center [1025, 412] width 711 height 31
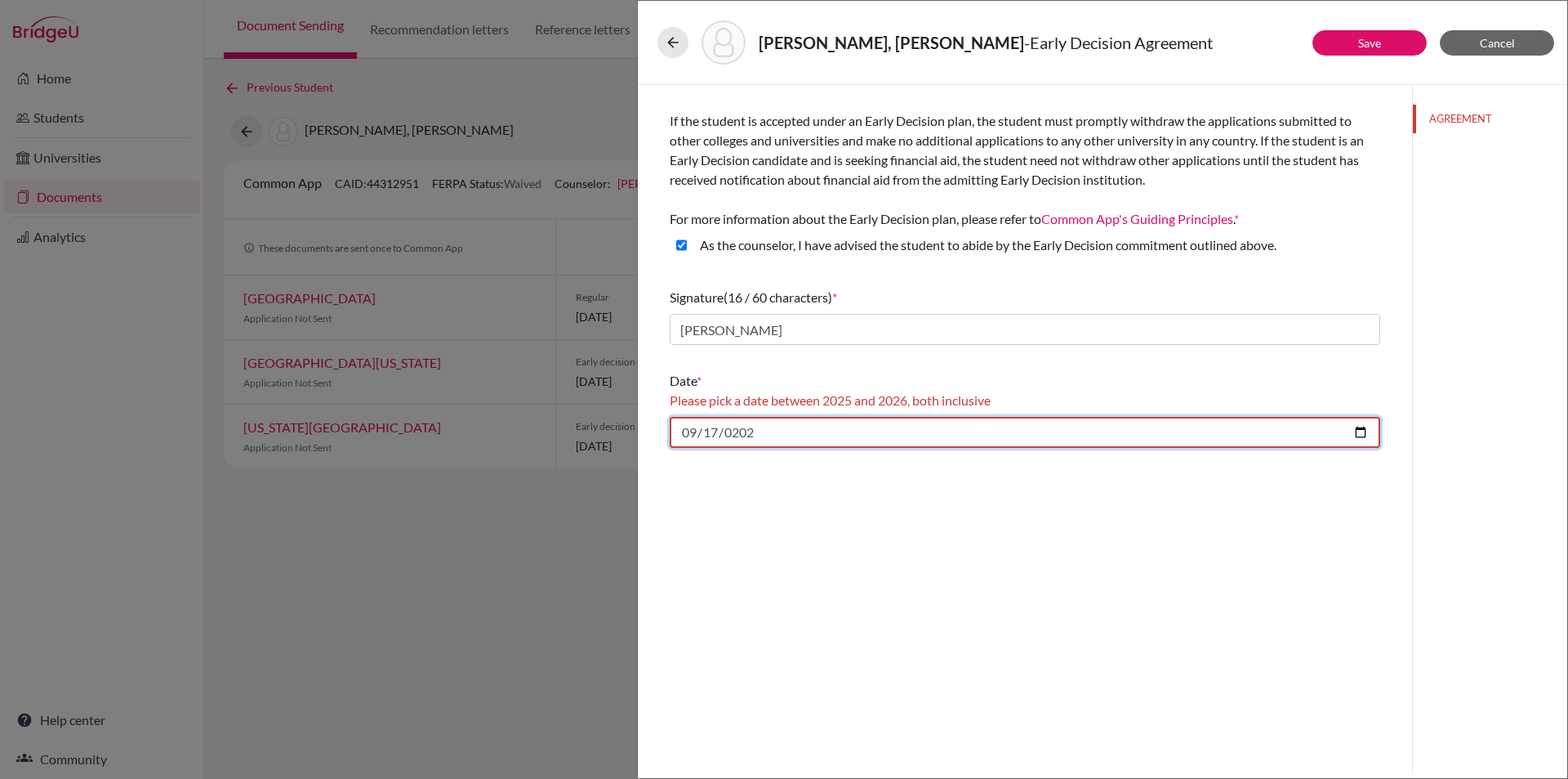
type input "2025-09-17"
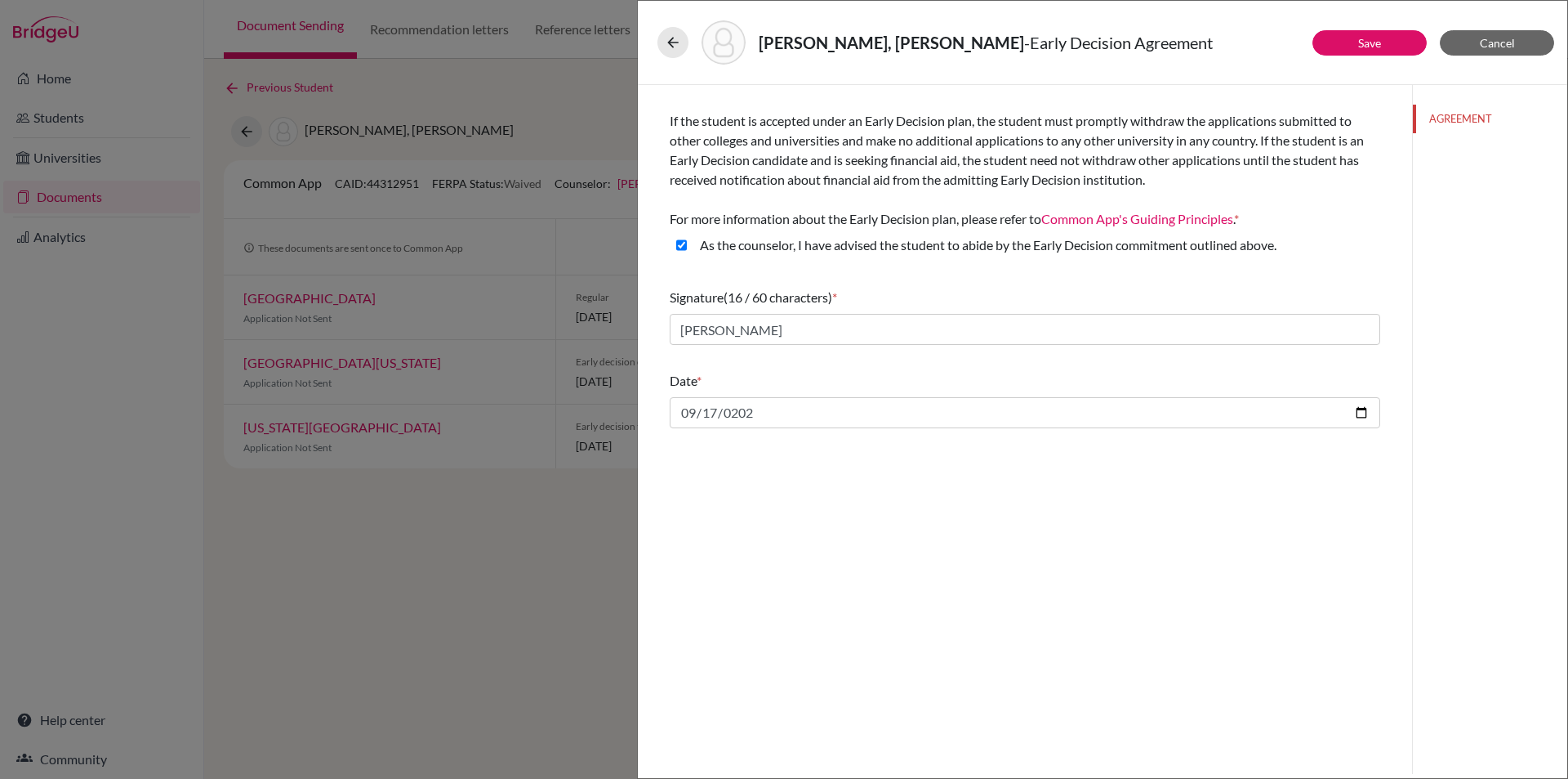
click at [775, 499] on div "If the student is accepted under an Early Decision plan, the student must promp…" at bounding box center [1025, 429] width 774 height 689
click at [1375, 37] on link "Save" at bounding box center [1370, 43] width 23 height 14
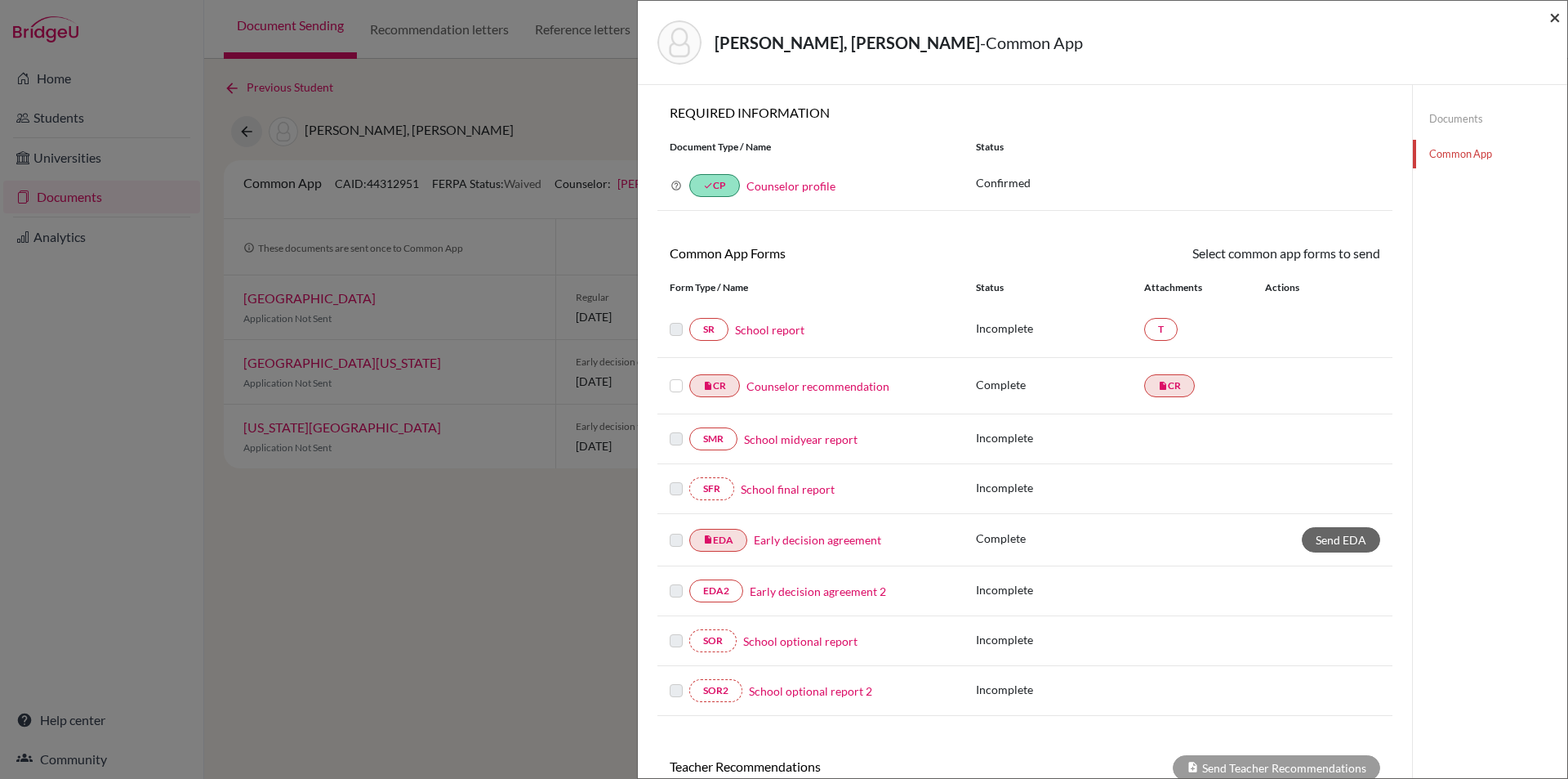
click at [1558, 17] on span "×" at bounding box center [1555, 17] width 12 height 24
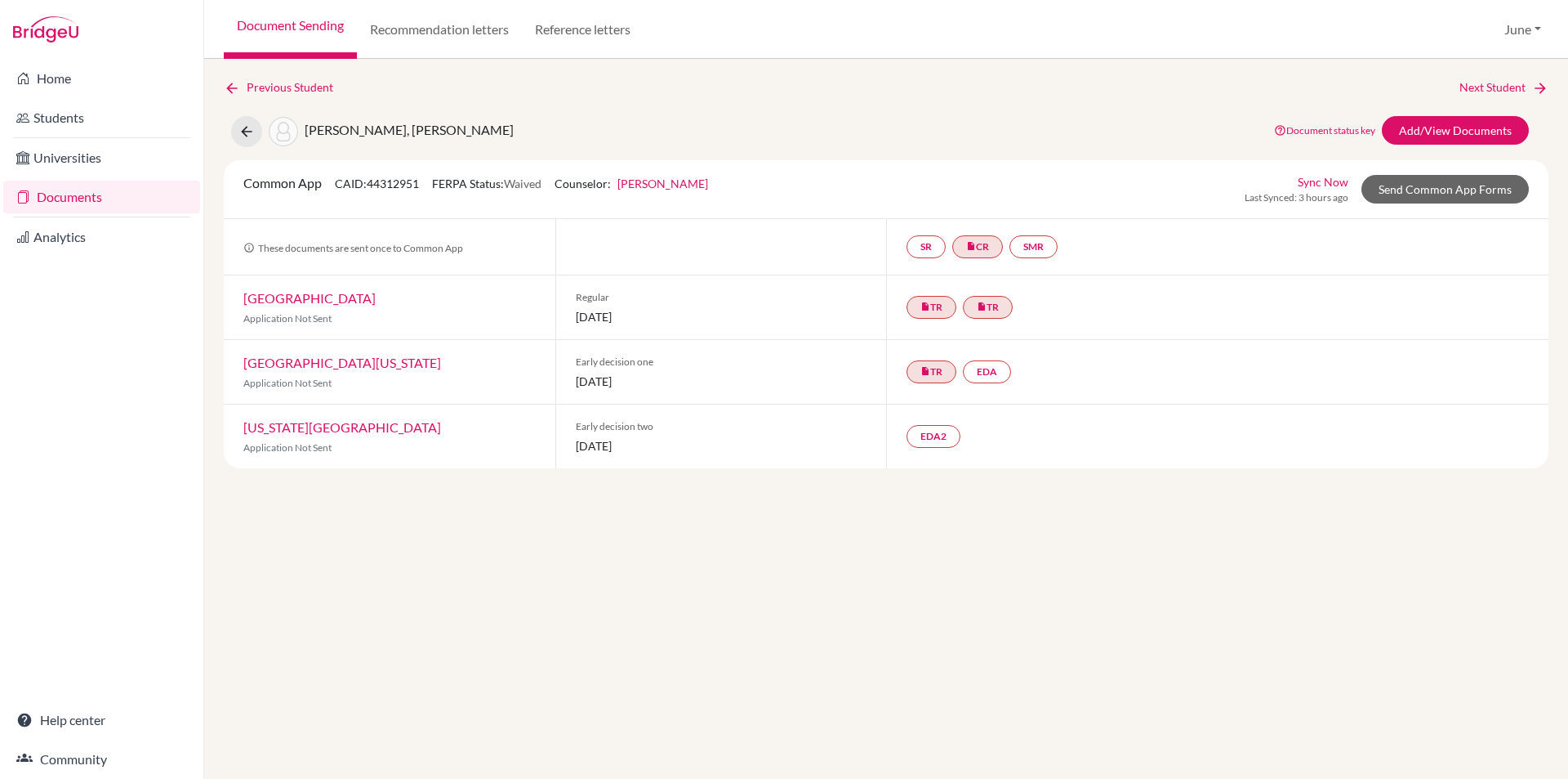
click at [61, 197] on link "Documents" at bounding box center [101, 197] width 197 height 33
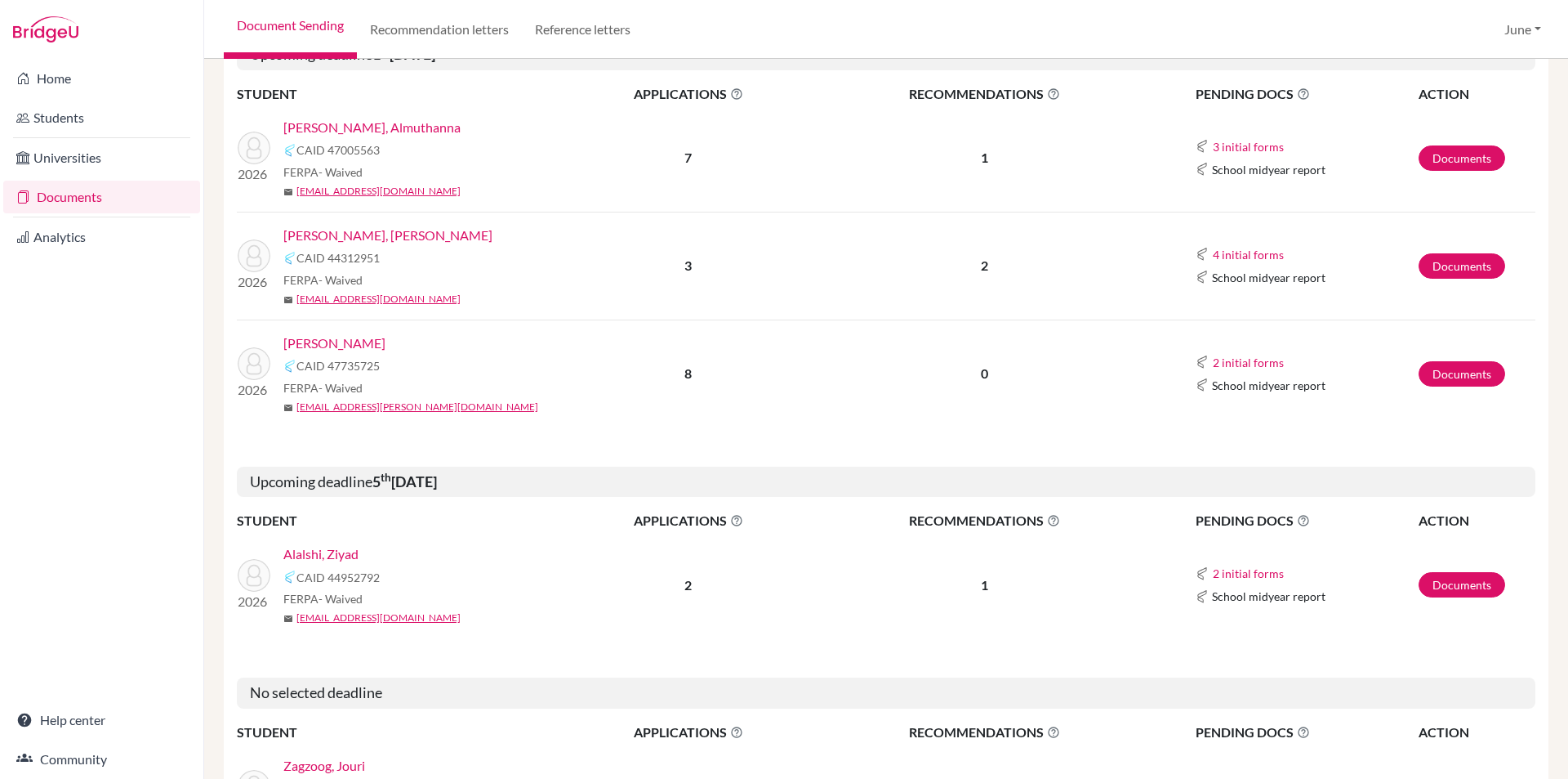
scroll to position [377, 0]
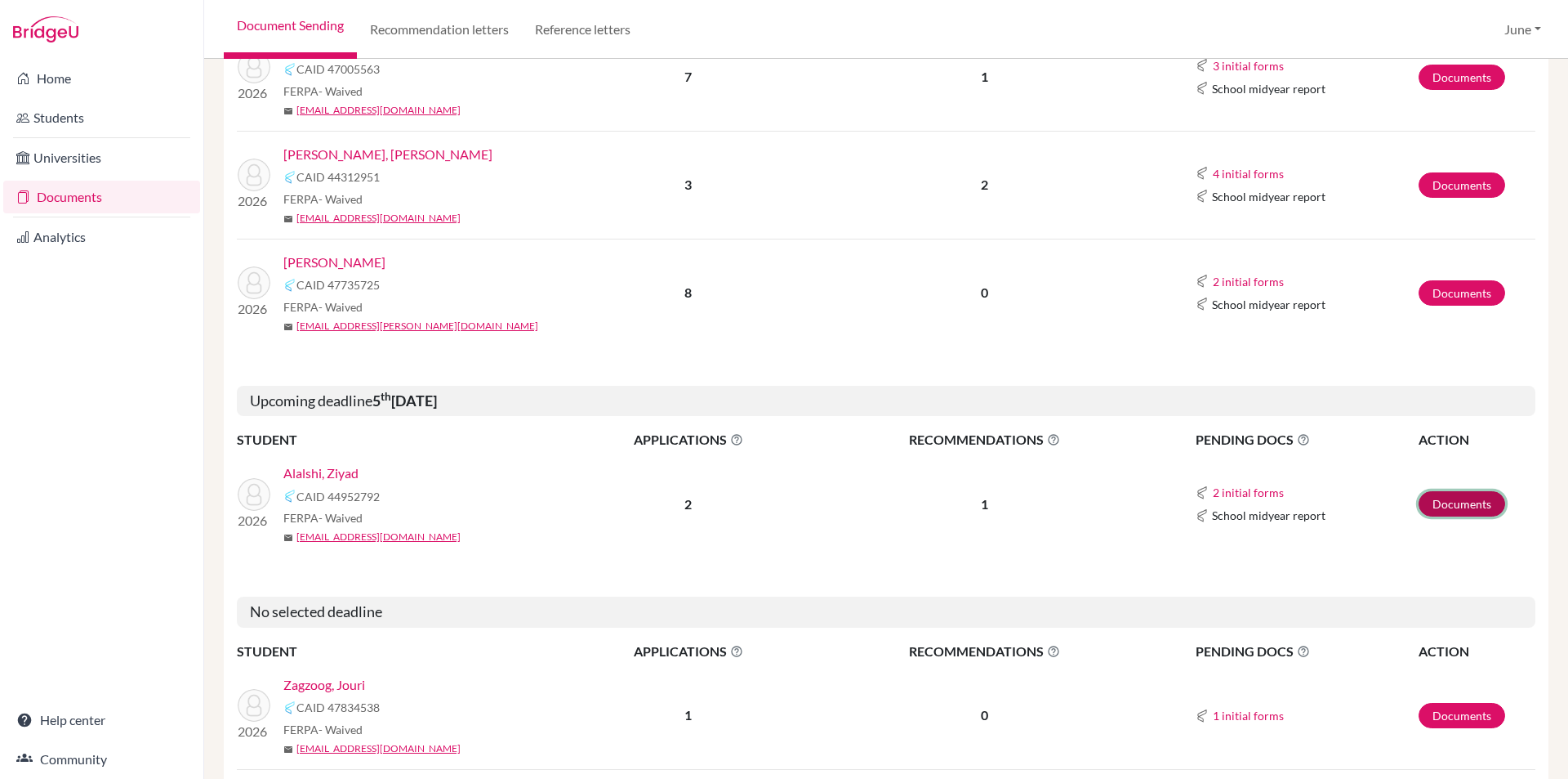
click at [1460, 503] on link "Documents" at bounding box center [1461, 504] width 86 height 25
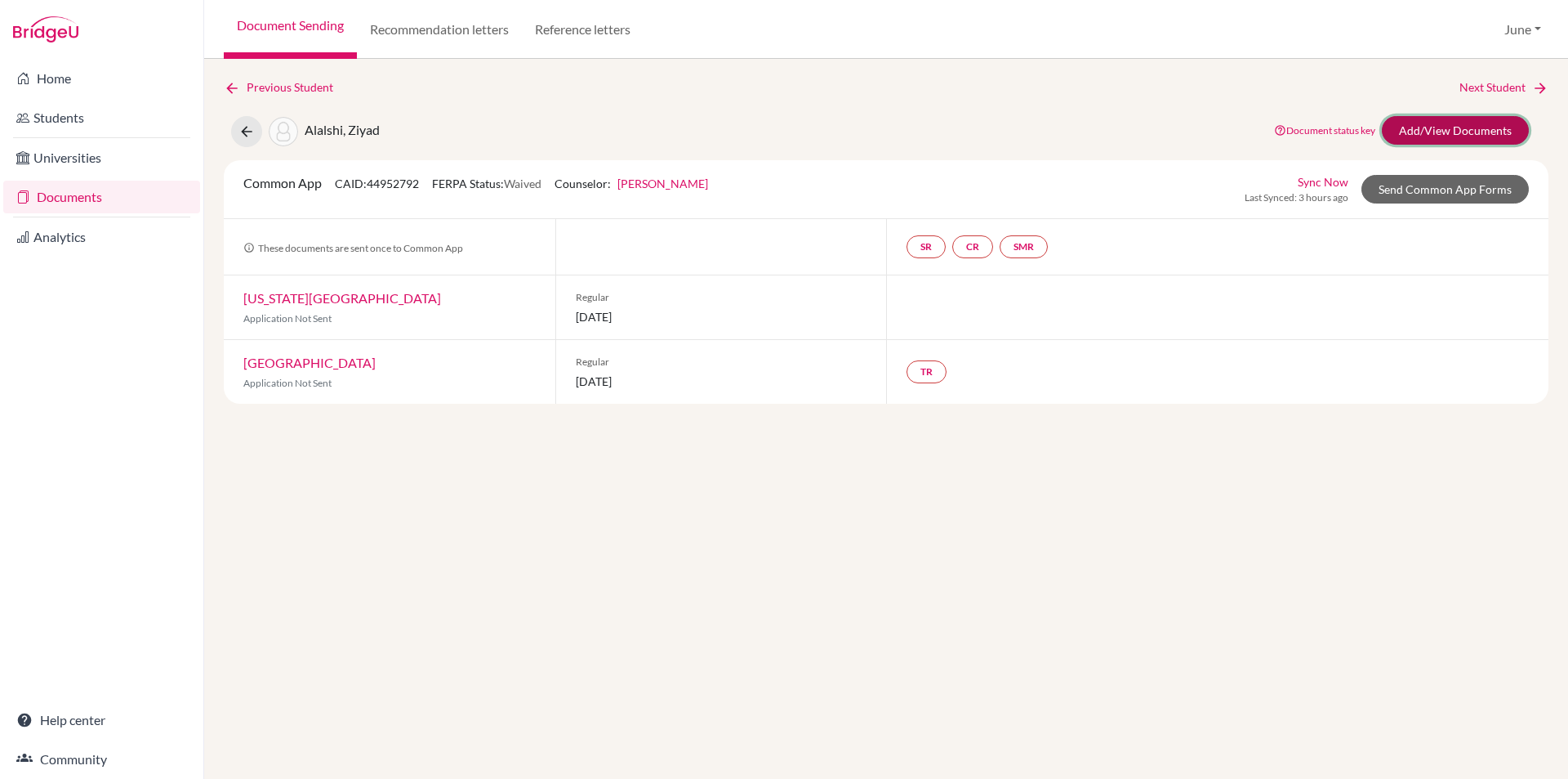
click at [1438, 127] on link "Add/View Documents" at bounding box center [1455, 130] width 147 height 28
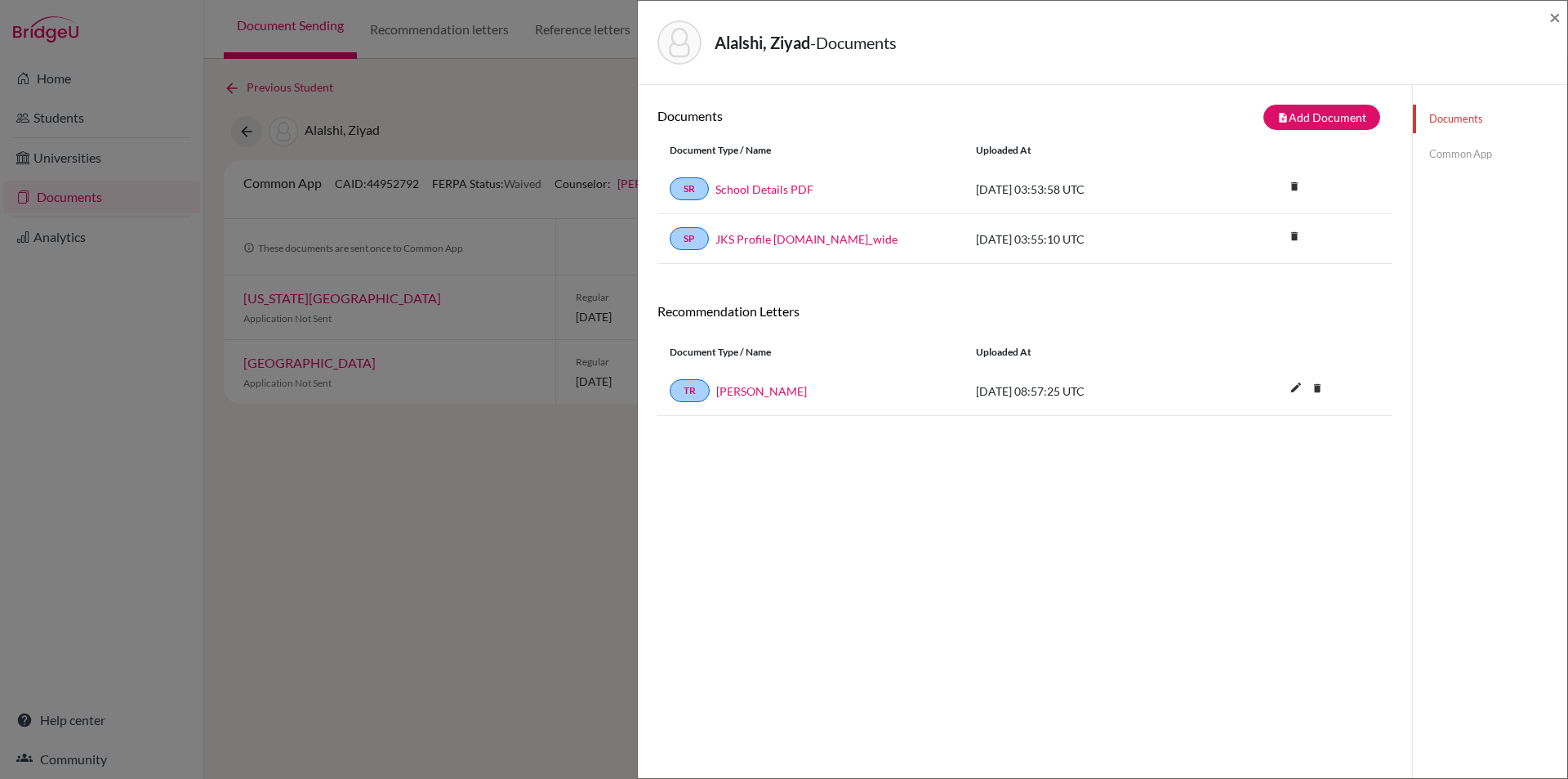
click at [1437, 114] on link "Documents" at bounding box center [1490, 118] width 154 height 28
click at [1299, 119] on button "note_add Add Document" at bounding box center [1321, 117] width 117 height 25
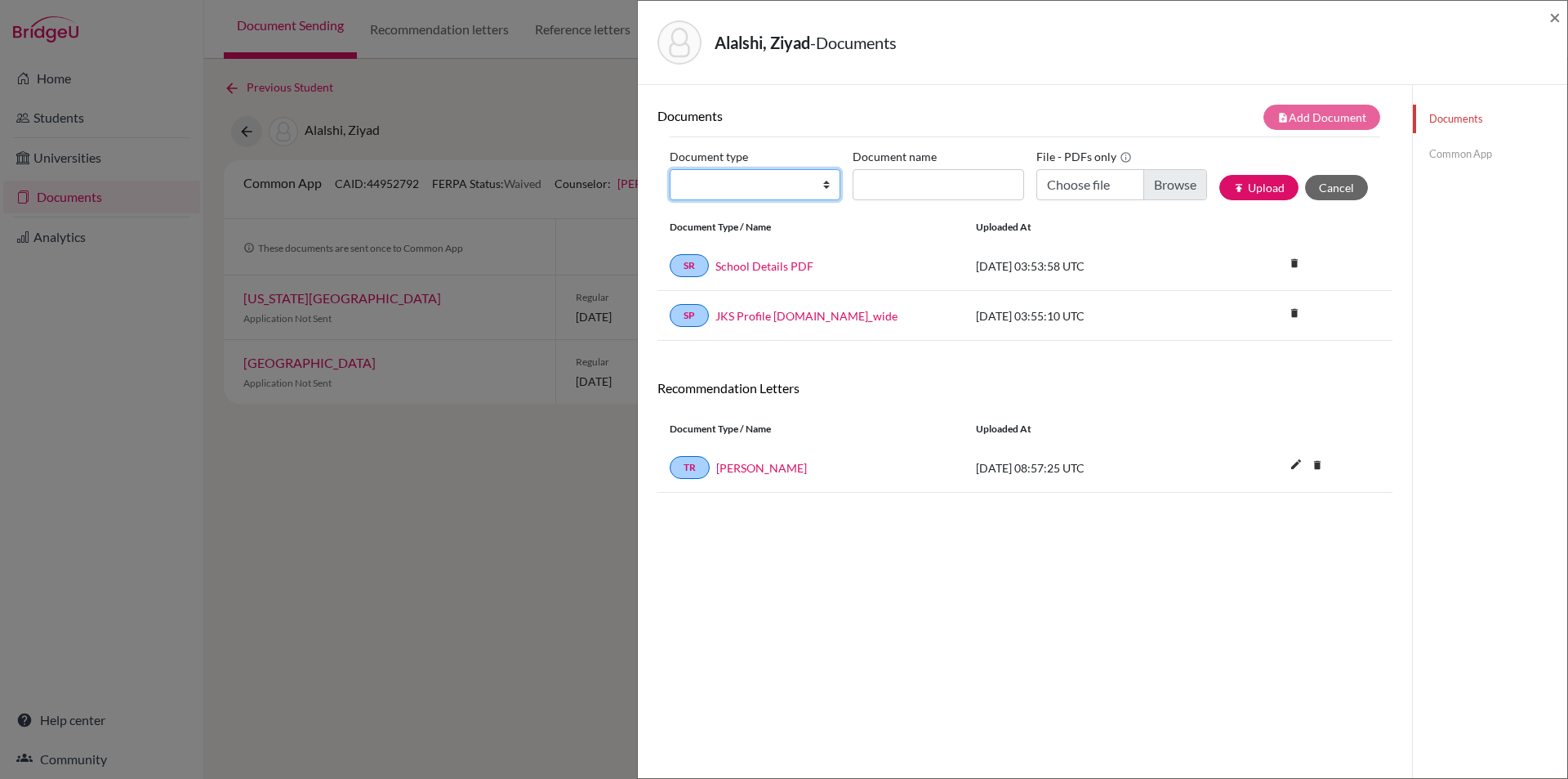
click at [823, 184] on select "Change explanation for Common App reports Counselor recommendation Internationa…" at bounding box center [756, 184] width 171 height 31
select select "2"
click at [670, 169] on select "Change explanation for Common App reports Counselor recommendation Internationa…" at bounding box center [756, 184] width 171 height 31
click at [912, 194] on input "Document name" at bounding box center [938, 184] width 171 height 31
type input "initial transcript"
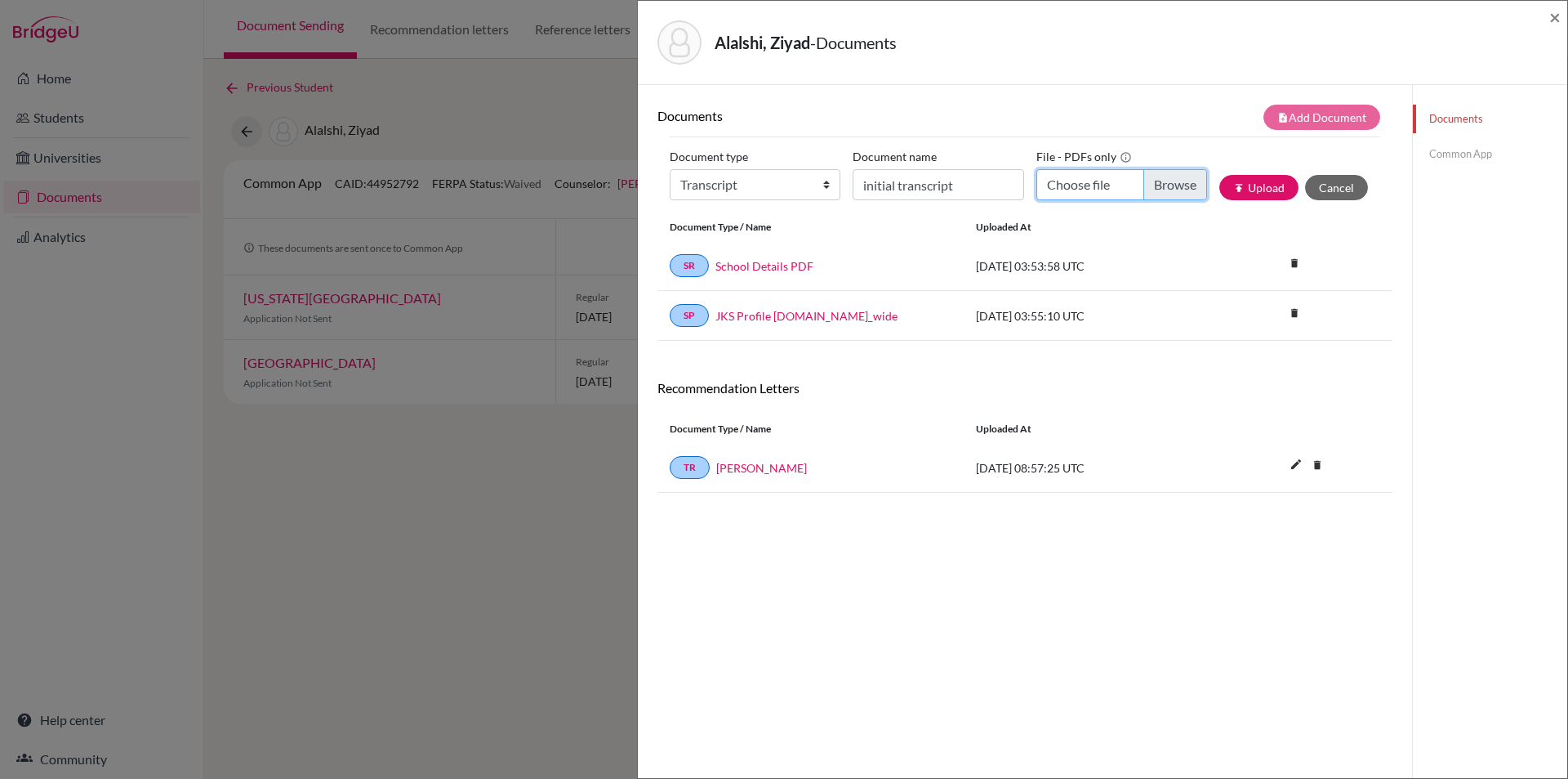
click at [1176, 179] on input "Choose file" at bounding box center [1122, 184] width 171 height 31
type input "C:\fakepath\Ziyad Alalshi - initial transcript.pdf"
click at [1248, 189] on button "publish Upload" at bounding box center [1258, 187] width 79 height 25
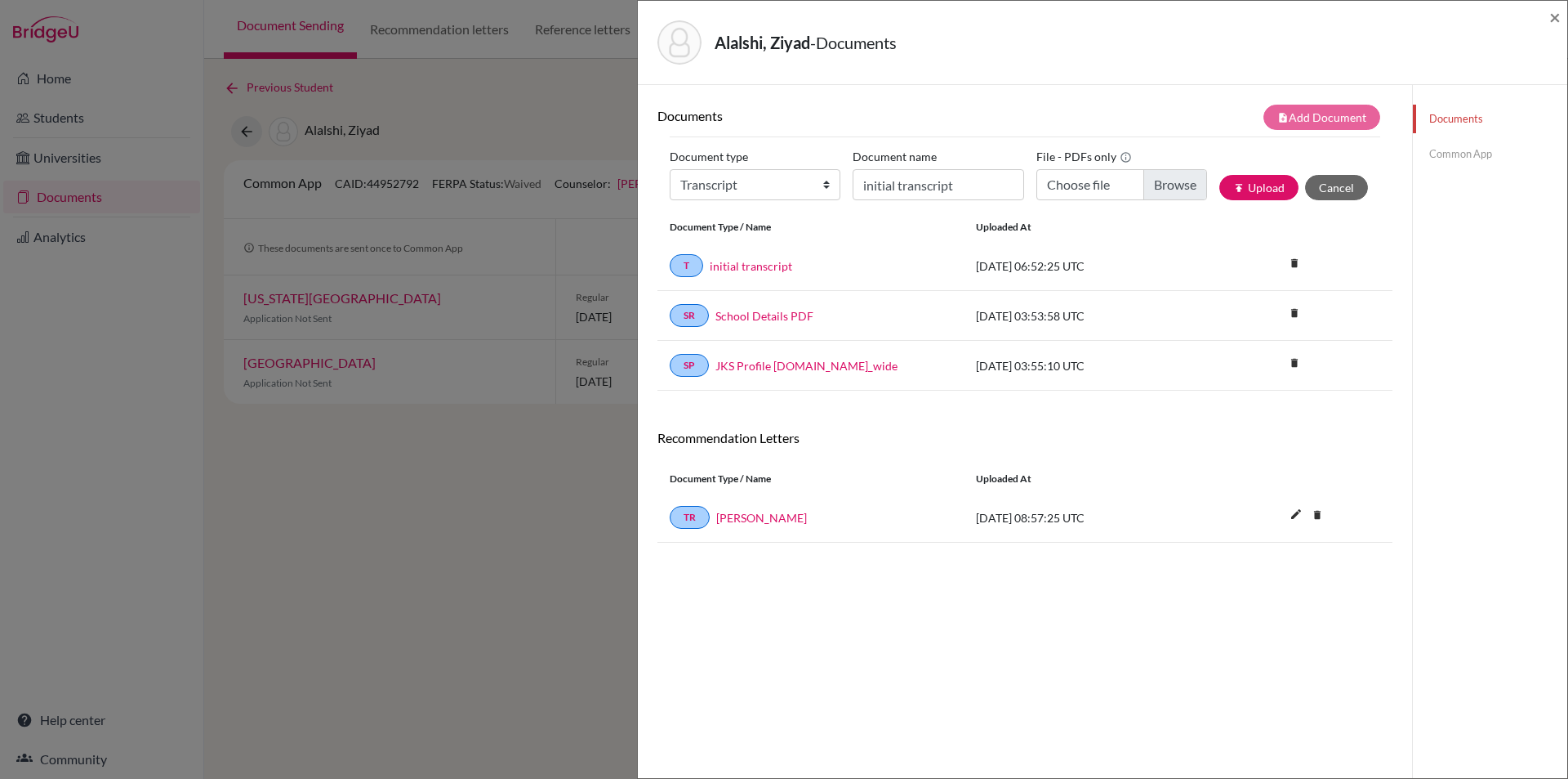
click at [1448, 151] on link "Common App" at bounding box center [1490, 154] width 154 height 28
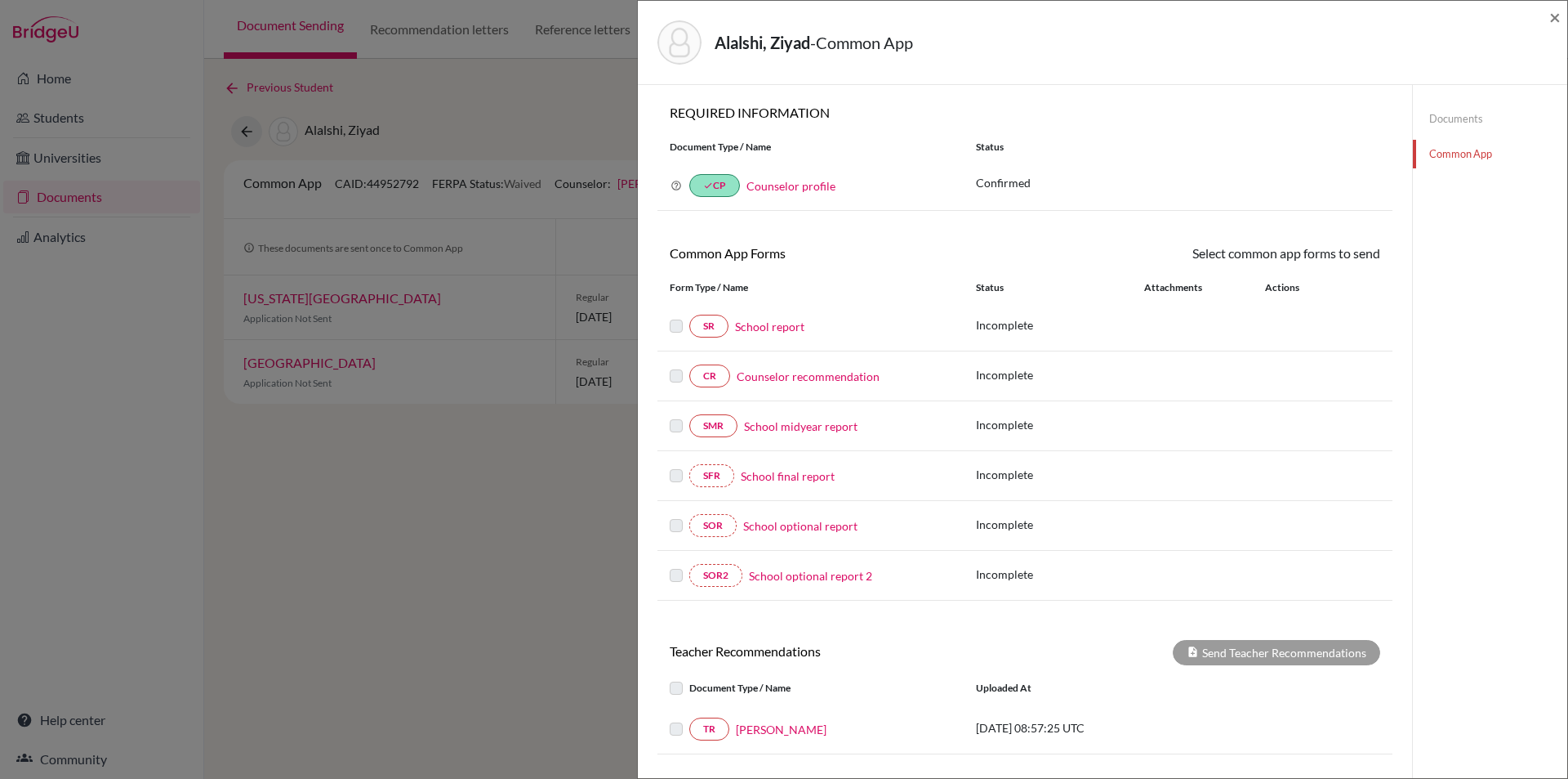
click at [1448, 115] on link "Documents" at bounding box center [1490, 118] width 154 height 28
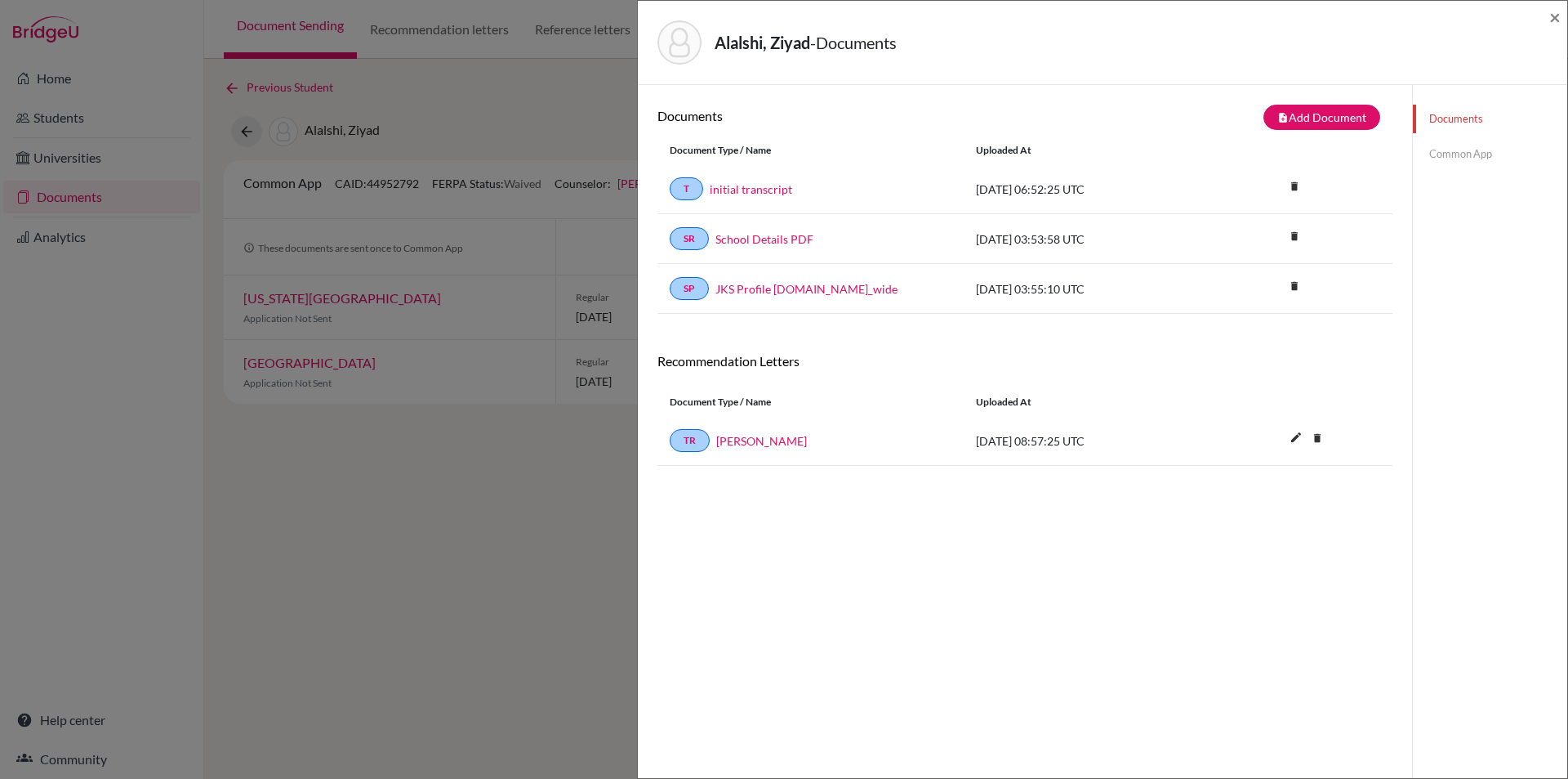
click at [1456, 159] on link "Common App" at bounding box center [1490, 154] width 154 height 28
click at [1452, 147] on link "Common App" at bounding box center [1490, 154] width 154 height 28
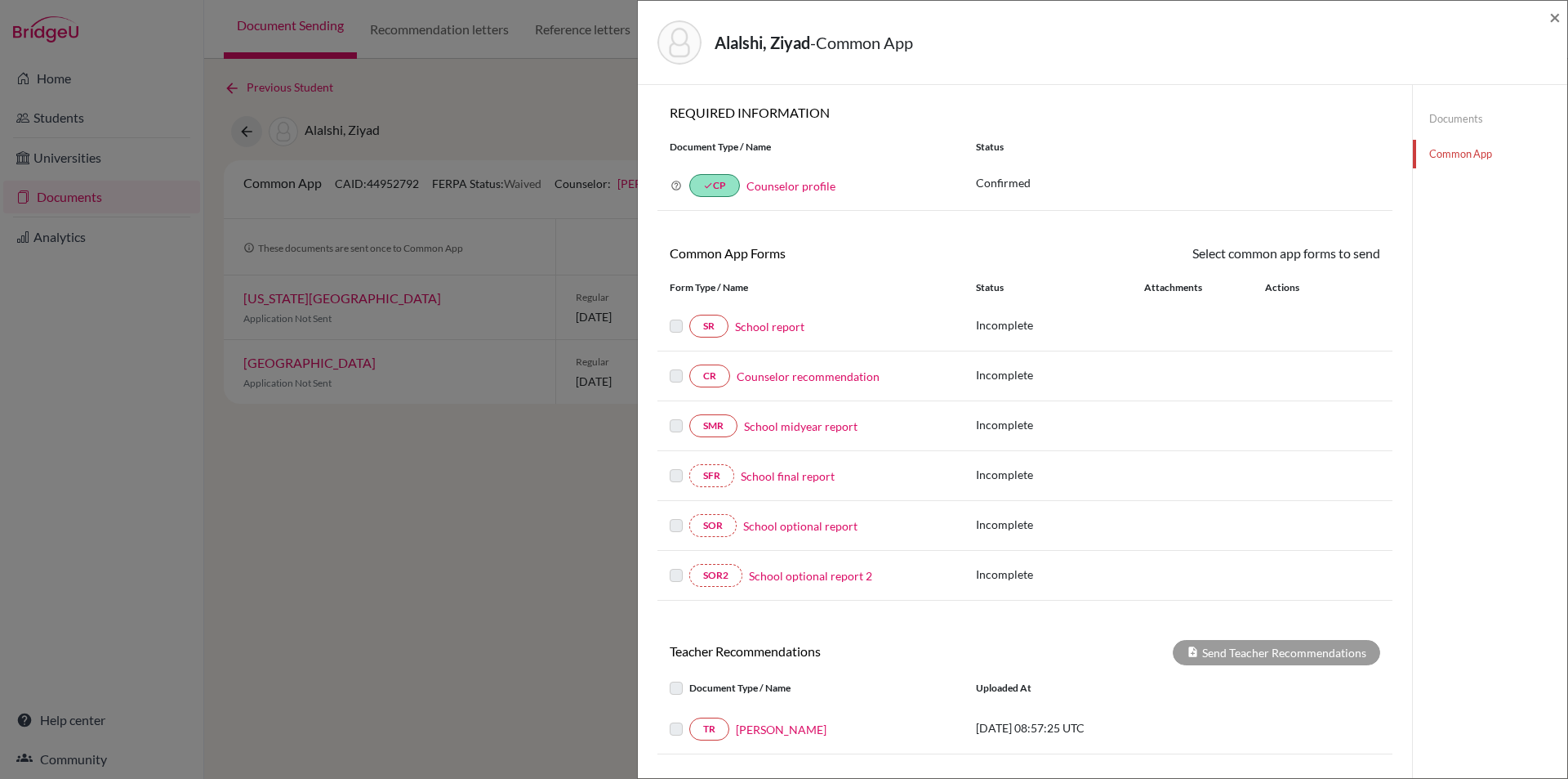
click at [772, 323] on link "School report" at bounding box center [770, 326] width 69 height 17
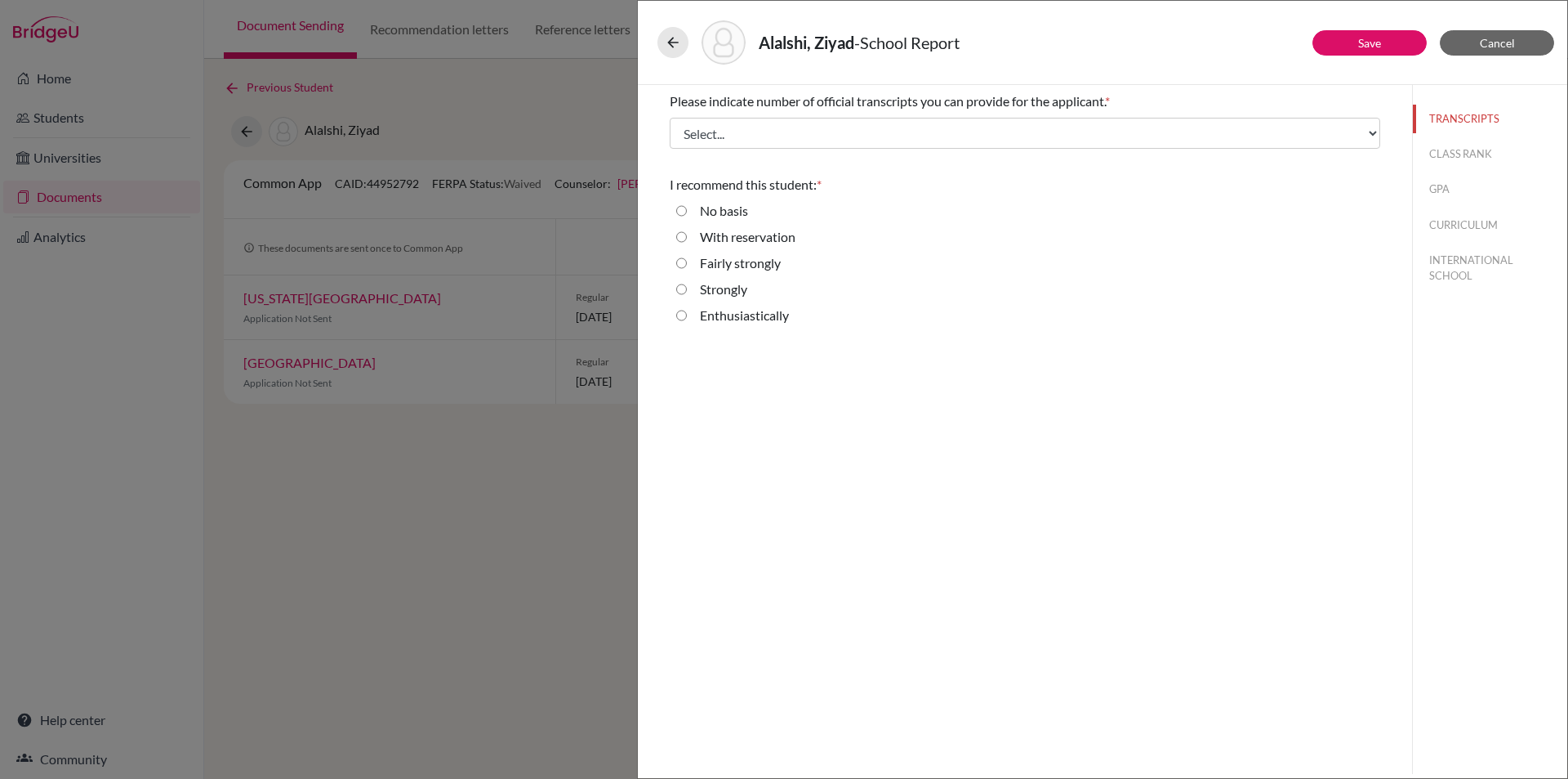
click at [682, 264] on strongly "Fairly strongly" at bounding box center [682, 264] width 11 height 20
radio strongly "true"
click at [1459, 150] on button "CLASS RANK" at bounding box center [1490, 154] width 154 height 28
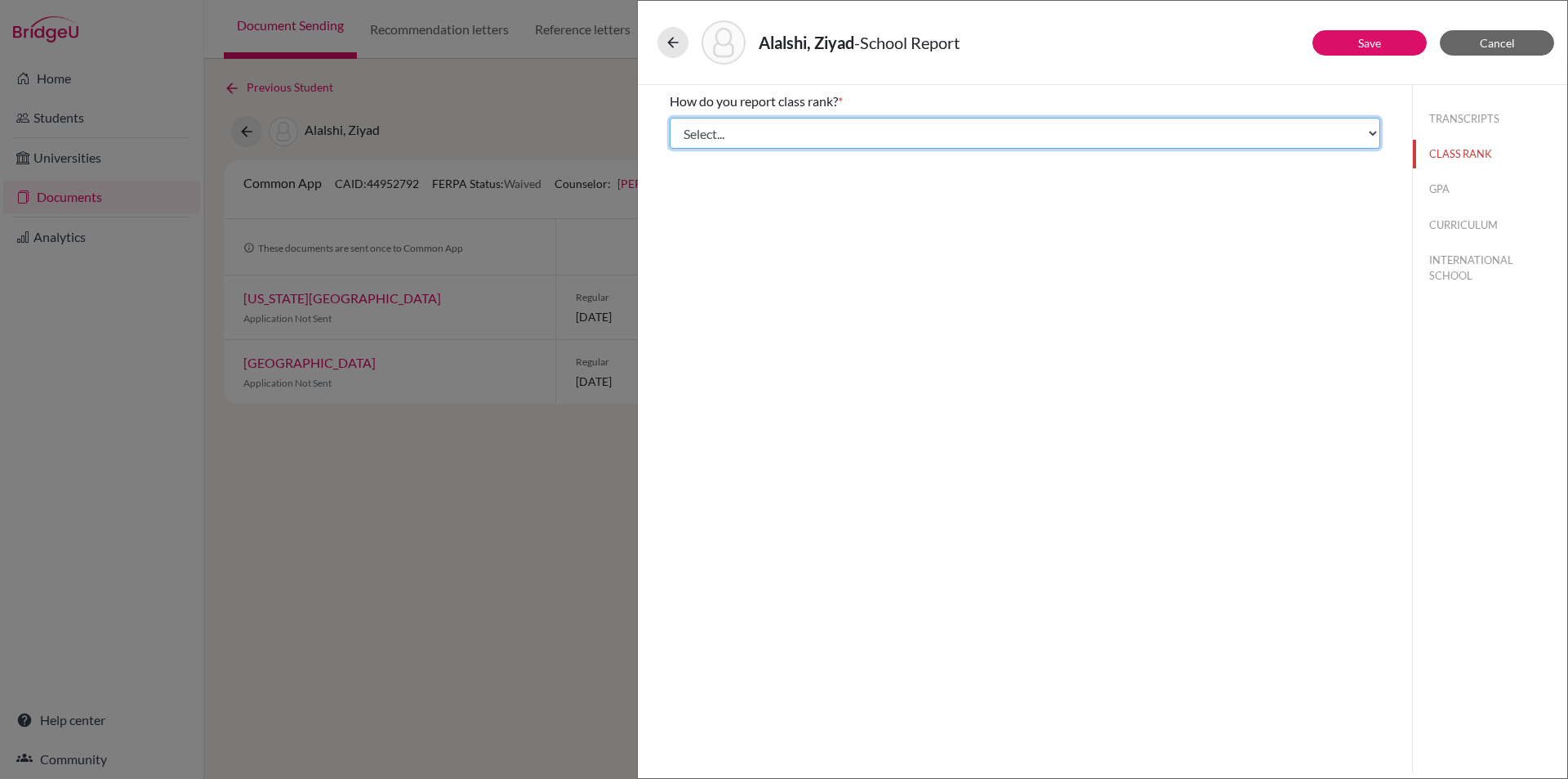
click at [764, 134] on select "Select... Exact Decile Quintile Quartile None" at bounding box center [1025, 133] width 711 height 31
select select "5"
click at [670, 118] on select "Select... Exact Decile Quintile Quartile None" at bounding box center [1025, 133] width 711 height 31
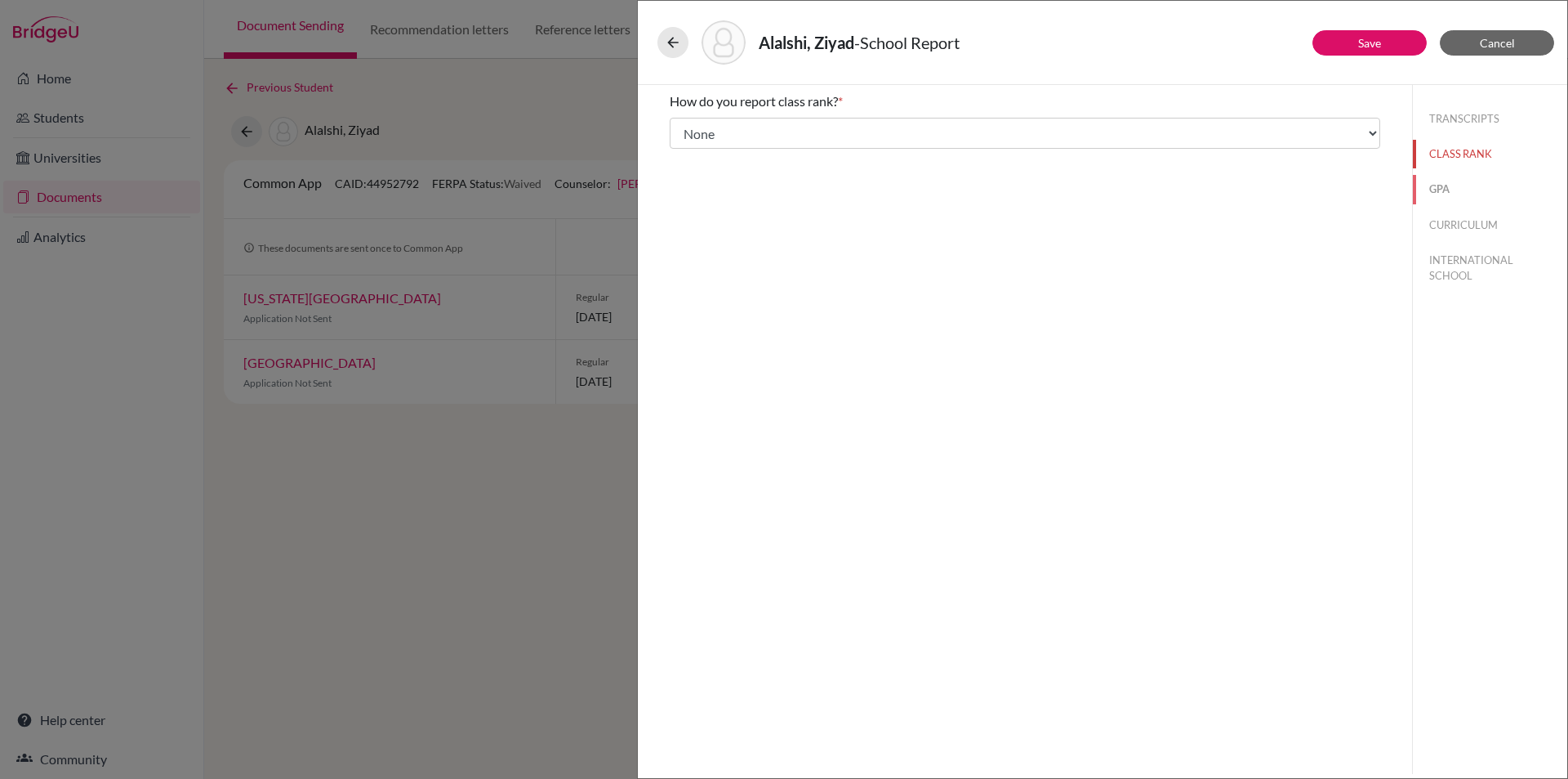
click at [1444, 186] on button "GPA" at bounding box center [1490, 189] width 154 height 28
click at [678, 124] on input "Yes" at bounding box center [682, 127] width 11 height 20
radio input "true"
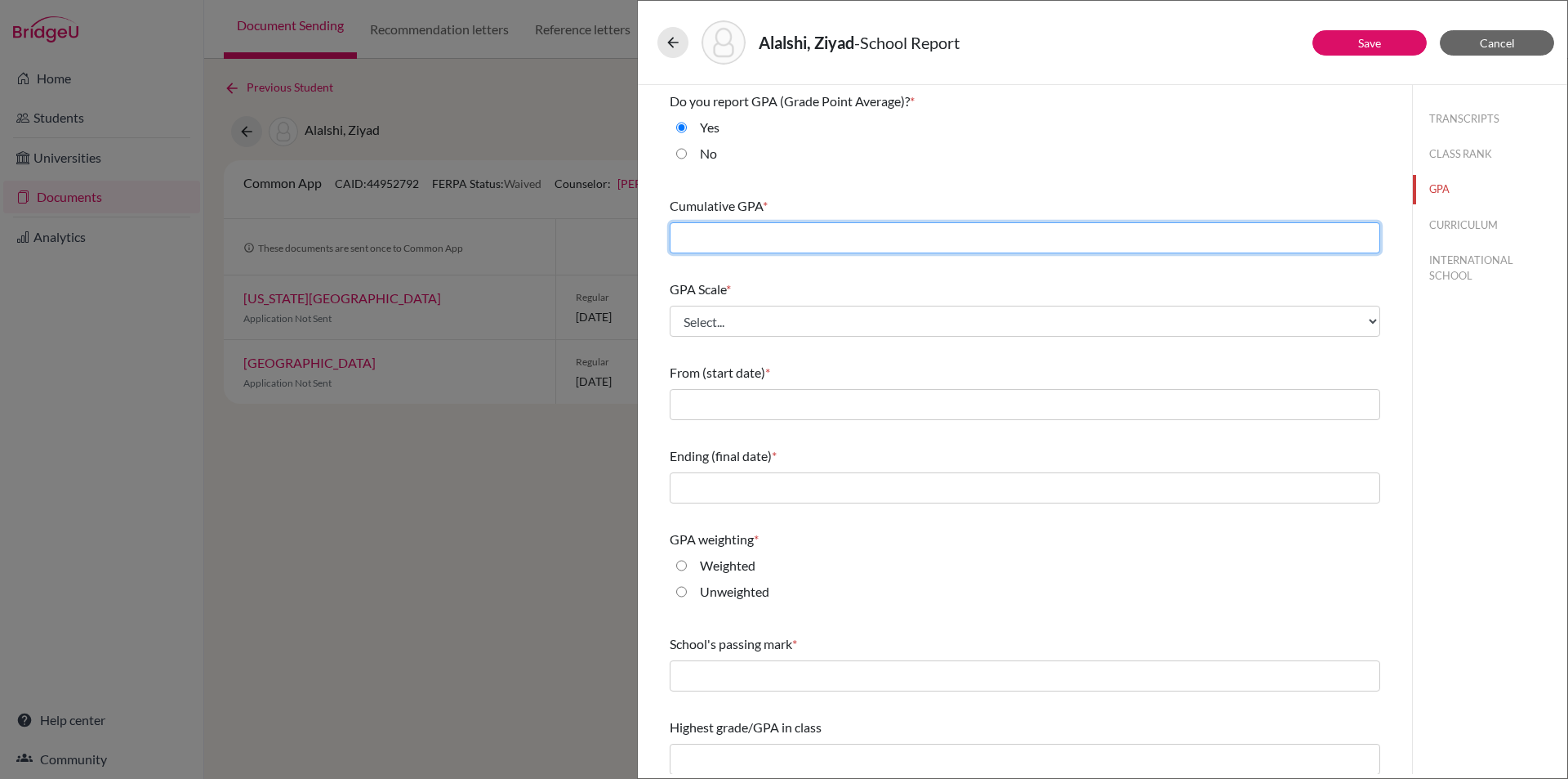
click at [766, 233] on input "text" at bounding box center [1025, 238] width 711 height 31
type input "3.7"
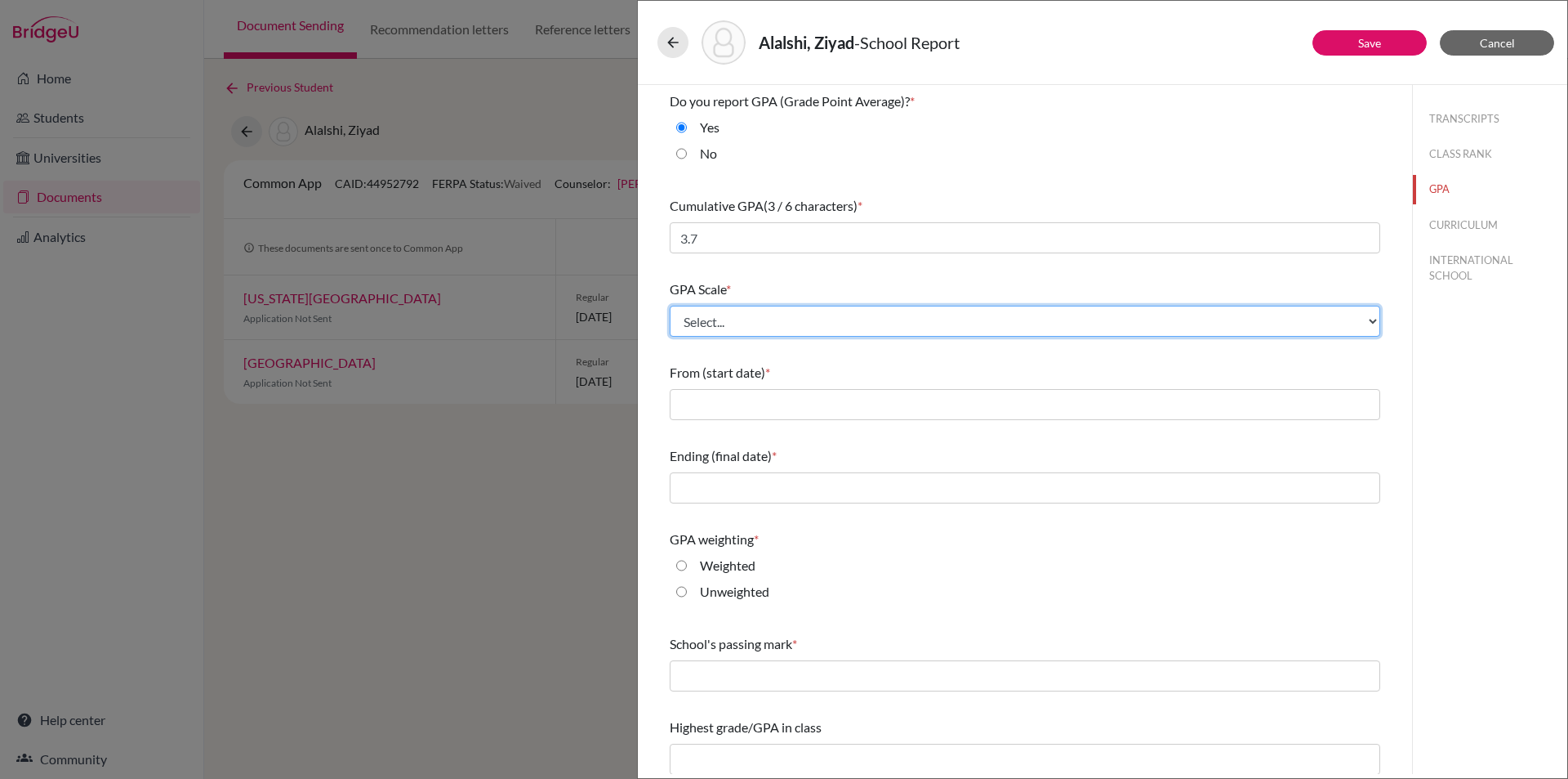
click at [772, 321] on select "Select... 4 5 6 7 8 9 10 11 12 13 14 15 16 17 18 19 20 100" at bounding box center [1025, 321] width 711 height 31
select select "4"
click at [670, 305] on select "Select... 4 5 6 7 8 9 10 11 12 13 14 15 16 17 18 19 20 100" at bounding box center [1025, 321] width 711 height 31
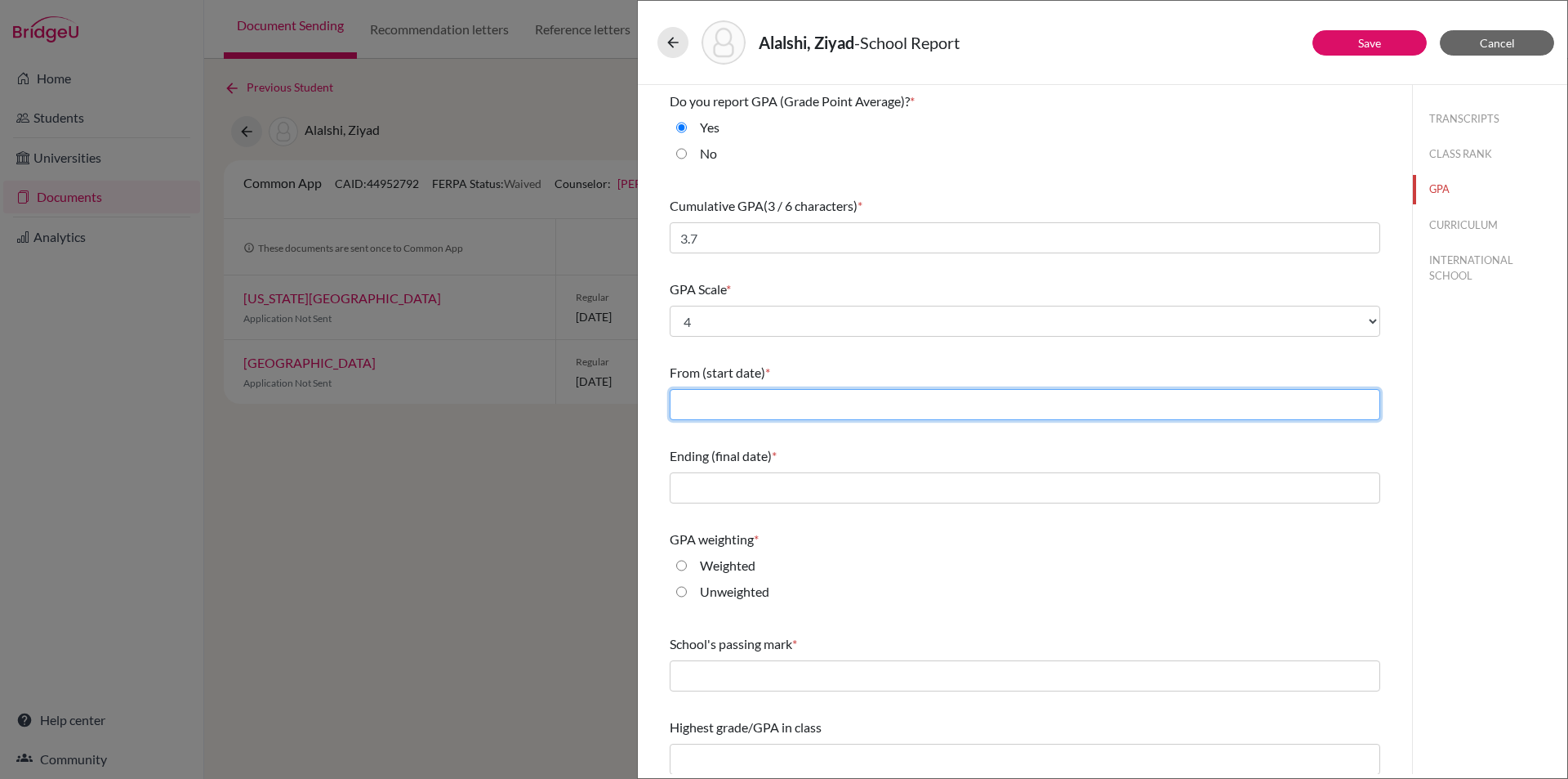
click at [712, 404] on input "text" at bounding box center [1025, 404] width 711 height 31
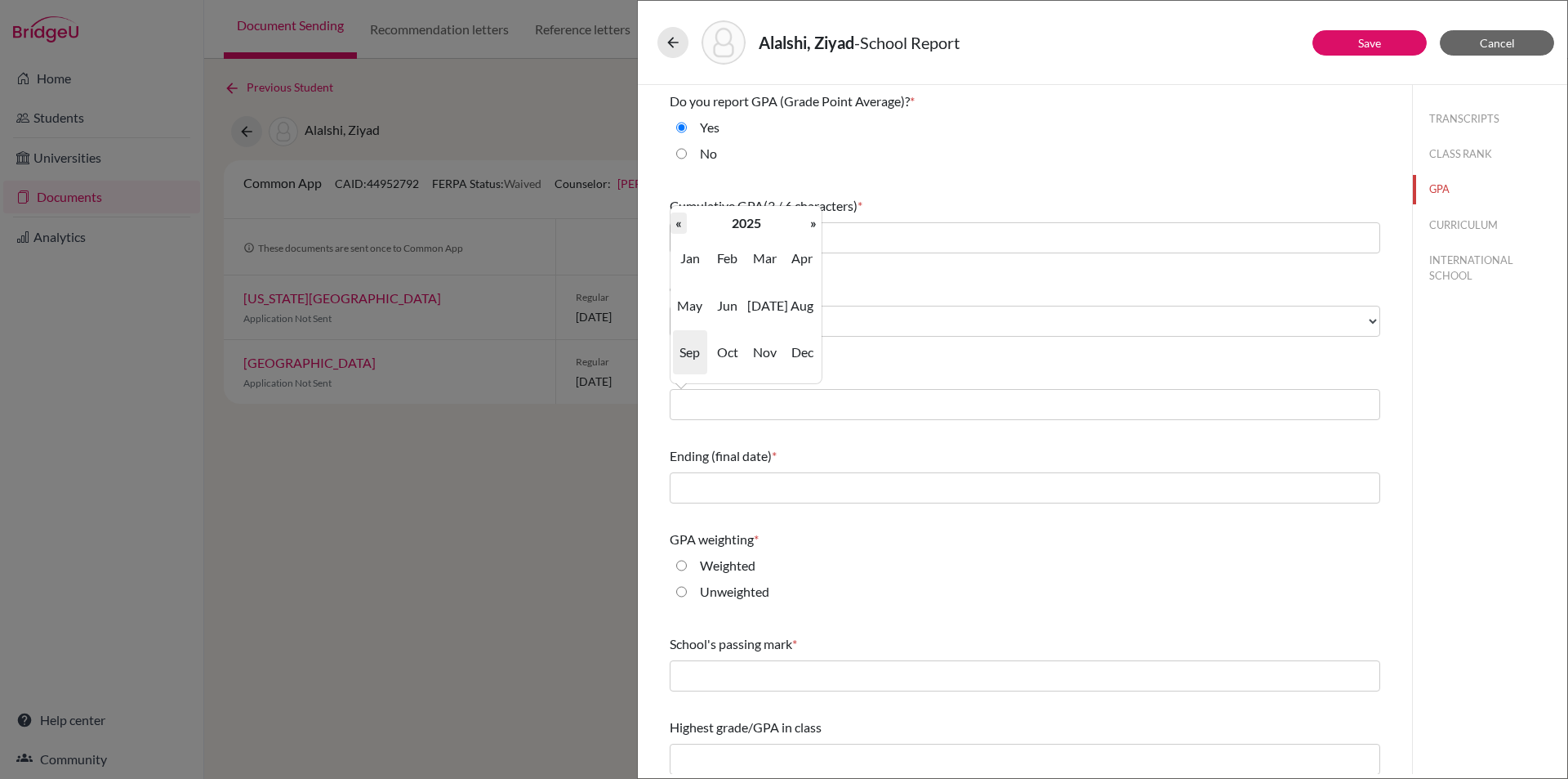
click at [676, 219] on th "«" at bounding box center [679, 223] width 16 height 21
click at [686, 353] on span "Sep" at bounding box center [690, 353] width 35 height 45
type input "09/2022"
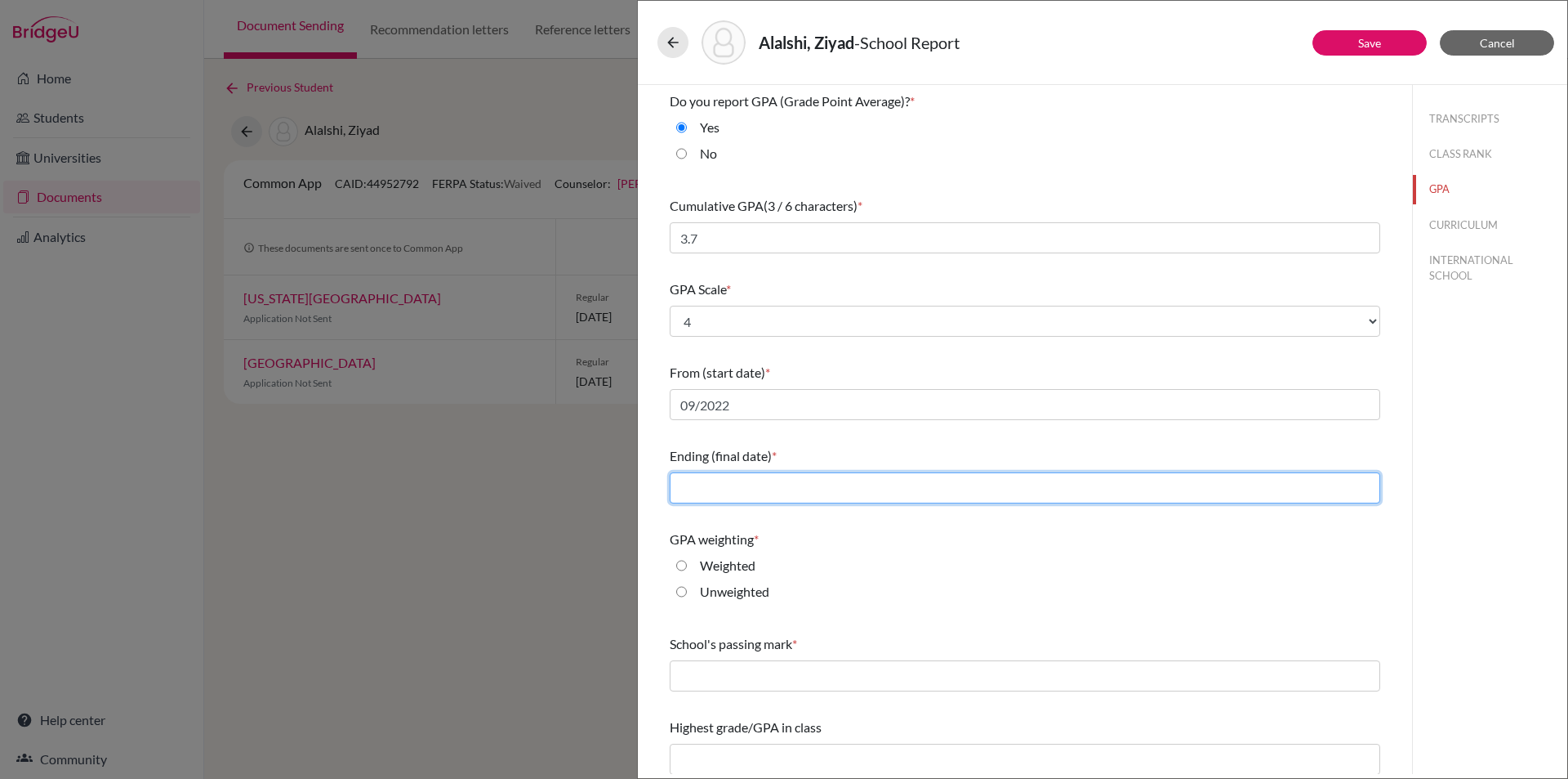
click at [740, 490] on input "text" at bounding box center [1025, 488] width 711 height 31
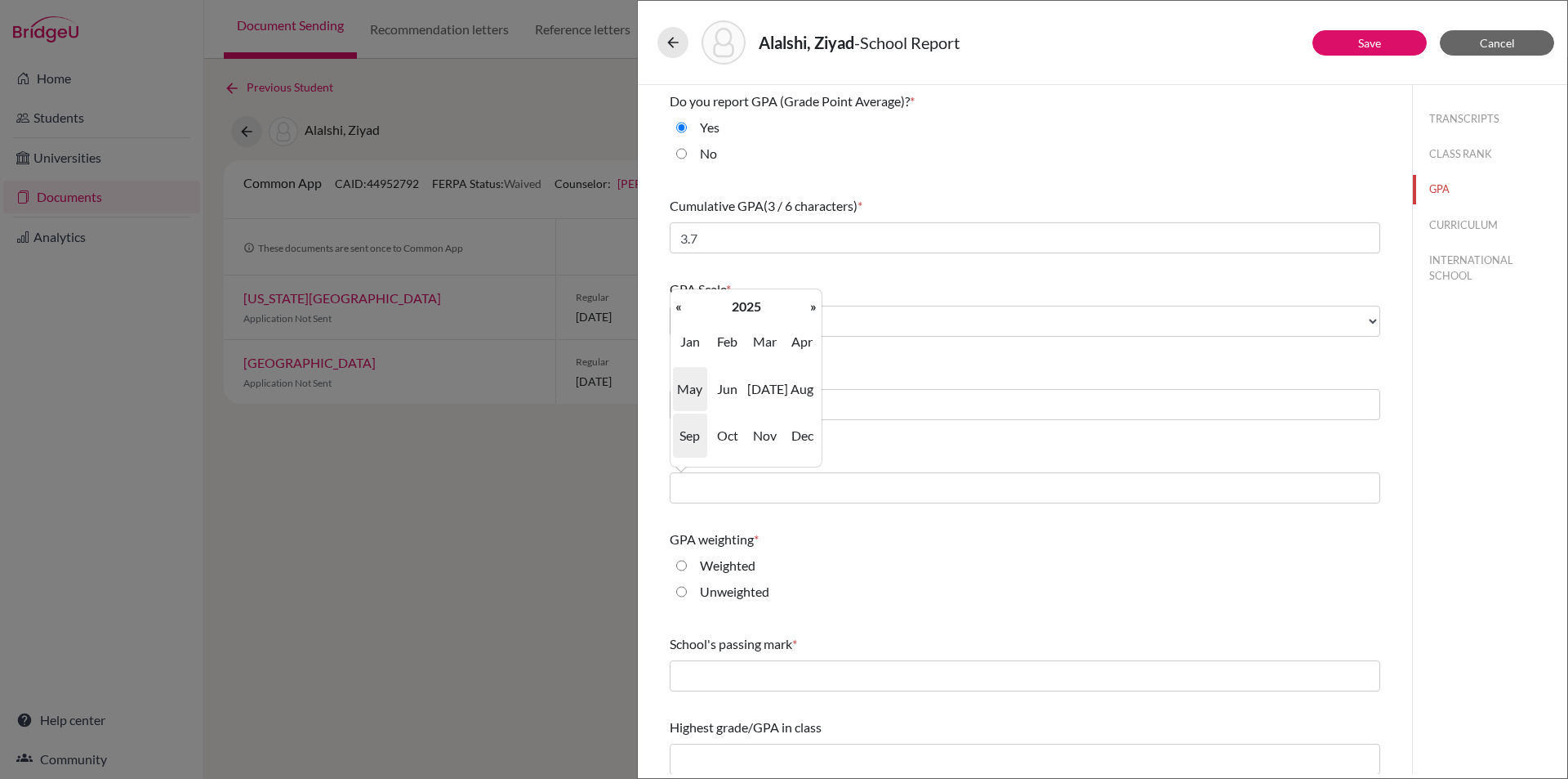
click at [691, 386] on span "May" at bounding box center [690, 389] width 35 height 45
type input "05/2025"
click at [715, 566] on label "Weighted" at bounding box center [728, 565] width 55 height 20
click at [687, 566] on input "Weighted" at bounding box center [682, 565] width 11 height 20
radio input "true"
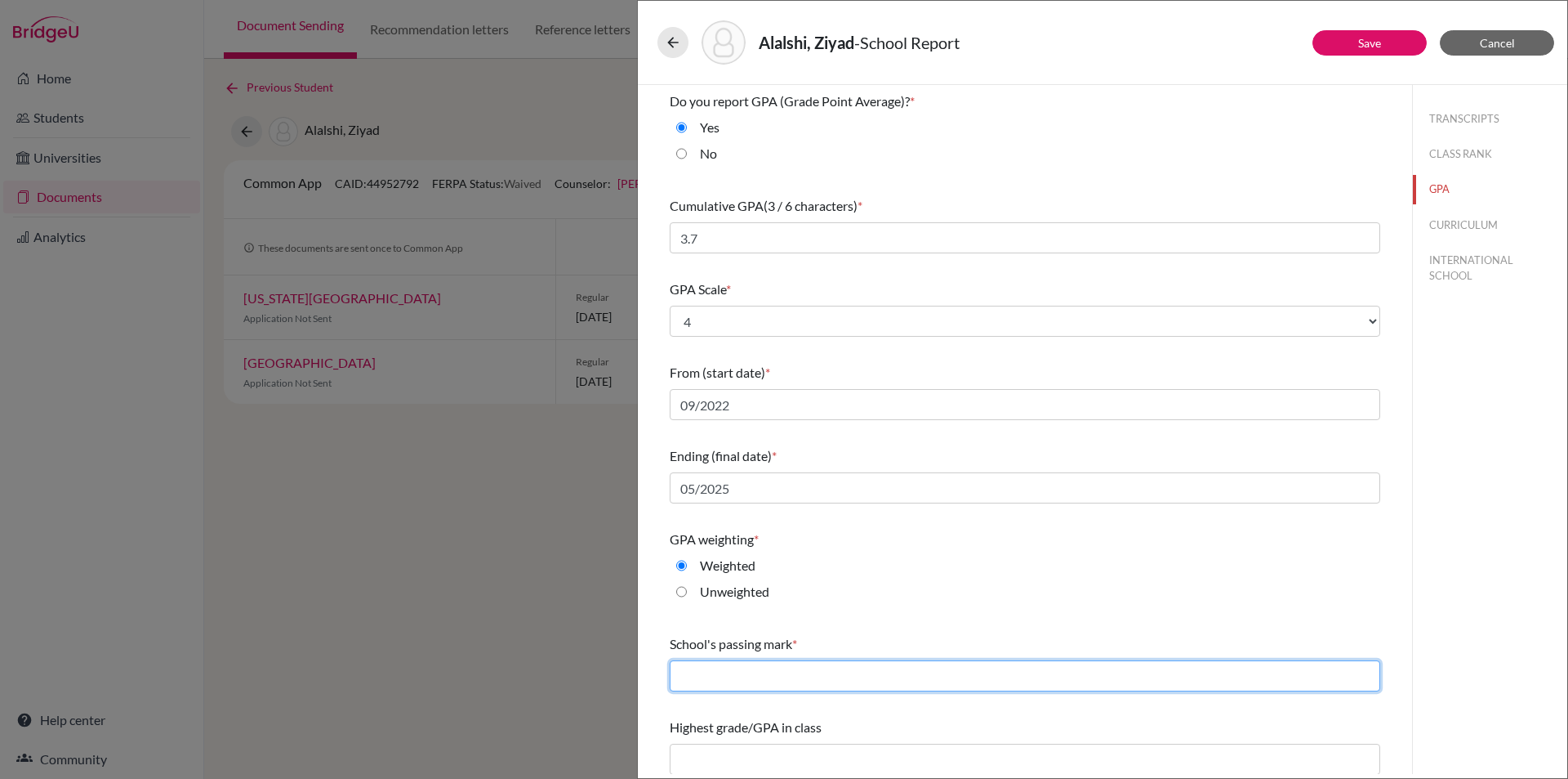
click at [731, 679] on input "text" at bounding box center [1025, 676] width 711 height 31
type input "60"
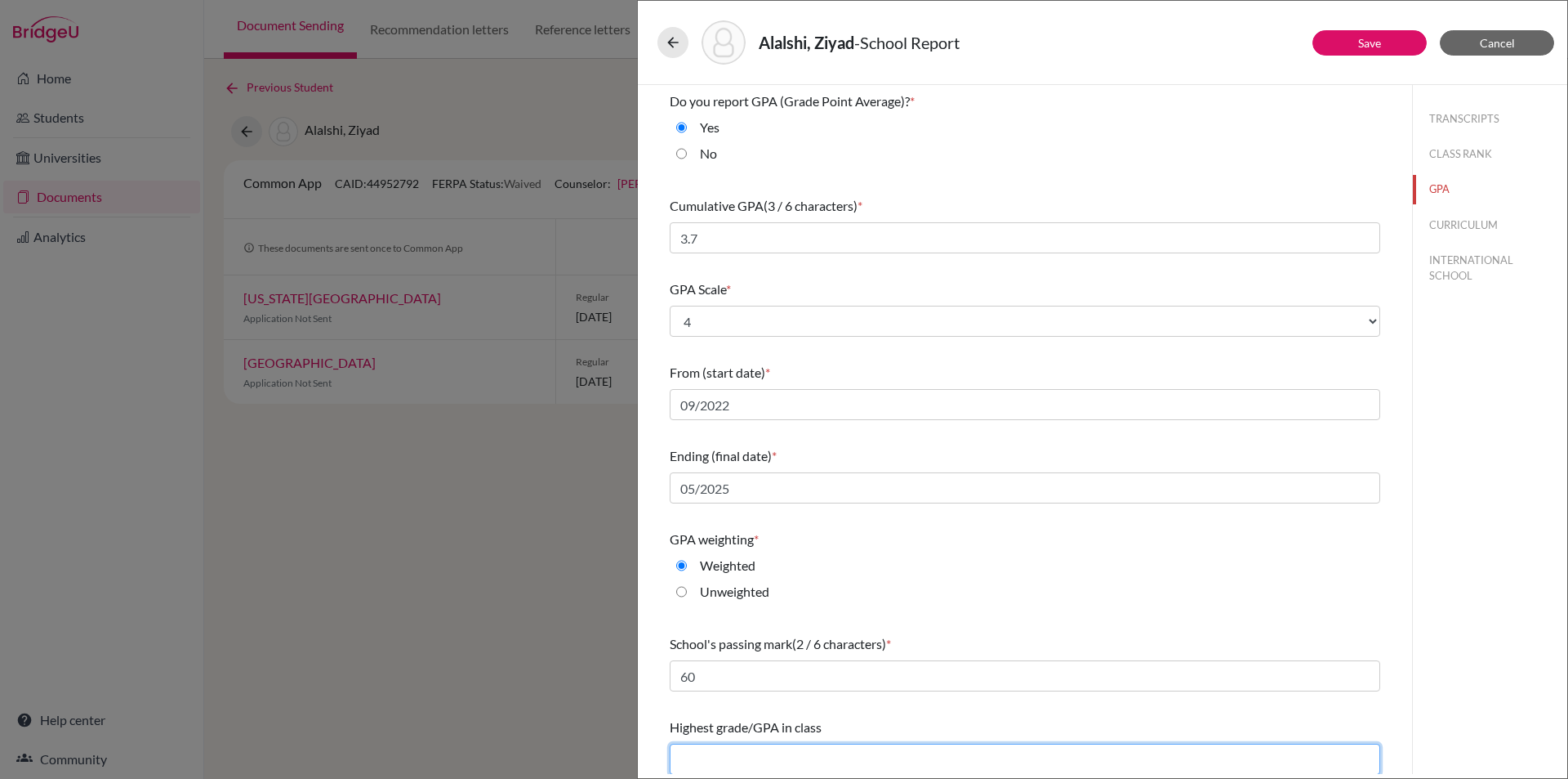
click at [761, 753] on input "text" at bounding box center [1025, 759] width 711 height 31
type input "4.3"
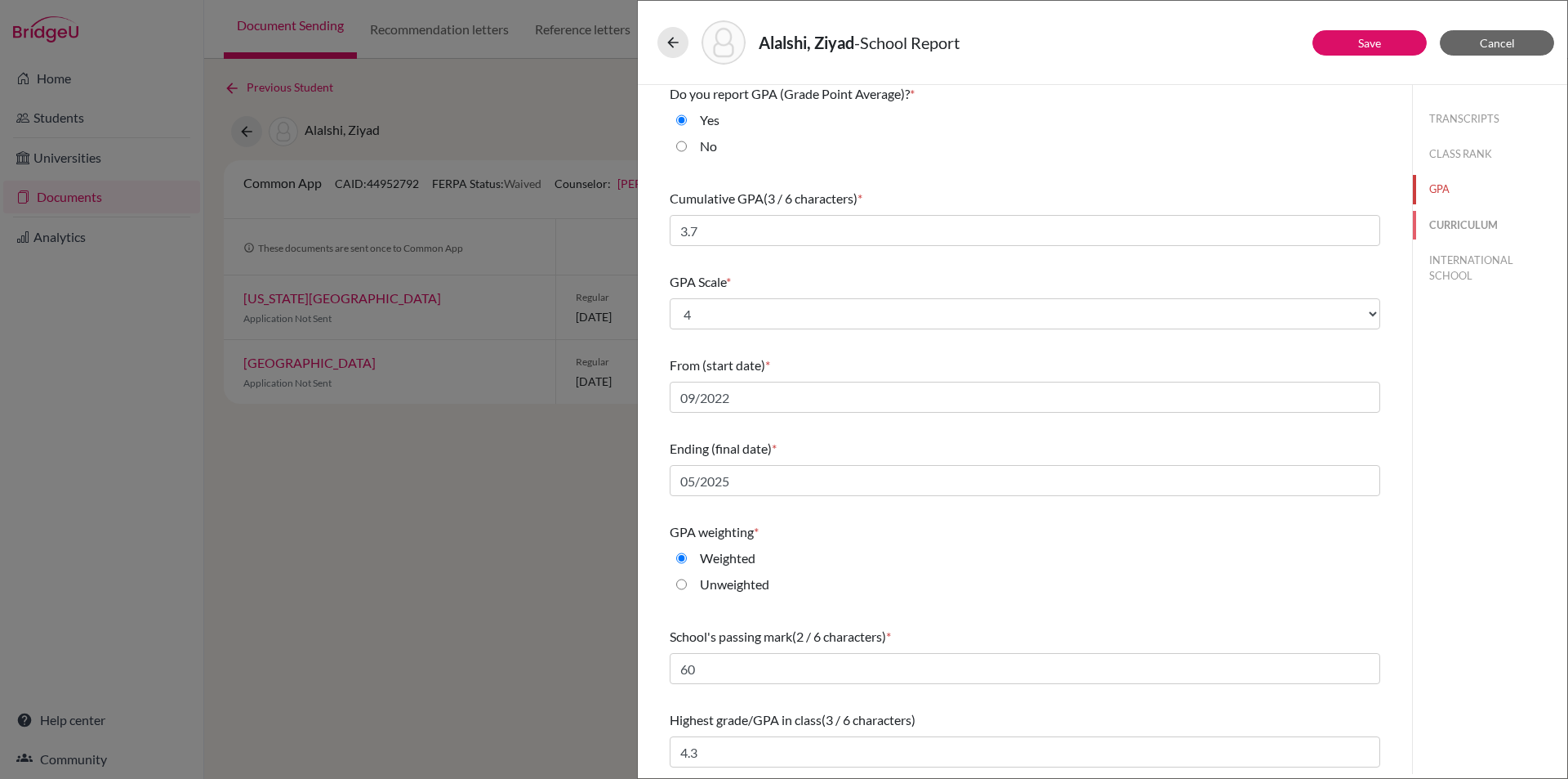
click at [1448, 218] on button "CURRICULUM" at bounding box center [1490, 225] width 154 height 28
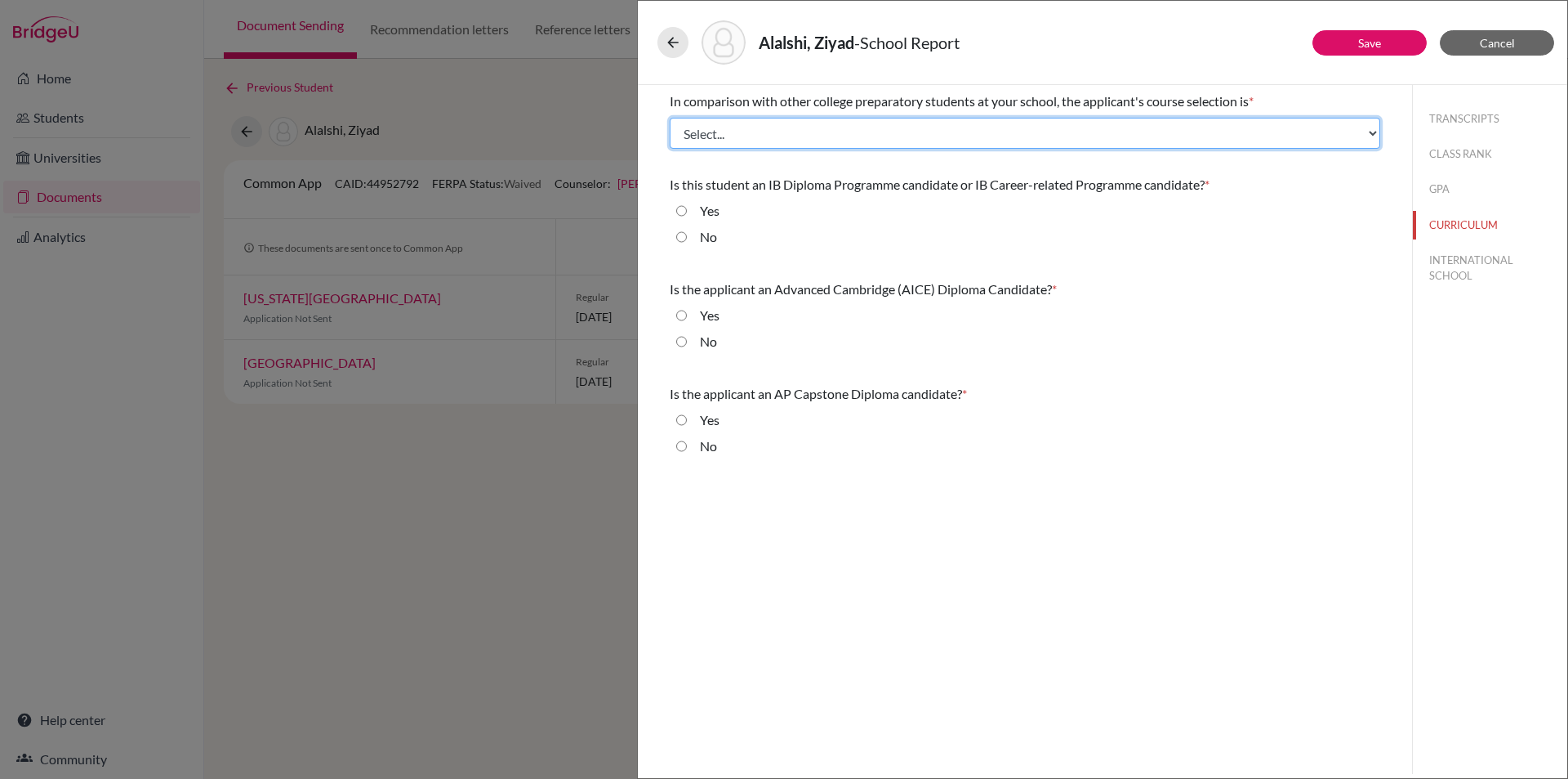
click at [731, 133] on select "Select... Less than demanding Average Demanding Very demanding Most demanding P…" at bounding box center [1025, 133] width 711 height 31
select select "1"
click at [670, 118] on select "Select... Less than demanding Average Demanding Very demanding Most demanding P…" at bounding box center [1025, 133] width 711 height 31
